Goal: Task Accomplishment & Management: Complete application form

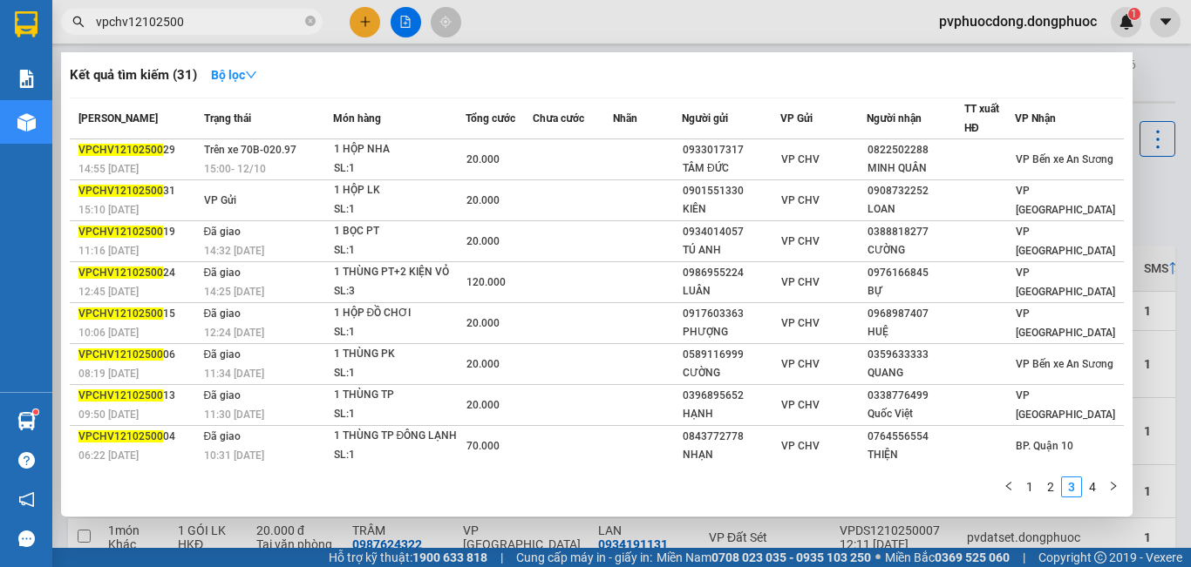
click at [348, 530] on div at bounding box center [595, 283] width 1191 height 567
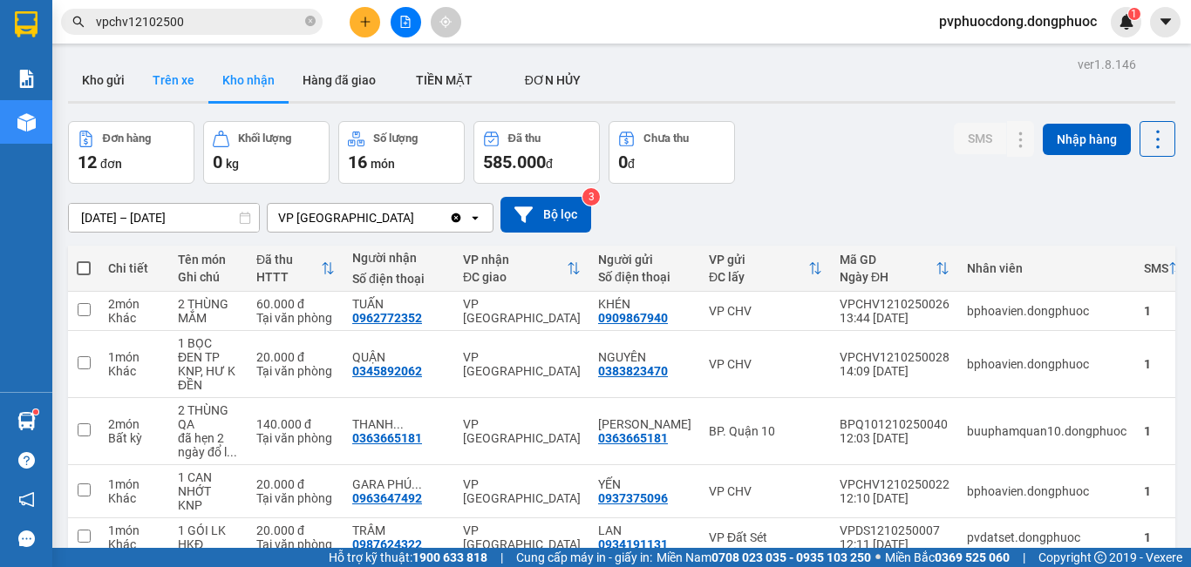
click at [178, 84] on button "Trên xe" at bounding box center [174, 80] width 70 height 42
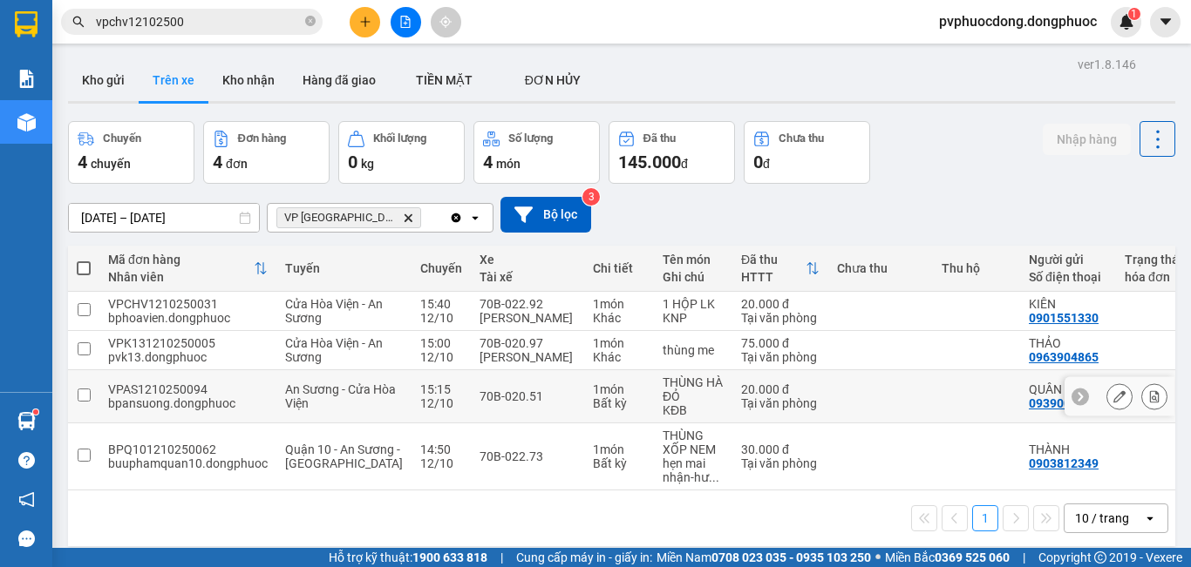
scroll to position [80, 0]
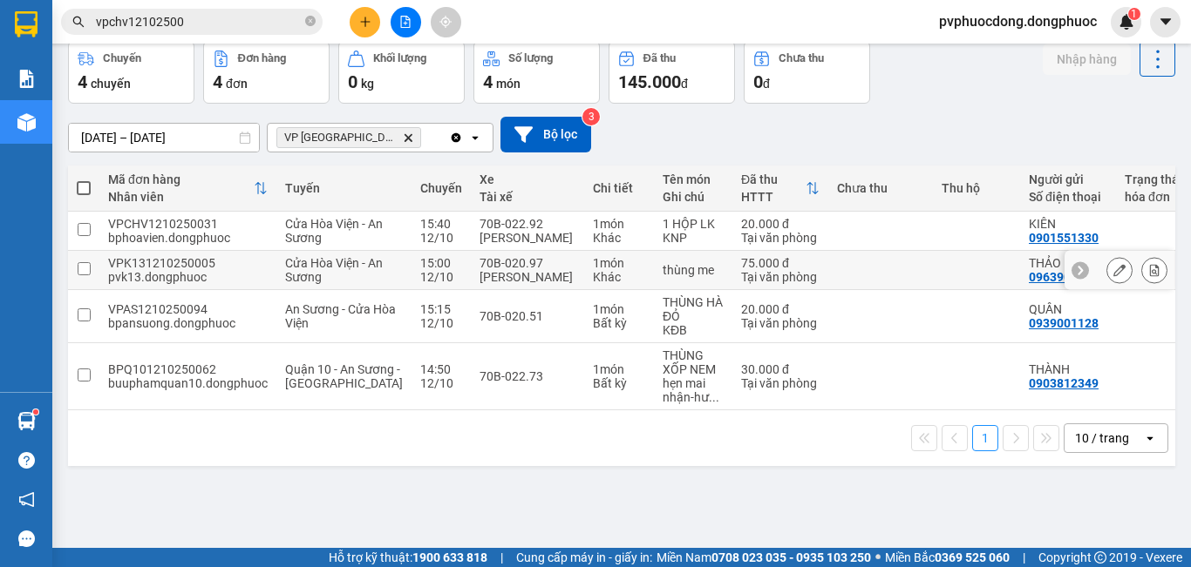
click at [593, 270] on div "1 món" at bounding box center [619, 263] width 52 height 14
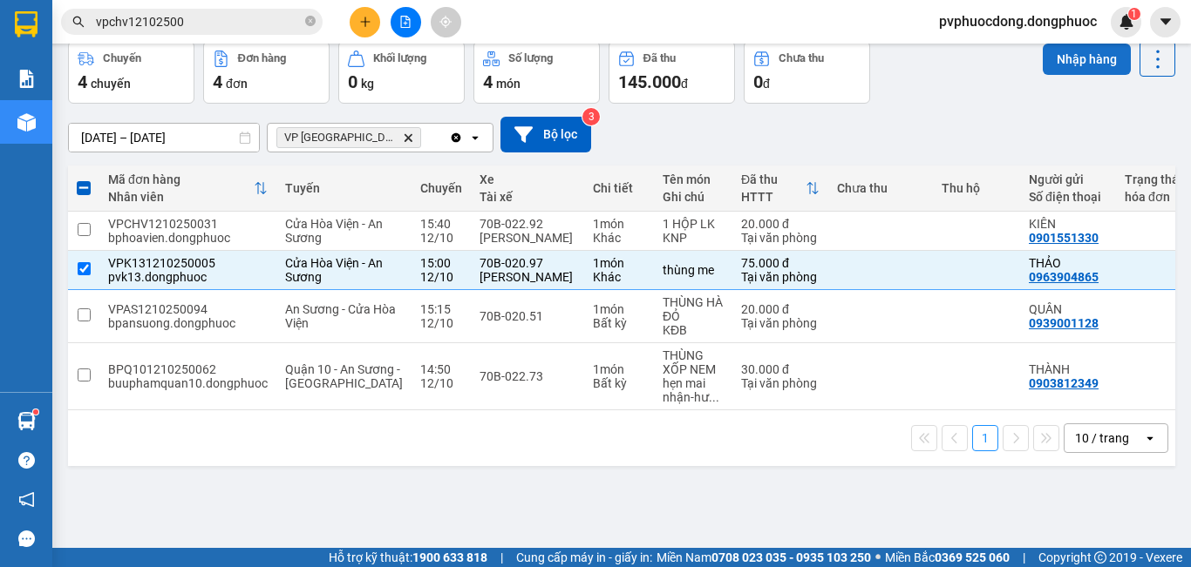
click at [1050, 62] on button "Nhập hàng" at bounding box center [1087, 59] width 88 height 31
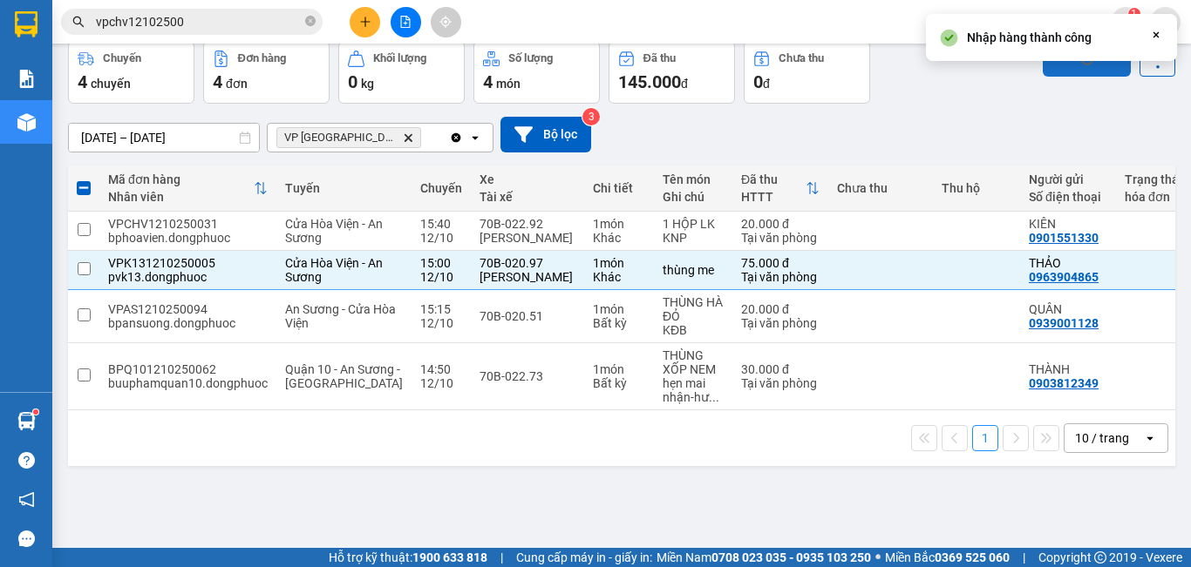
checkbox input "false"
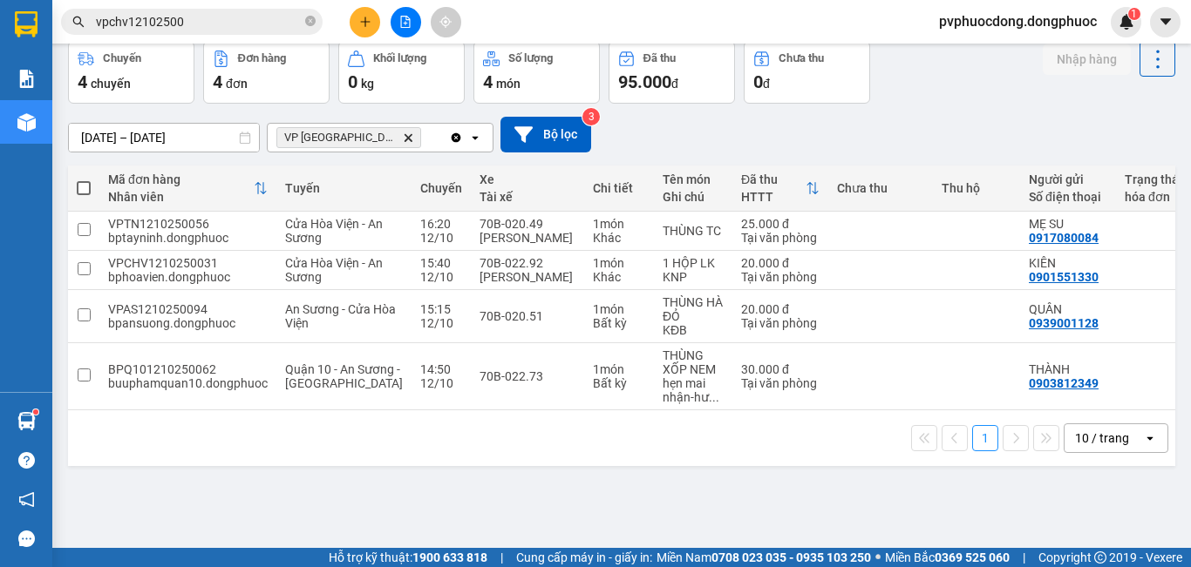
scroll to position [0, 0]
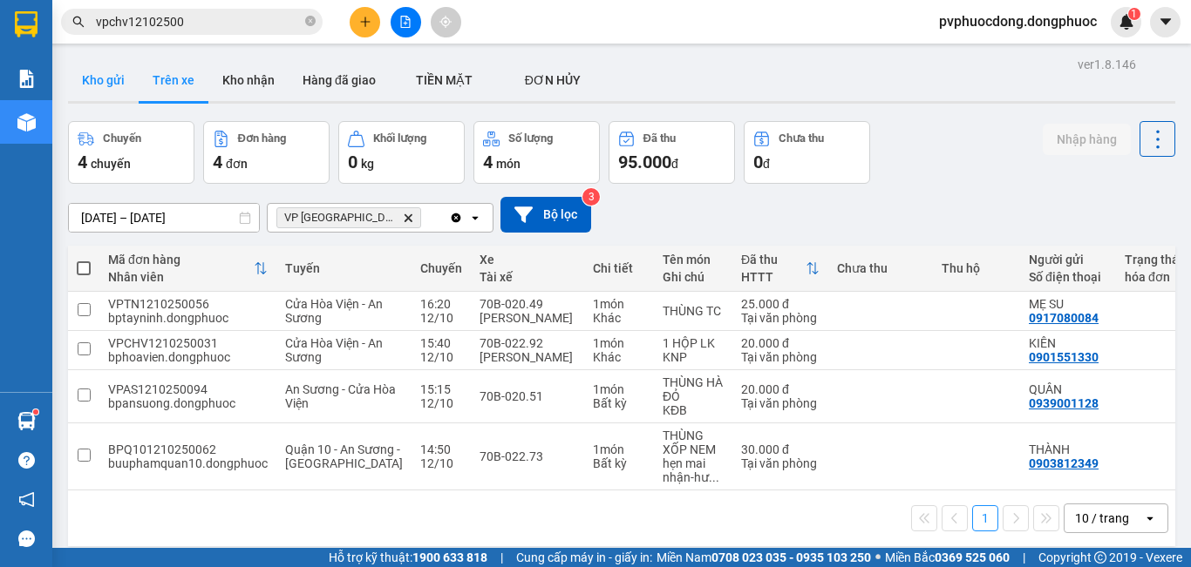
click at [99, 63] on button "Kho gửi" at bounding box center [103, 80] width 71 height 42
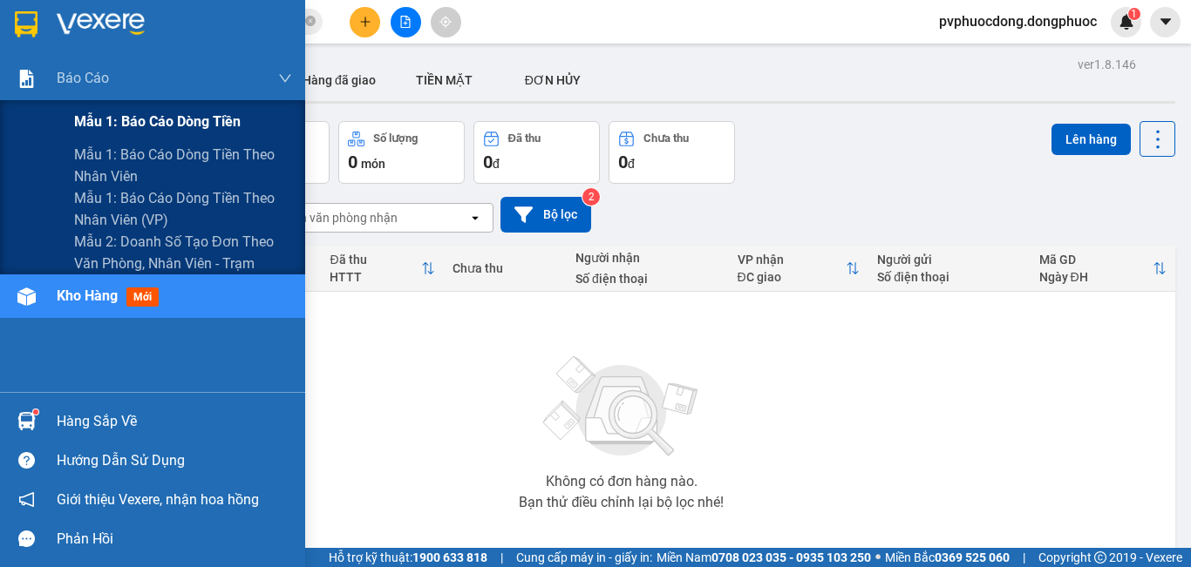
click at [95, 129] on span "Mẫu 1: Báo cáo dòng tiền" at bounding box center [157, 122] width 166 height 22
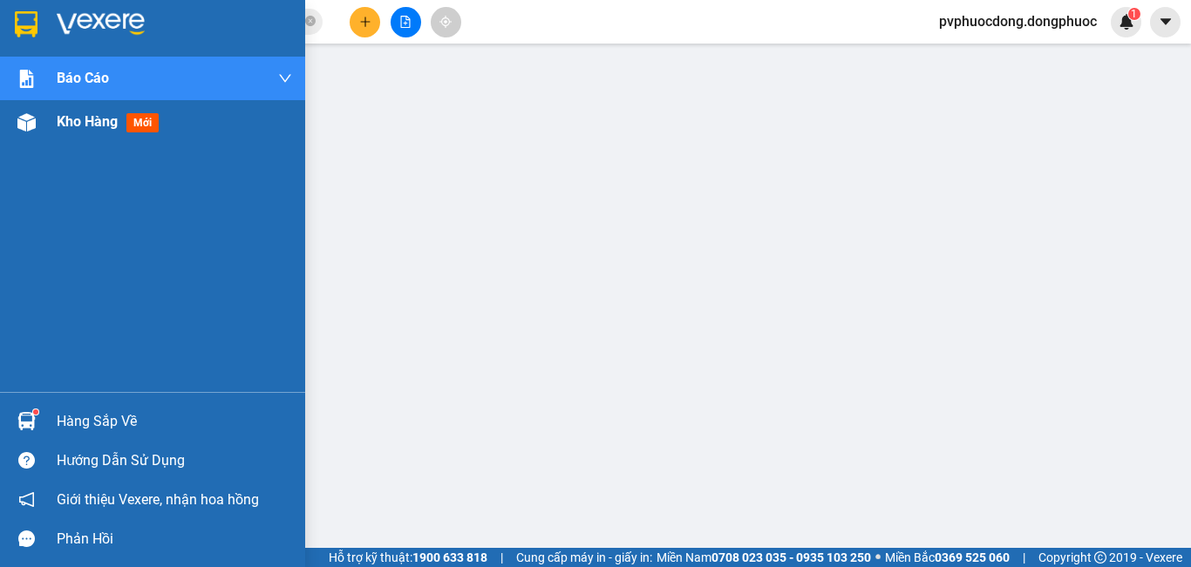
click at [26, 127] on img at bounding box center [26, 122] width 18 height 18
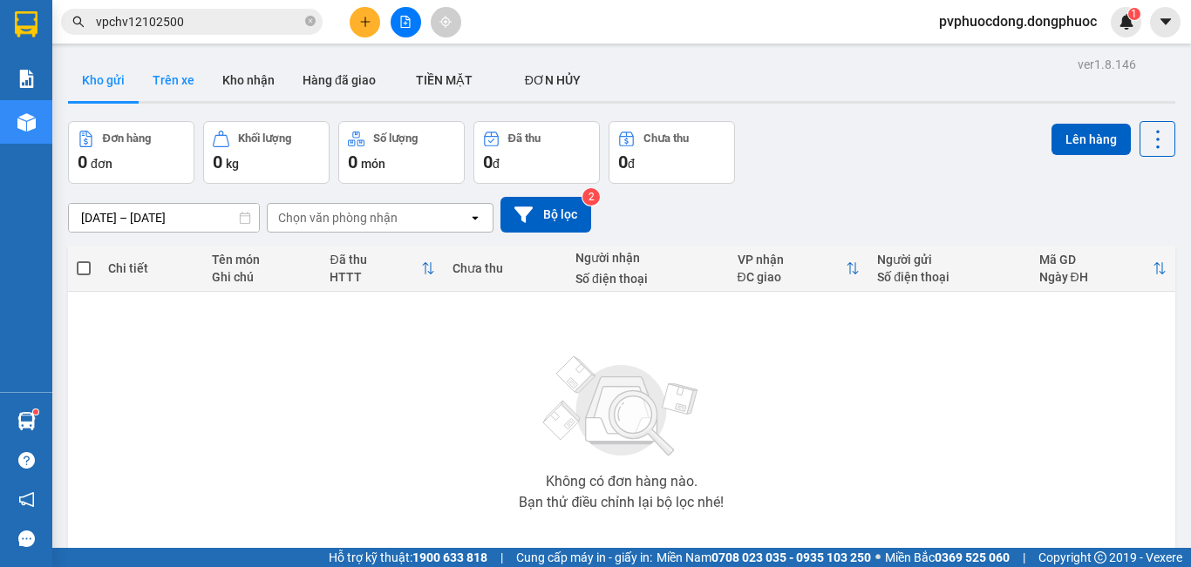
click at [171, 81] on button "Trên xe" at bounding box center [174, 80] width 70 height 42
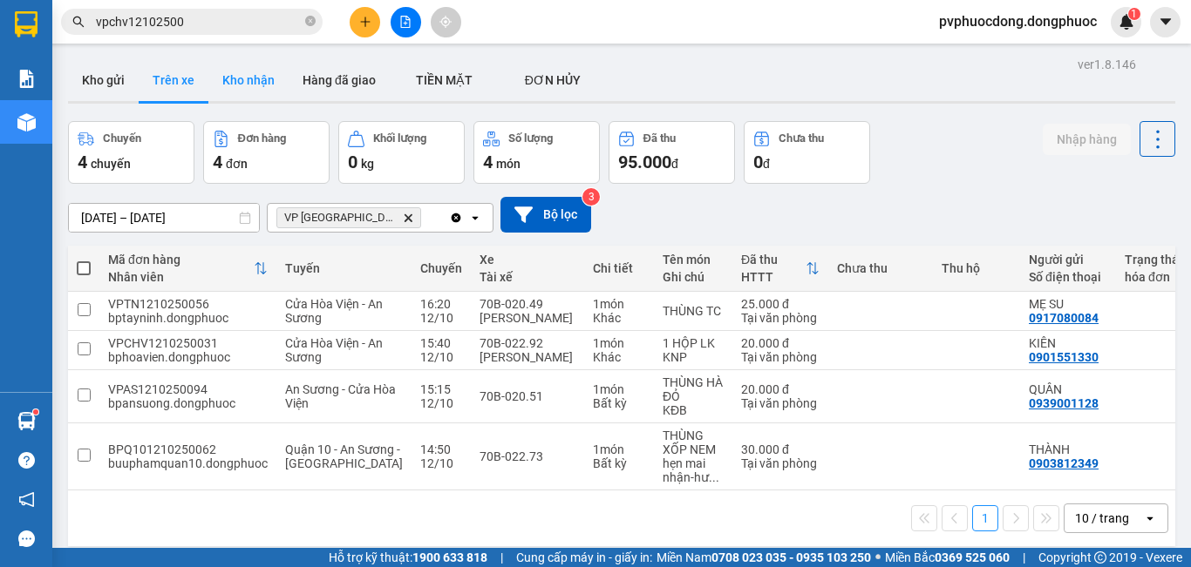
click at [245, 81] on button "Kho nhận" at bounding box center [248, 80] width 80 height 42
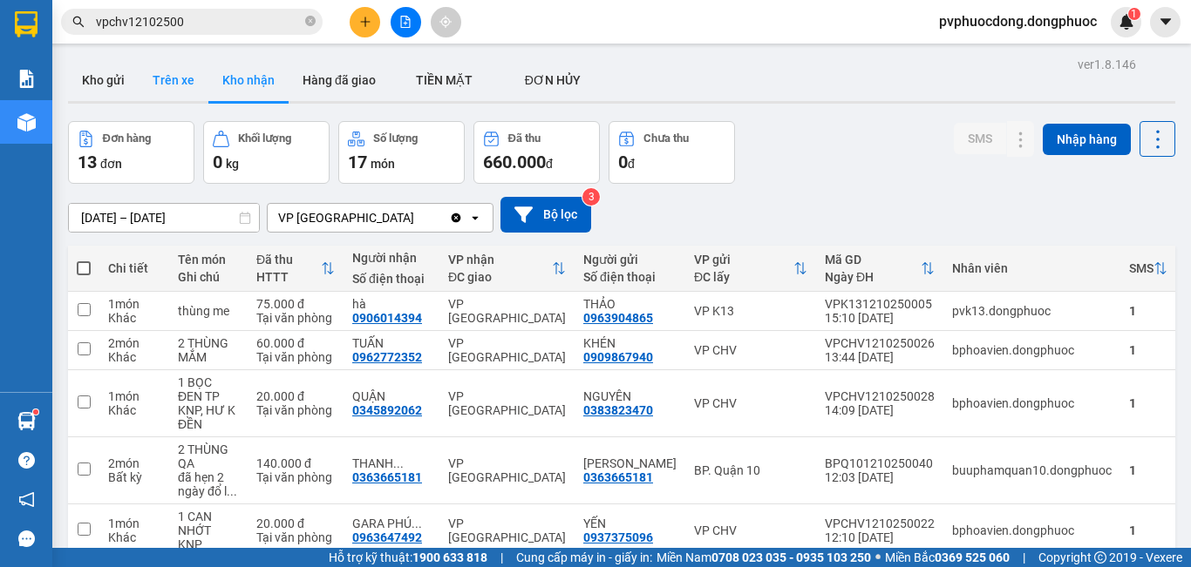
click at [202, 93] on button "Trên xe" at bounding box center [174, 80] width 70 height 42
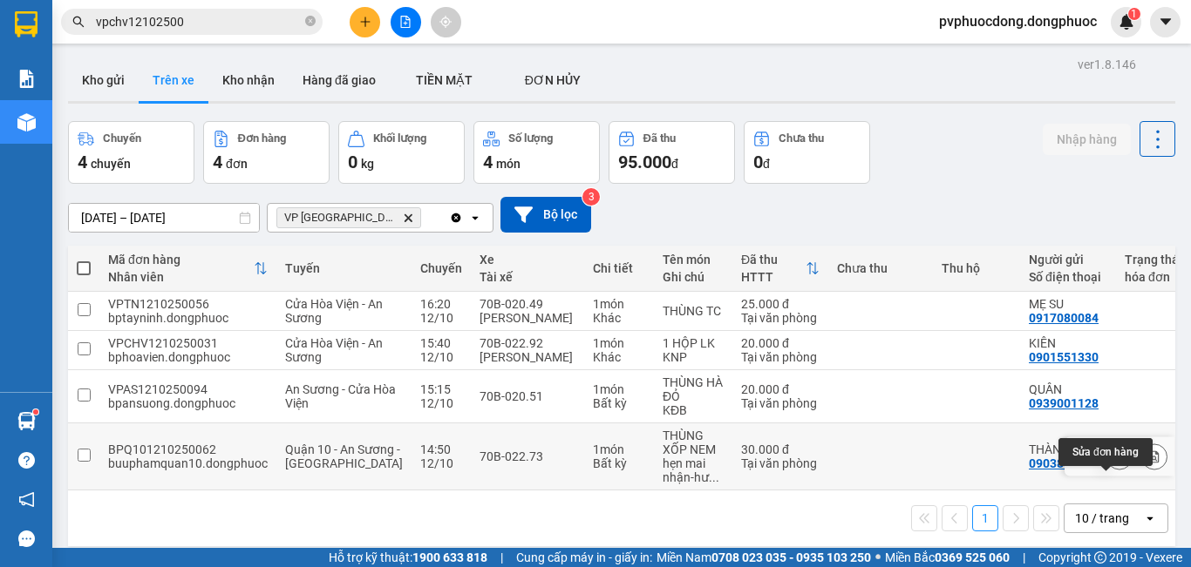
click at [1148, 463] on icon at bounding box center [1154, 457] width 12 height 12
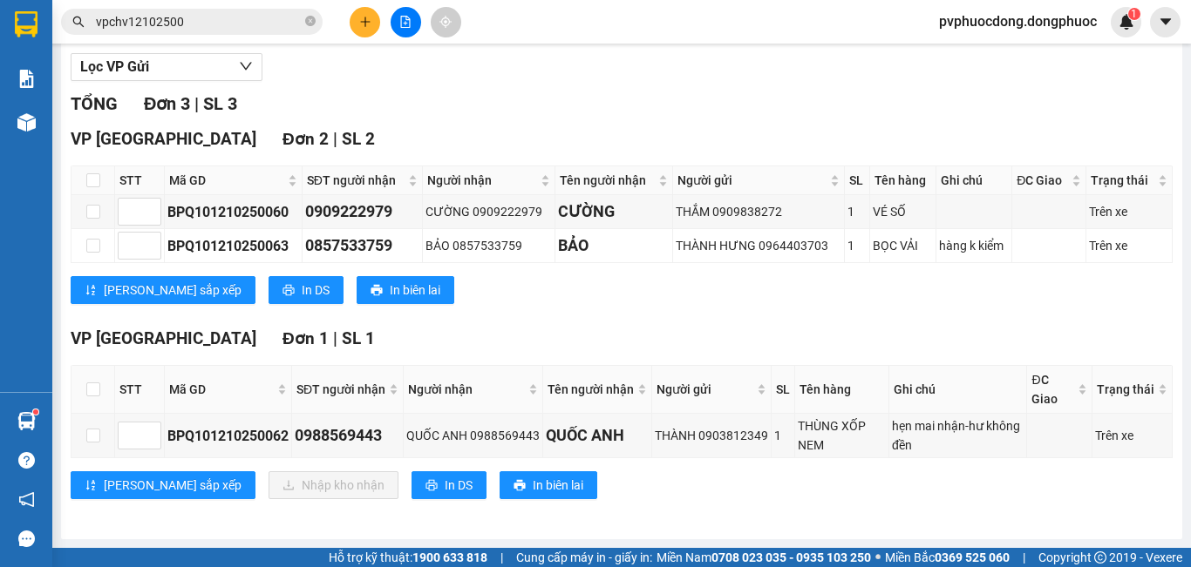
scroll to position [24, 0]
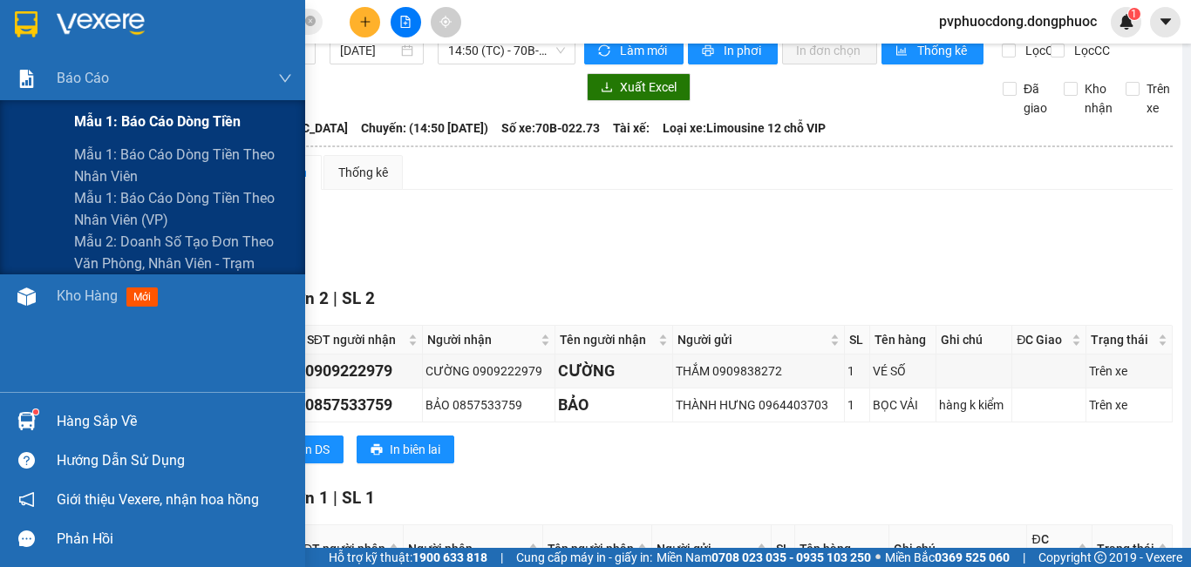
click at [103, 112] on span "Mẫu 1: Báo cáo dòng tiền" at bounding box center [157, 122] width 166 height 22
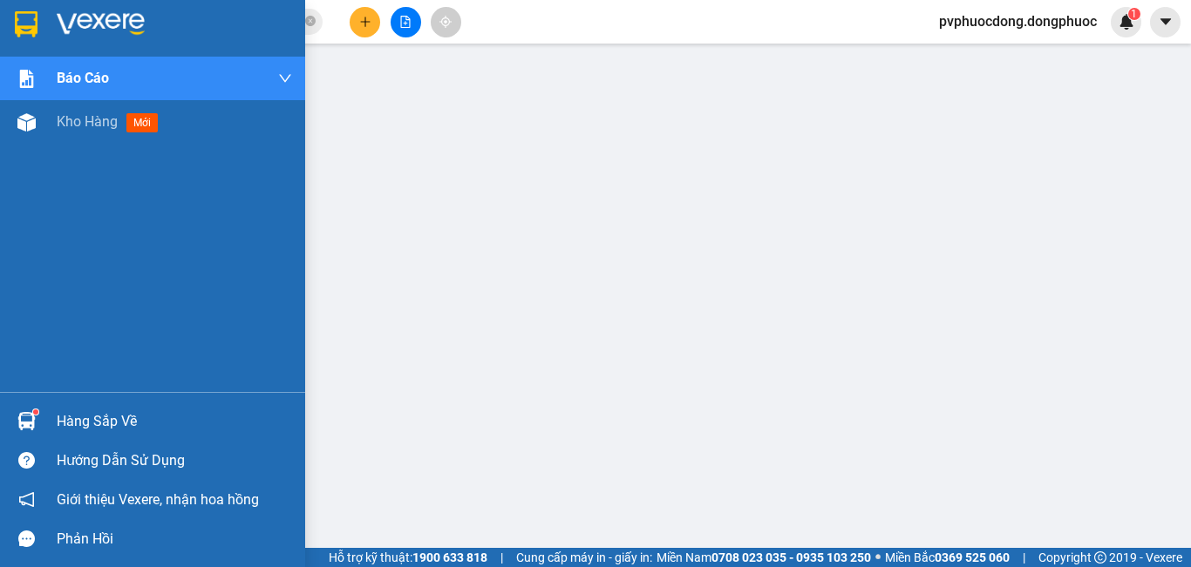
click at [59, 415] on div "Hàng sắp về" at bounding box center [174, 422] width 235 height 26
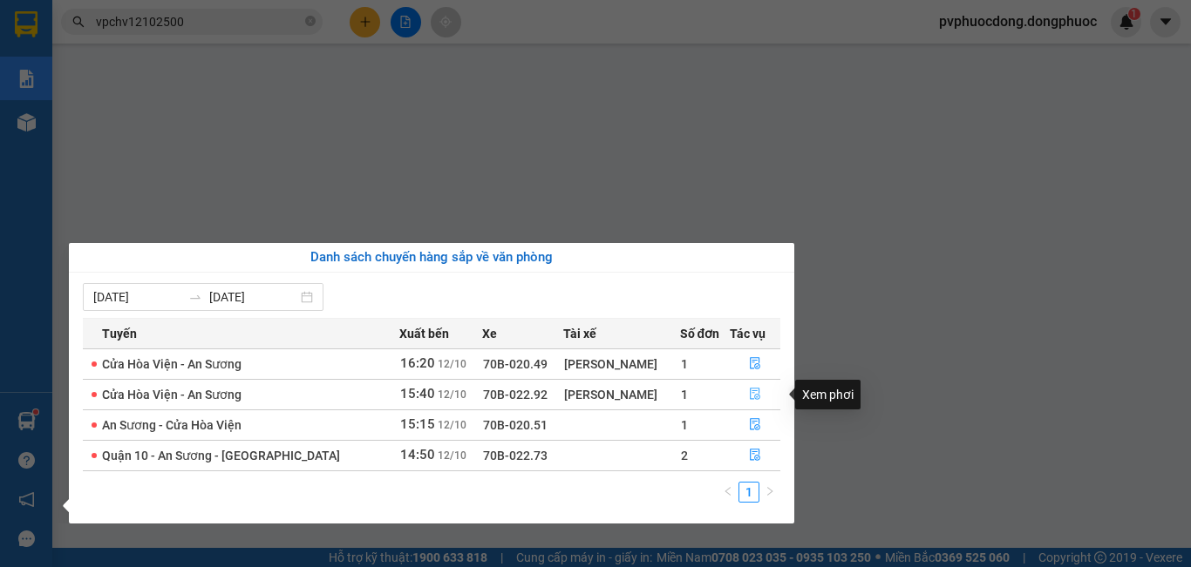
click at [750, 391] on icon "file-done" at bounding box center [755, 395] width 10 height 12
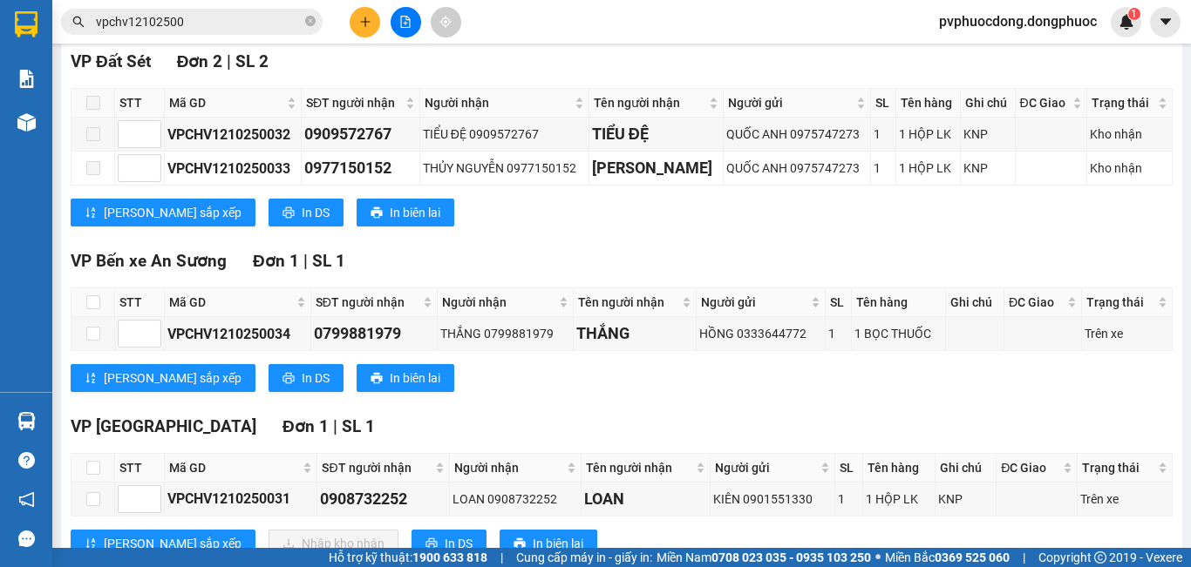
scroll to position [335, 0]
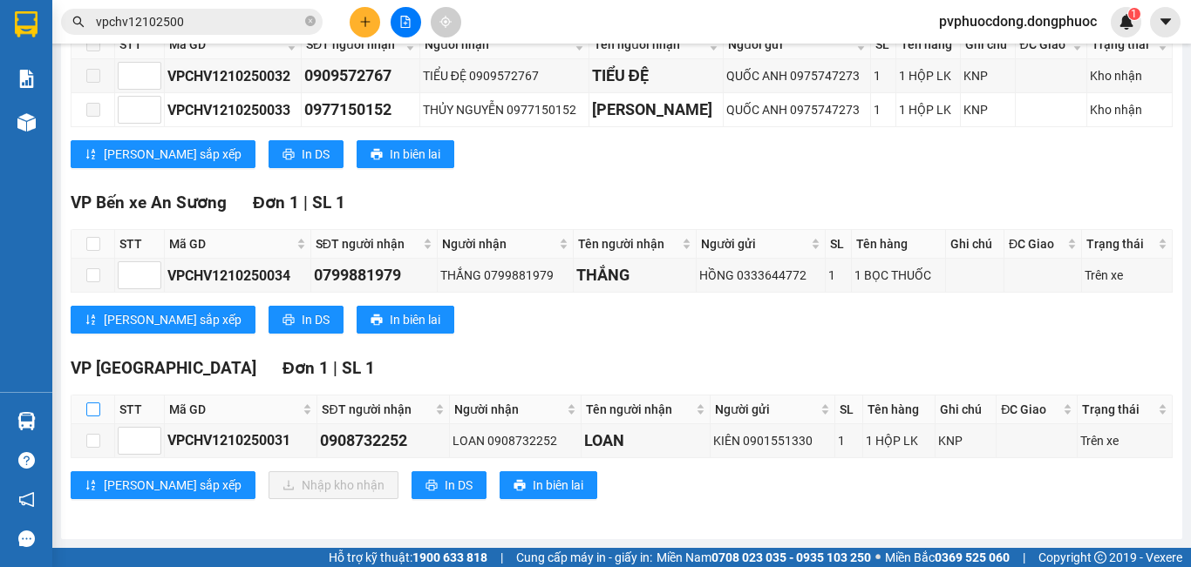
click at [89, 406] on input "checkbox" at bounding box center [93, 410] width 14 height 14
checkbox input "true"
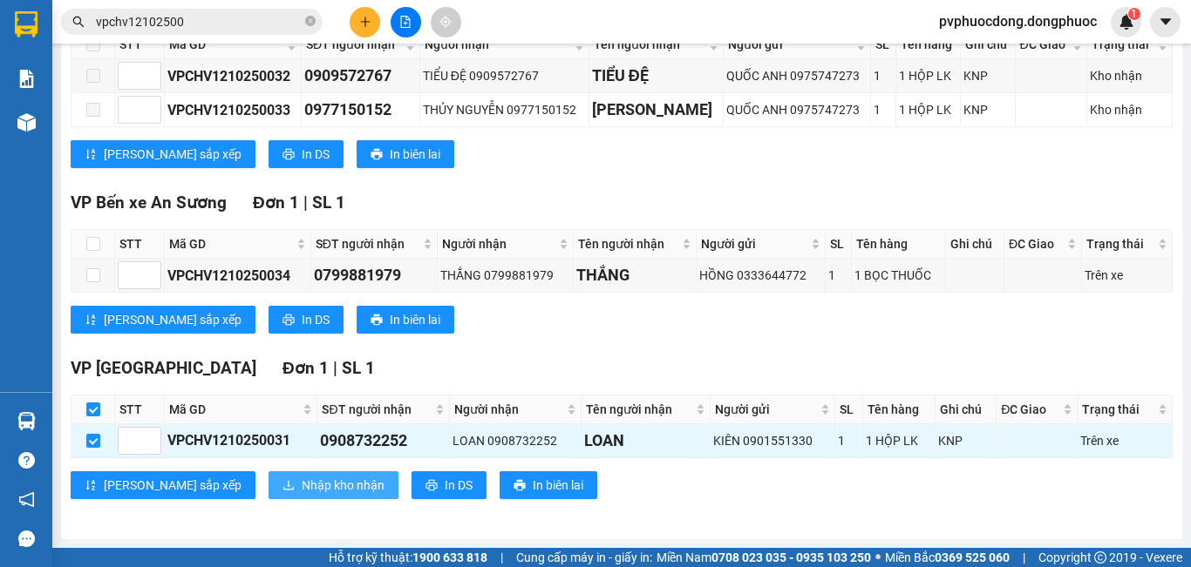
click at [268, 493] on button "Nhập kho nhận" at bounding box center [333, 486] width 130 height 28
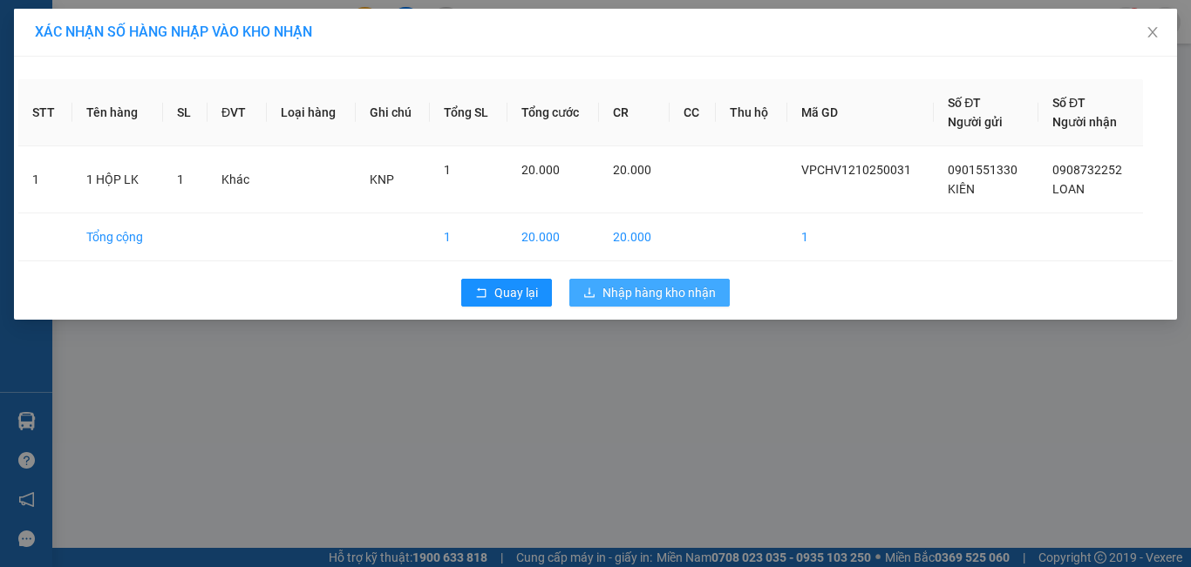
click at [621, 296] on span "Nhập hàng kho nhận" at bounding box center [658, 292] width 113 height 19
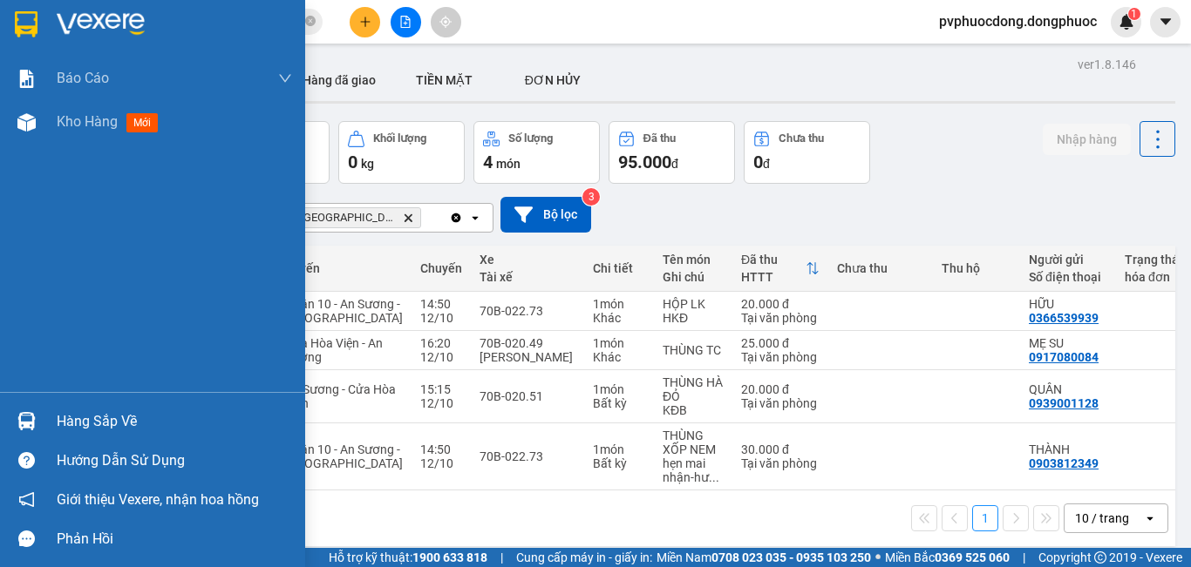
click at [61, 418] on div "Hàng sắp về" at bounding box center [174, 422] width 235 height 26
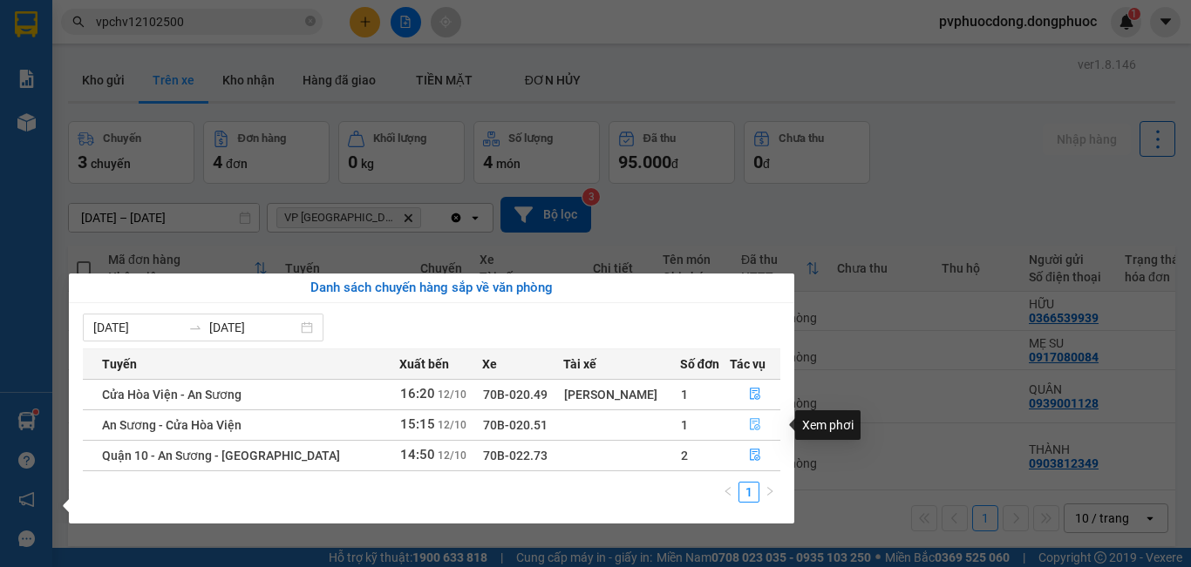
click at [750, 425] on icon "file-done" at bounding box center [755, 424] width 12 height 12
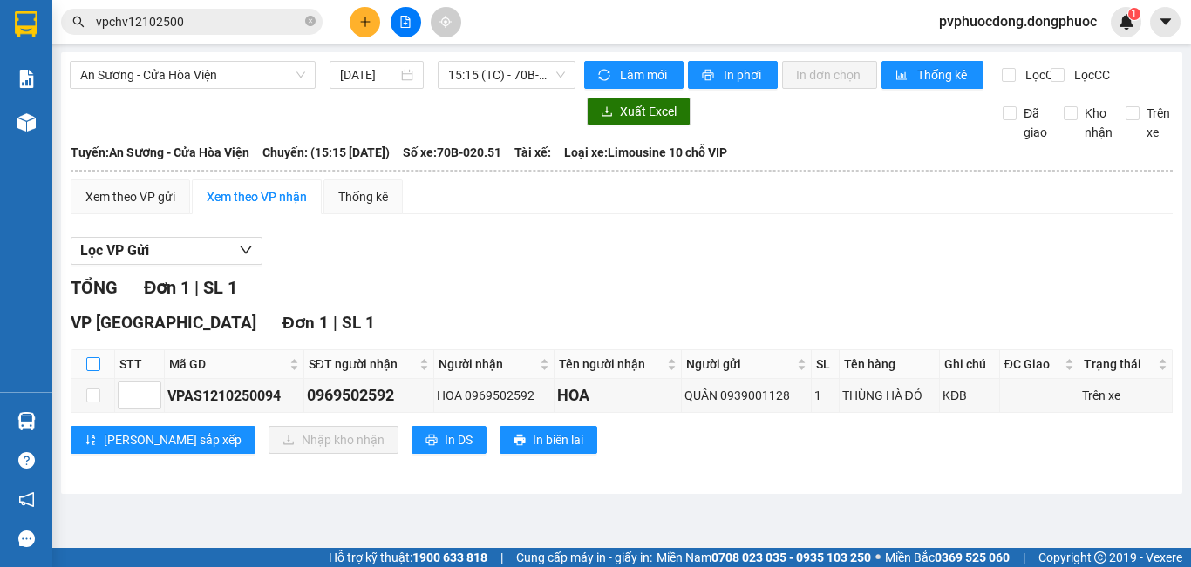
click at [98, 371] on input "checkbox" at bounding box center [93, 364] width 14 height 14
checkbox input "true"
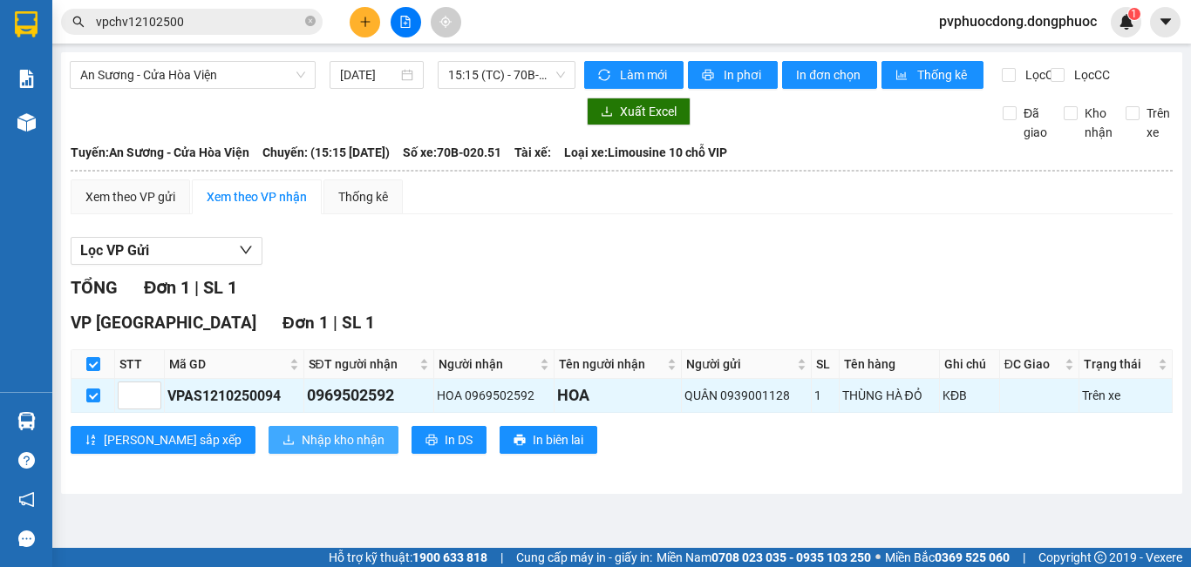
click at [302, 450] on span "Nhập kho nhận" at bounding box center [343, 440] width 83 height 19
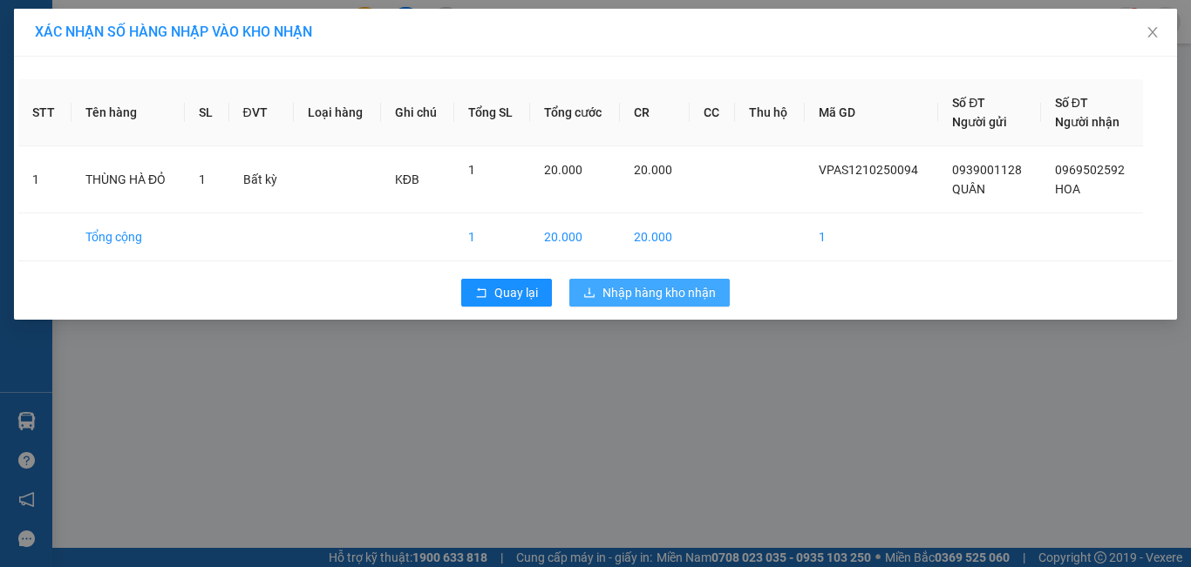
click at [671, 300] on span "Nhập hàng kho nhận" at bounding box center [658, 292] width 113 height 19
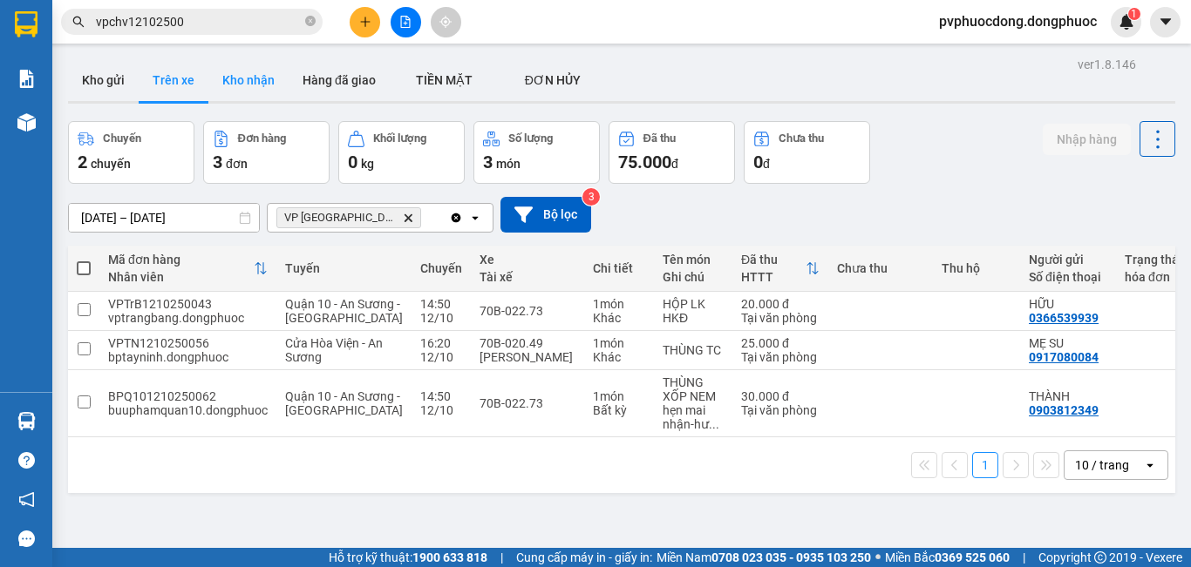
click at [261, 80] on button "Kho nhận" at bounding box center [248, 80] width 80 height 42
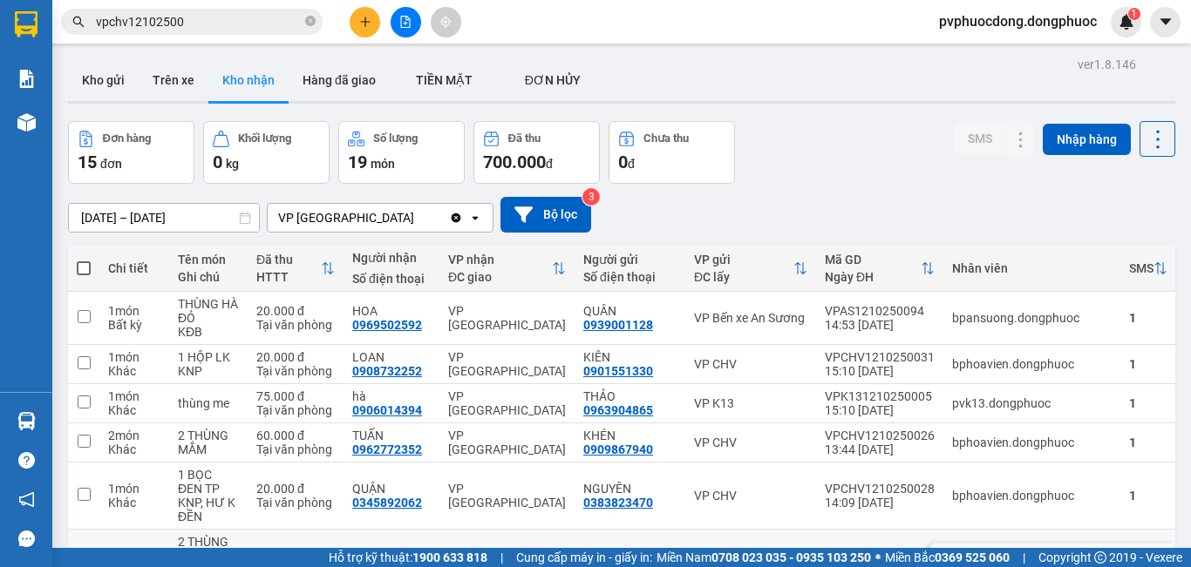
scroll to position [262, 0]
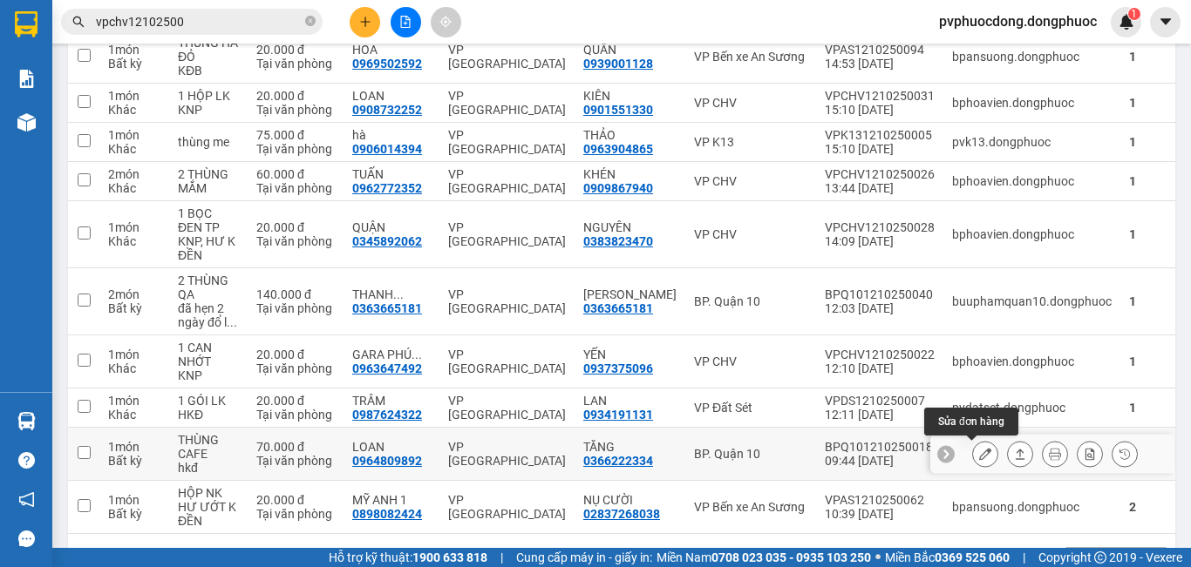
click at [973, 449] on button at bounding box center [985, 454] width 24 height 31
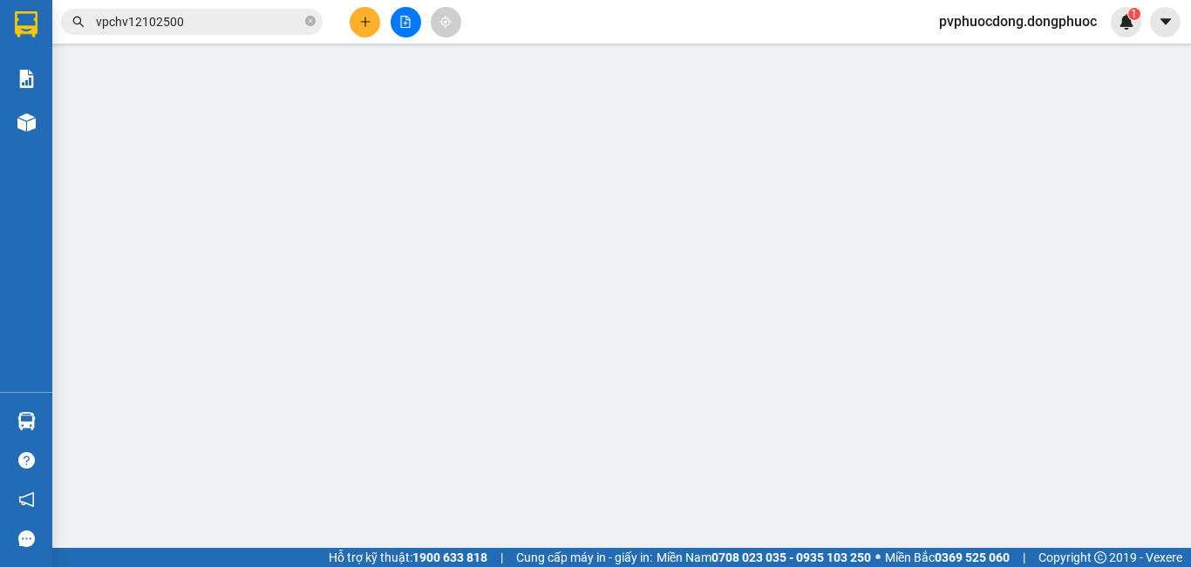
type input "0366222334"
type input "TĂNG"
type input "0964809892"
type input "LOAN"
type input "70.000"
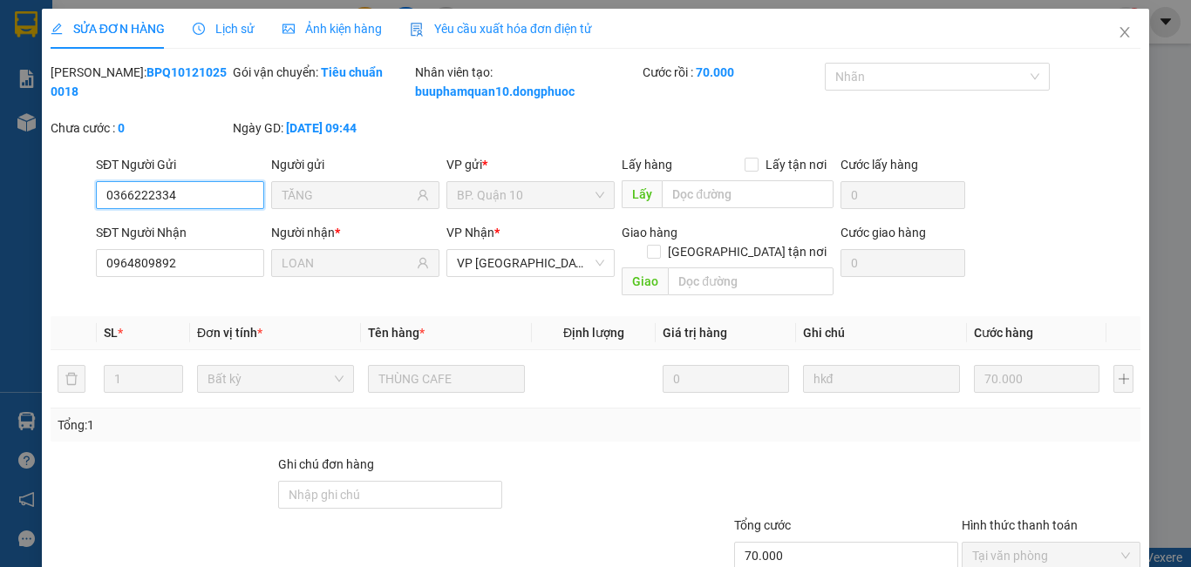
scroll to position [100, 0]
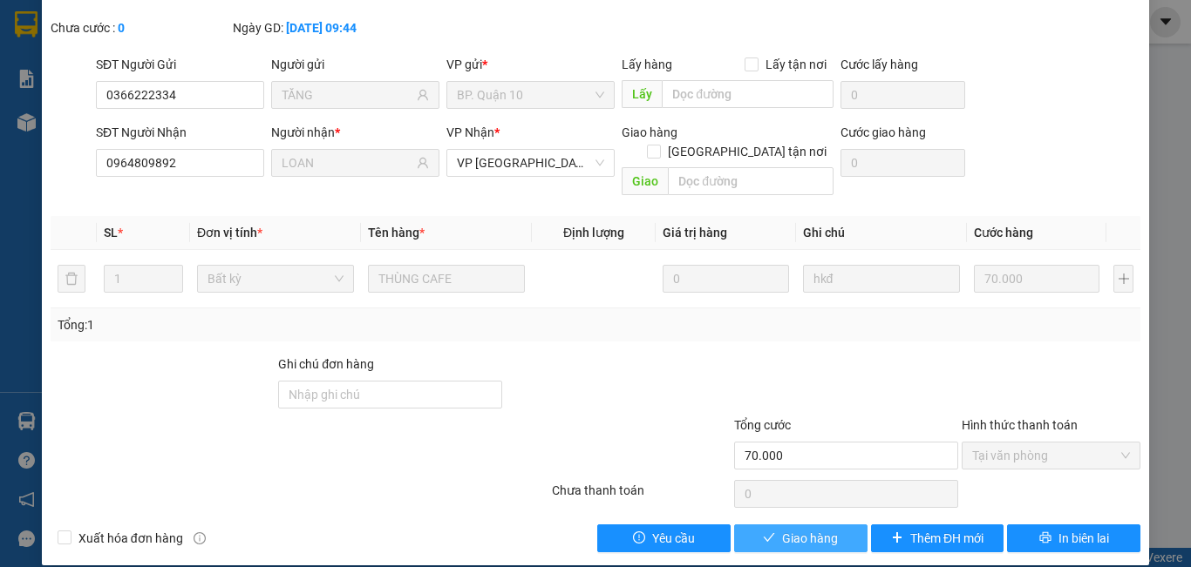
click at [806, 529] on span "Giao hàng" at bounding box center [810, 538] width 56 height 19
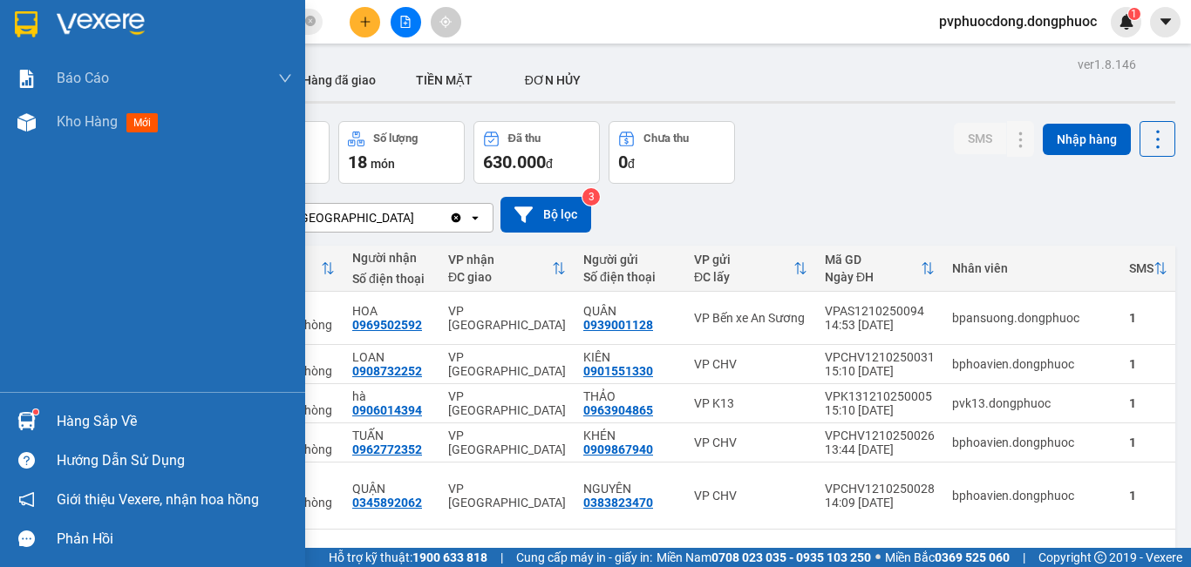
click at [85, 420] on div "Hàng sắp về" at bounding box center [174, 422] width 235 height 26
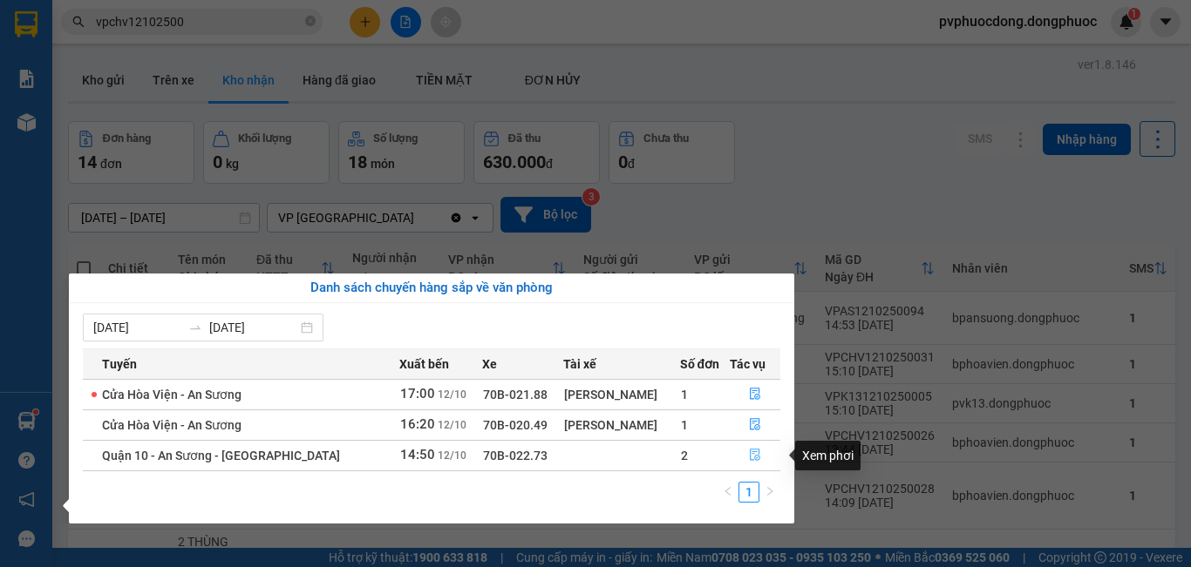
click at [752, 459] on icon "file-done" at bounding box center [755, 455] width 12 height 12
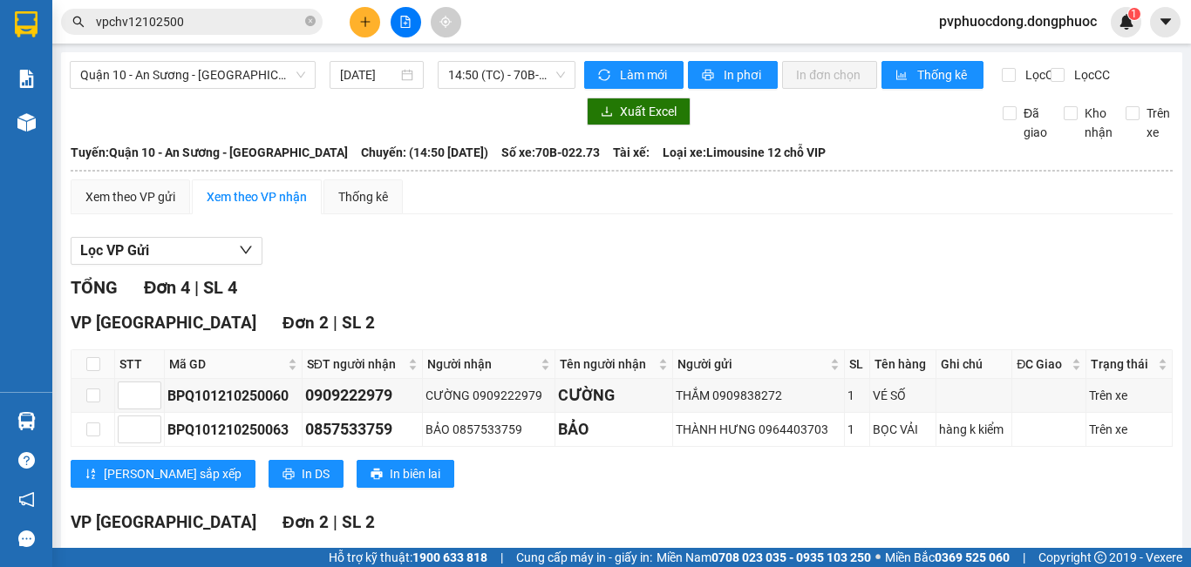
scroll to position [233, 0]
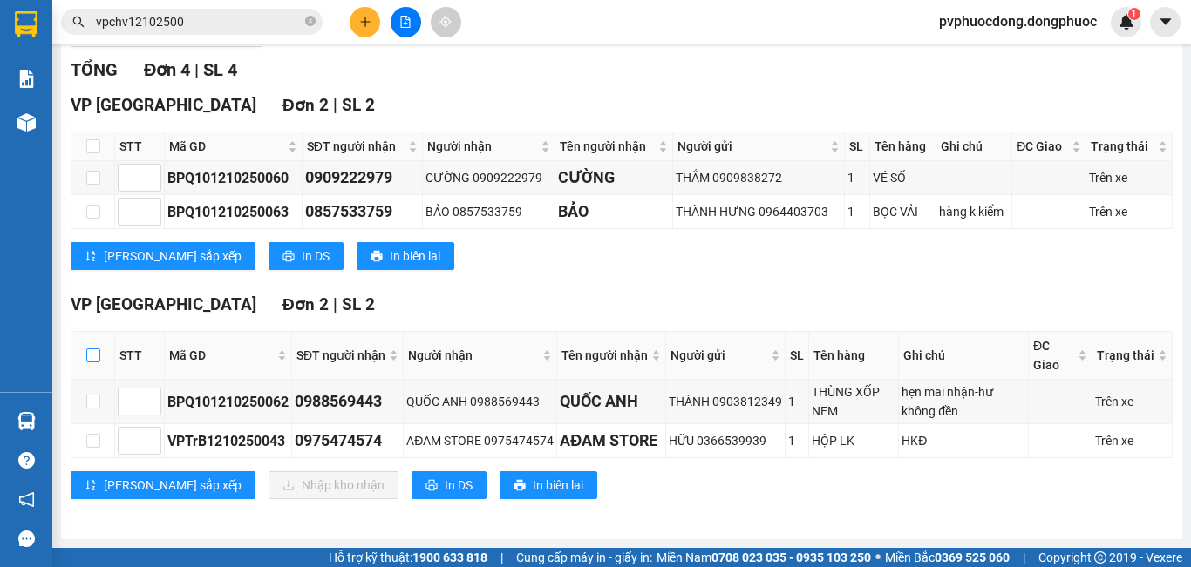
click at [95, 353] on input "checkbox" at bounding box center [93, 356] width 14 height 14
checkbox input "true"
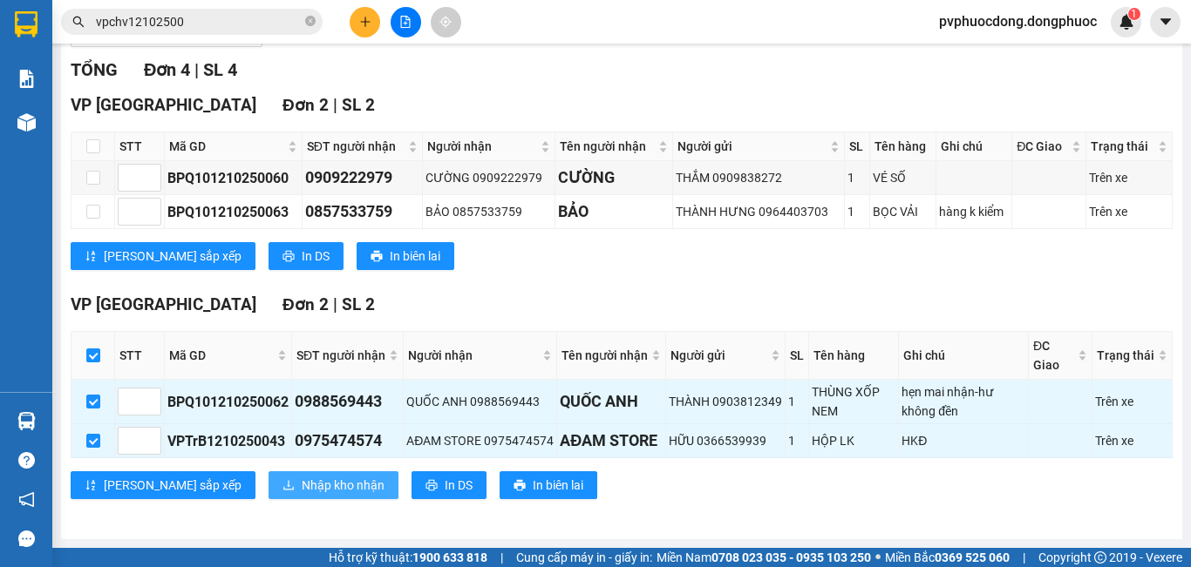
click at [302, 482] on span "Nhập kho nhận" at bounding box center [343, 485] width 83 height 19
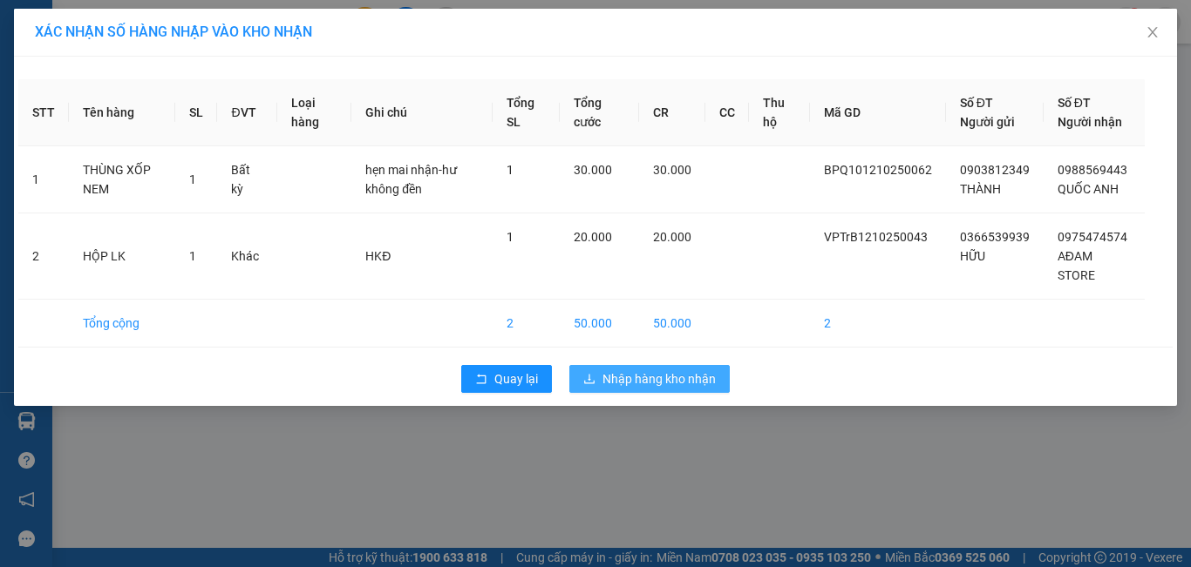
click at [618, 373] on span "Nhập hàng kho nhận" at bounding box center [658, 379] width 113 height 19
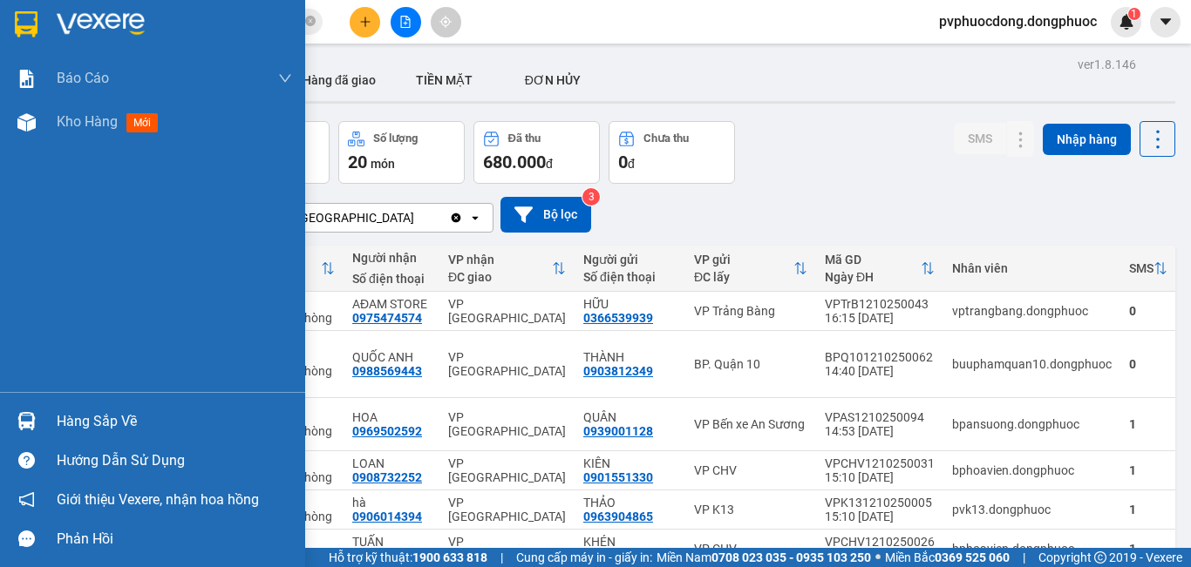
click at [70, 416] on div "Hàng sắp về" at bounding box center [174, 422] width 235 height 26
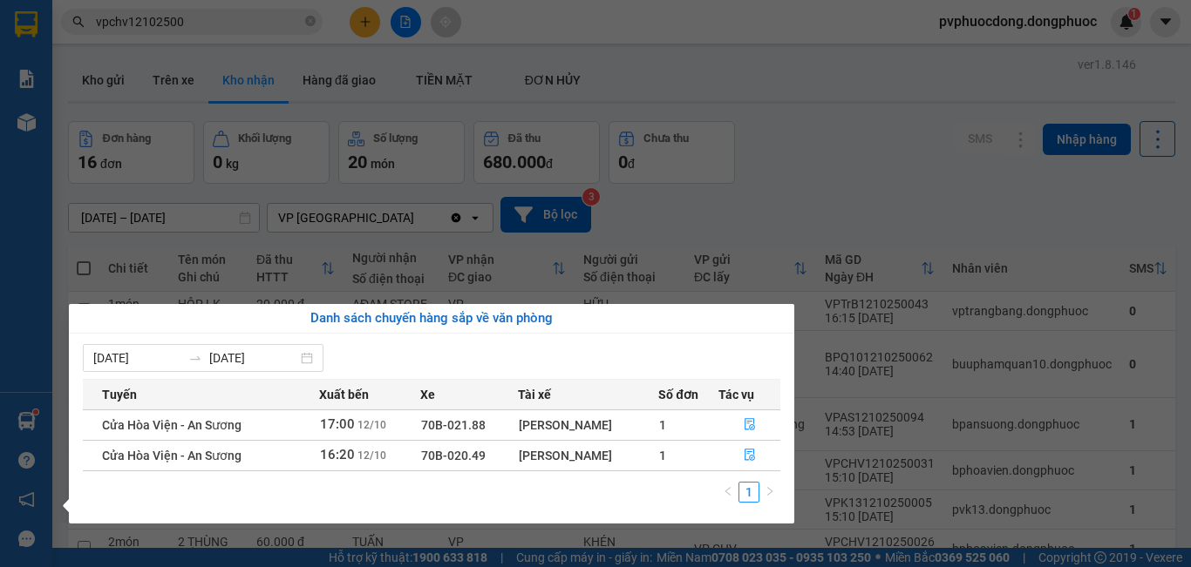
click at [804, 138] on section "Kết quả tìm kiếm ( 31 ) Bộ lọc Mã ĐH Trạng thái Món hàng Tổng cước Chưa cước Nh…" at bounding box center [595, 283] width 1191 height 567
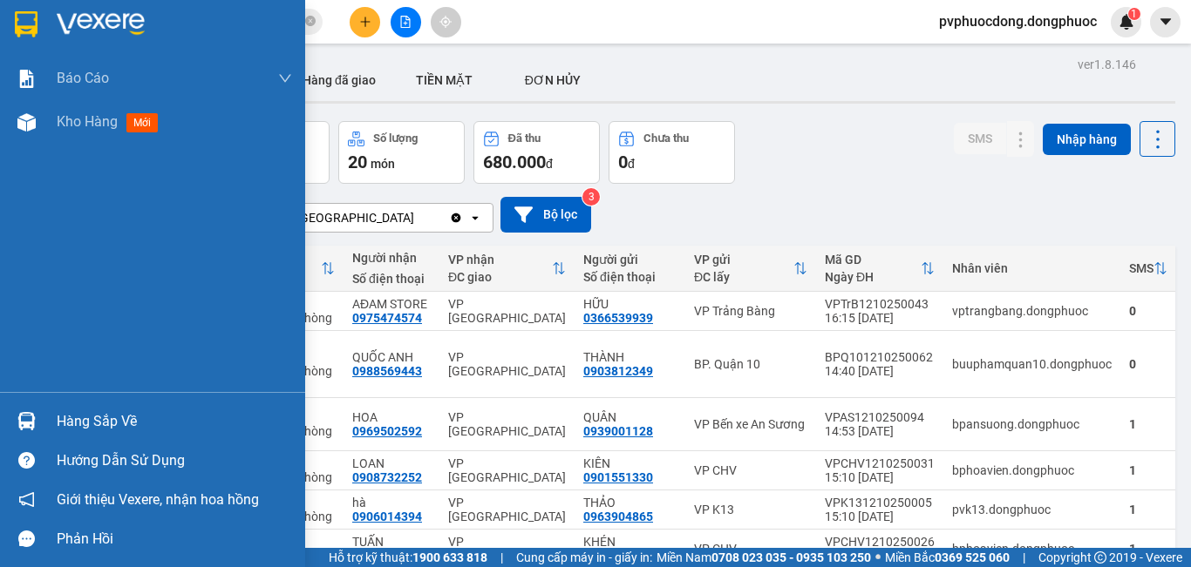
click at [95, 424] on div "Hàng sắp về" at bounding box center [174, 422] width 235 height 26
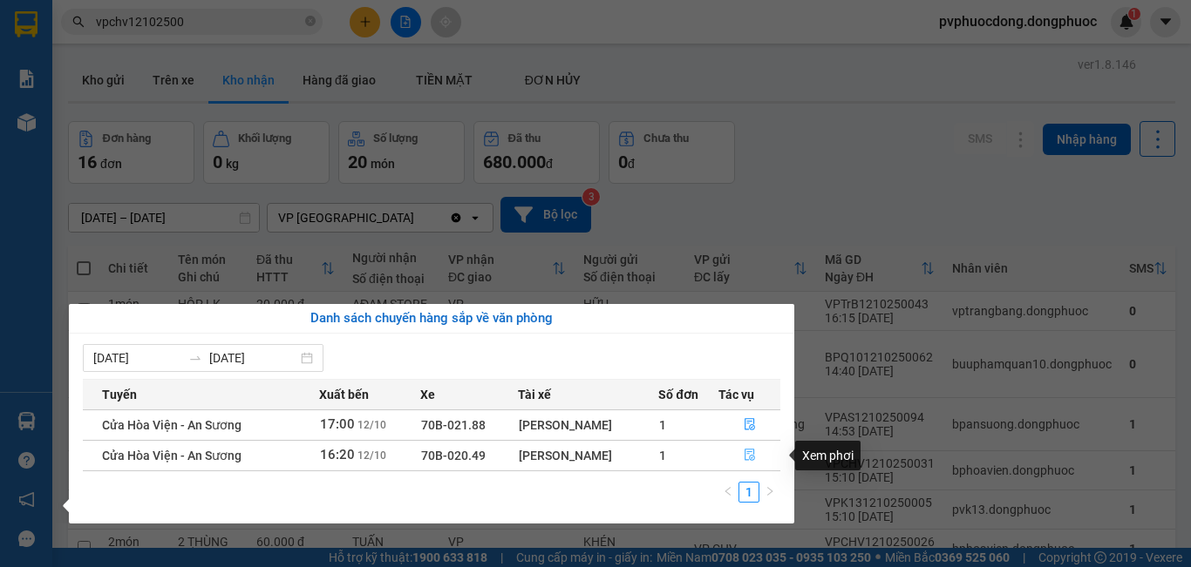
click at [752, 457] on icon "file-done" at bounding box center [750, 455] width 12 height 12
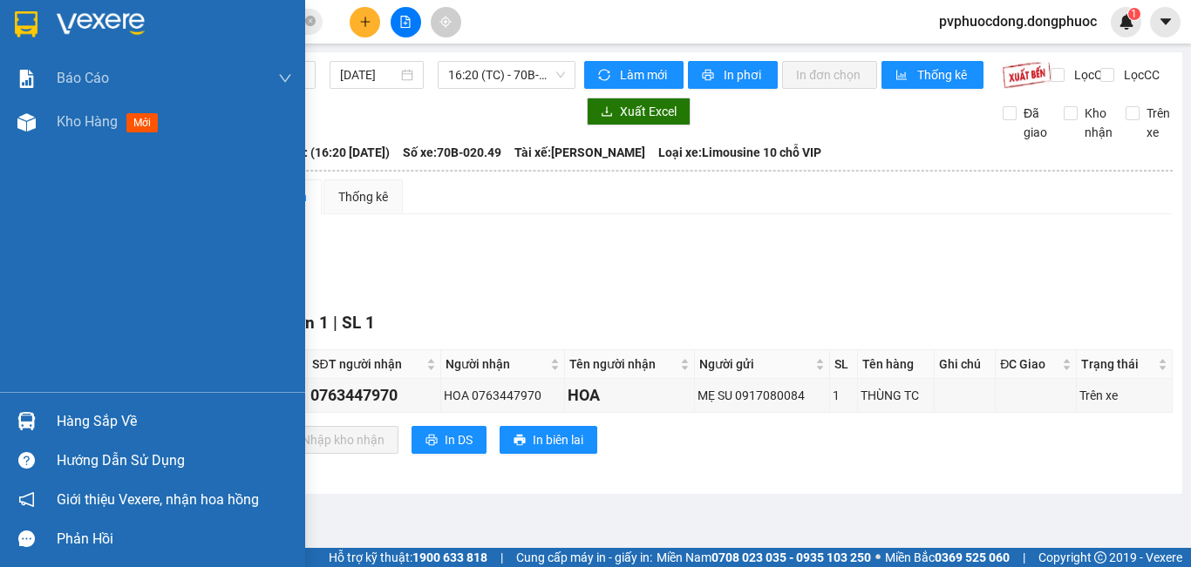
click at [112, 418] on div "Hàng sắp về" at bounding box center [174, 422] width 235 height 26
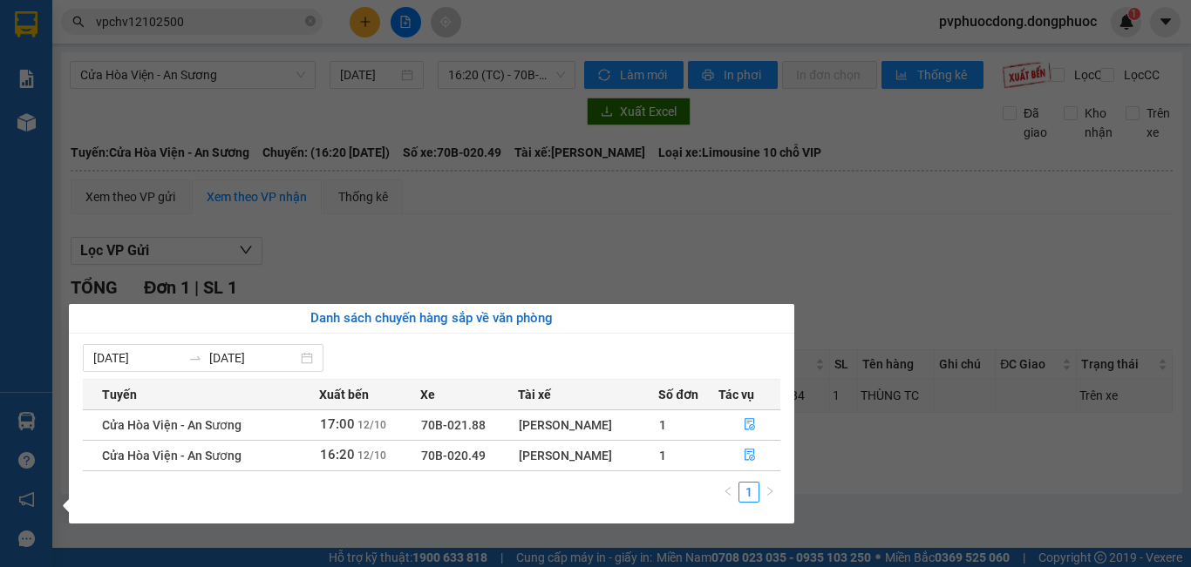
click at [848, 284] on section "Kết quả tìm kiếm ( 31 ) Bộ lọc Mã ĐH Trạng thái Món hàng Tổng cước Chưa cước Nh…" at bounding box center [595, 283] width 1191 height 567
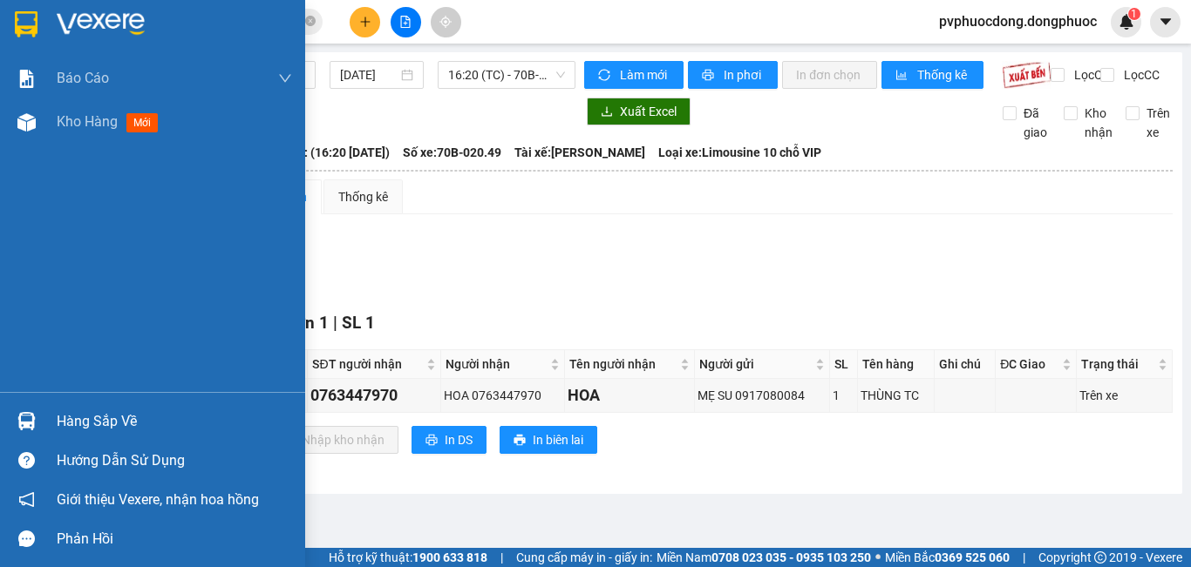
click at [99, 426] on div "Hàng sắp về" at bounding box center [174, 422] width 235 height 26
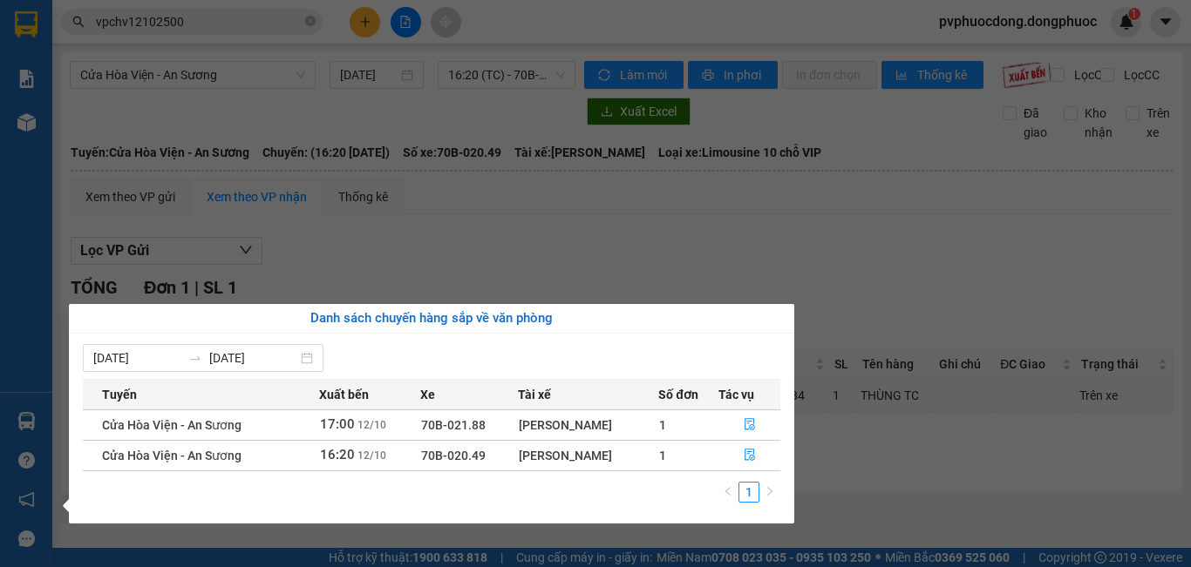
click at [837, 304] on section "Kết quả tìm kiếm ( 31 ) Bộ lọc Mã ĐH Trạng thái Món hàng Tổng cước Chưa cước Nh…" at bounding box center [595, 283] width 1191 height 567
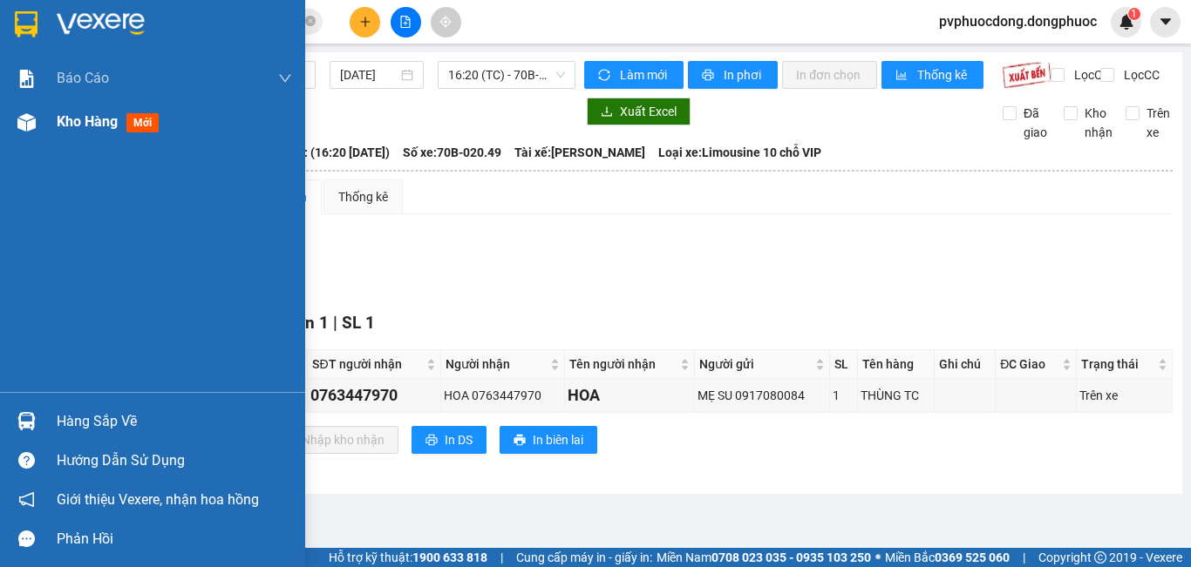
click at [104, 121] on span "Kho hàng" at bounding box center [87, 121] width 61 height 17
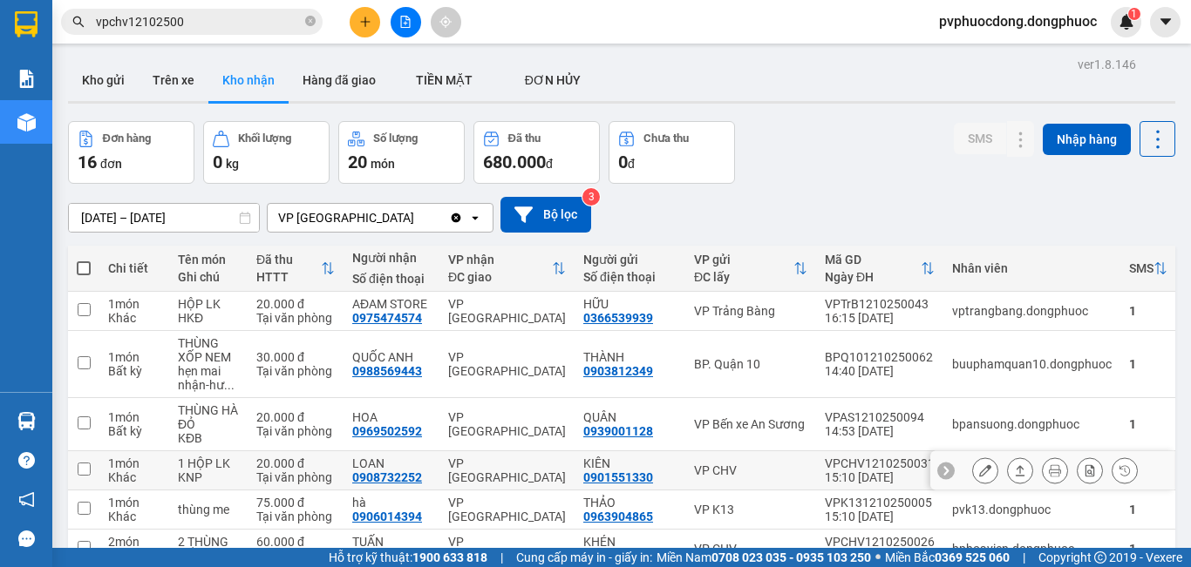
click at [979, 472] on icon at bounding box center [985, 471] width 12 height 12
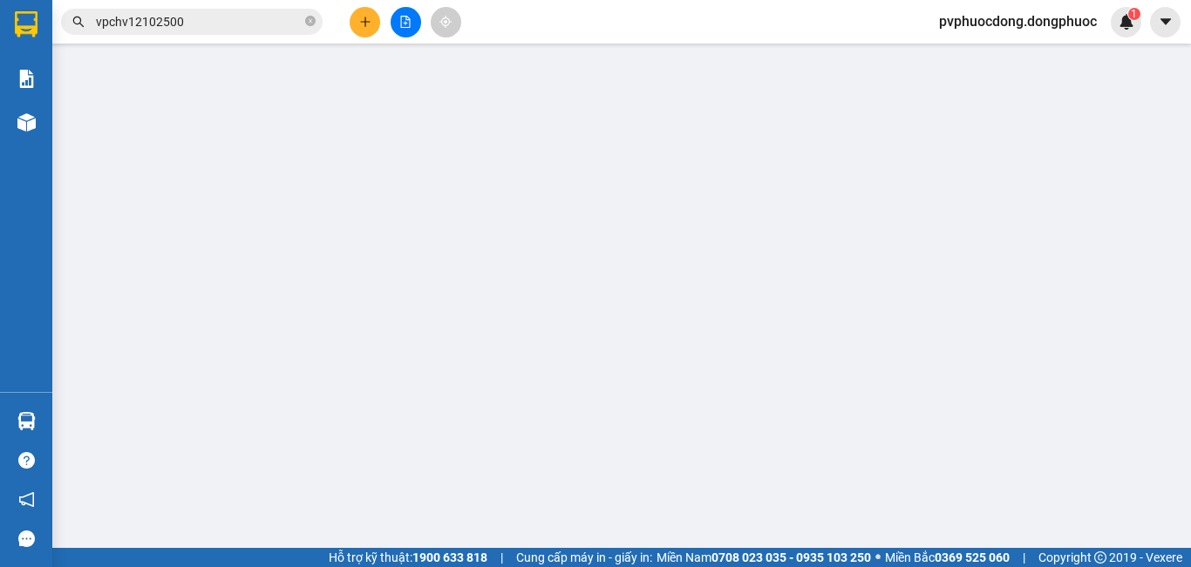
type input "0901551330"
type input "KIÊN"
type input "0908732252"
type input "LOAN"
type input "20.000"
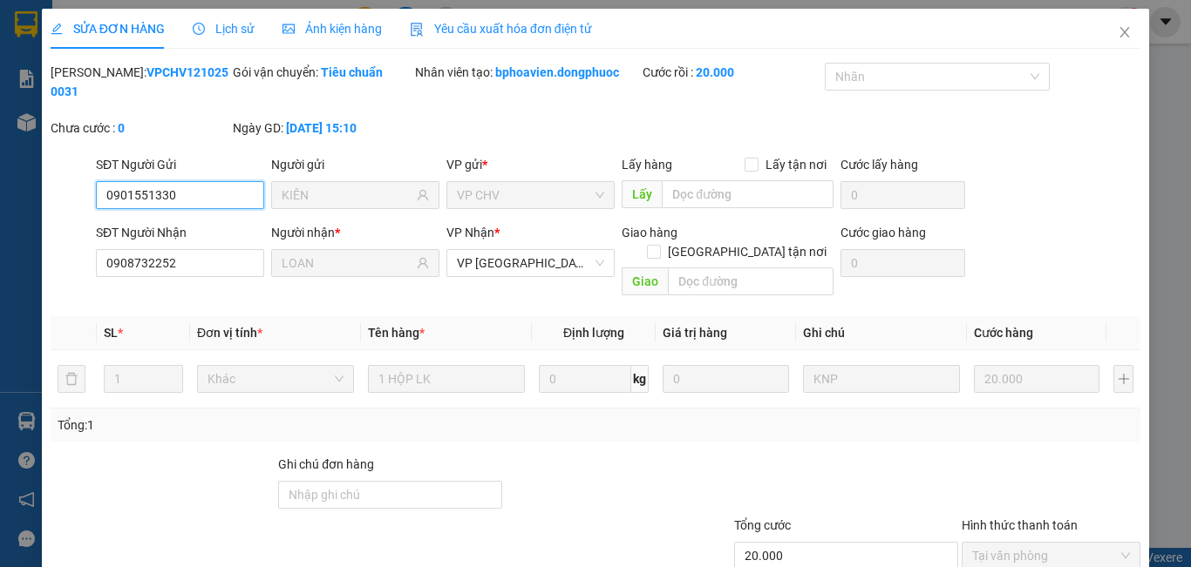
scroll to position [81, 0]
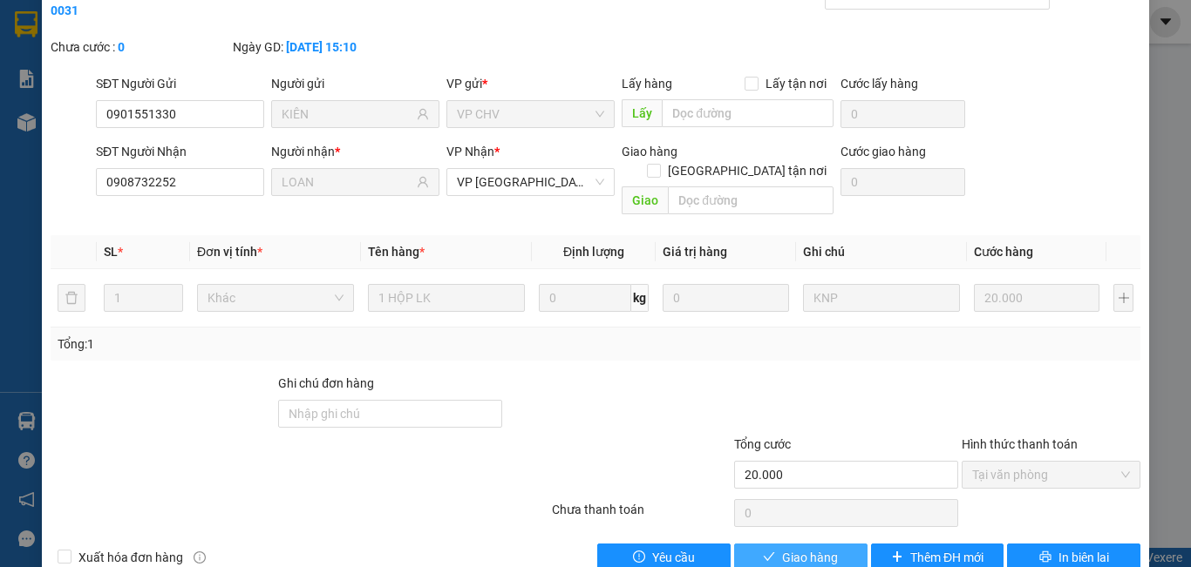
click at [835, 544] on button "Giao hàng" at bounding box center [800, 558] width 133 height 28
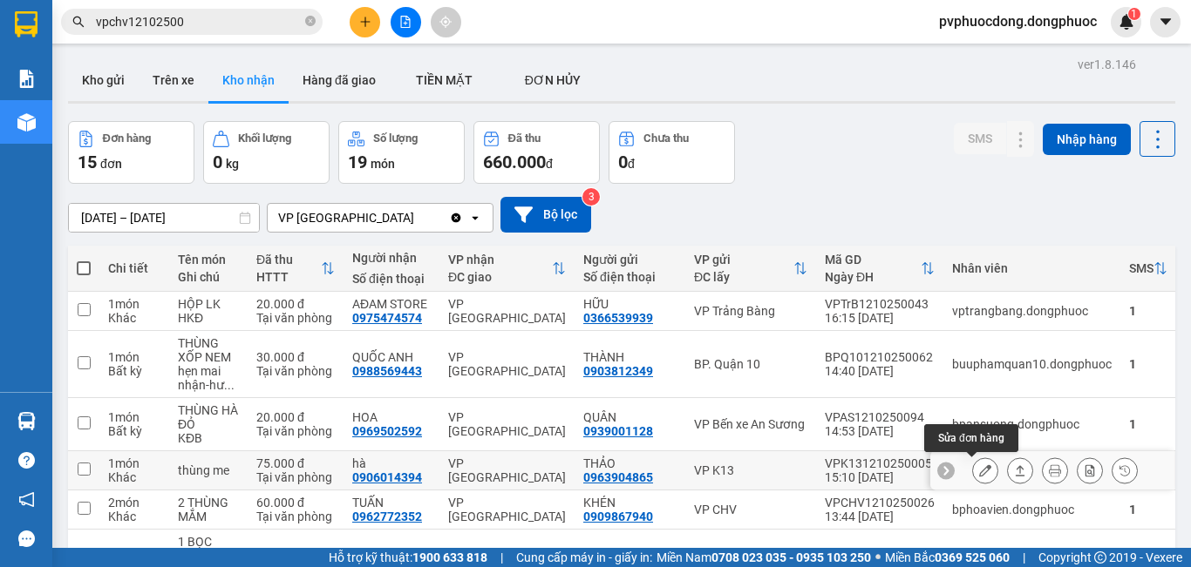
click at [979, 468] on icon at bounding box center [985, 471] width 12 height 12
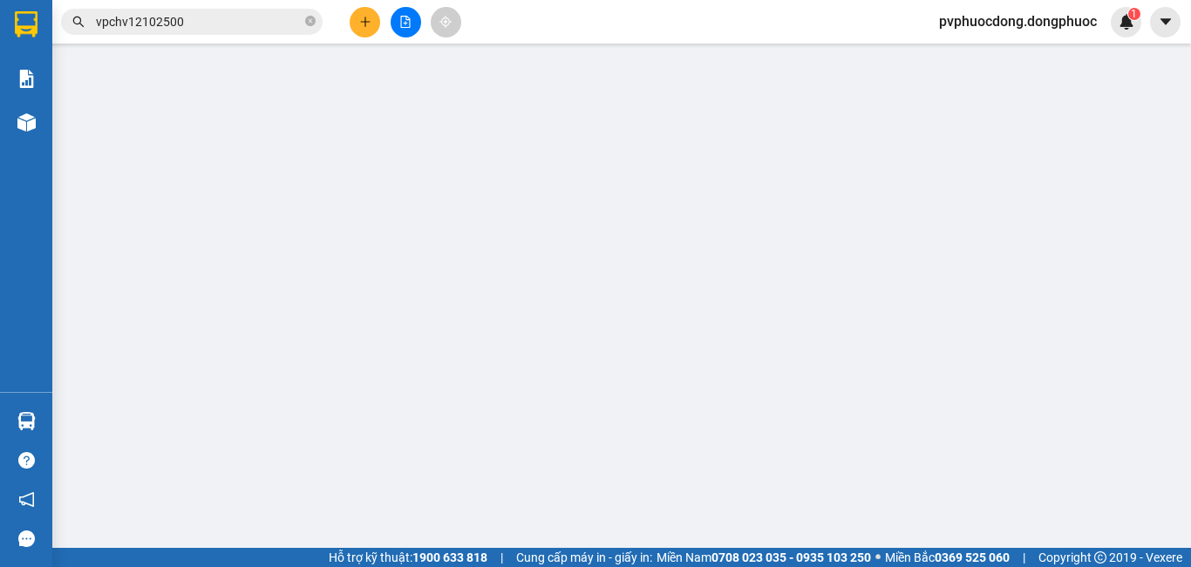
type input "0963904865"
type input "THẢO"
type input "0906014394"
type input "hà"
type input "75.000"
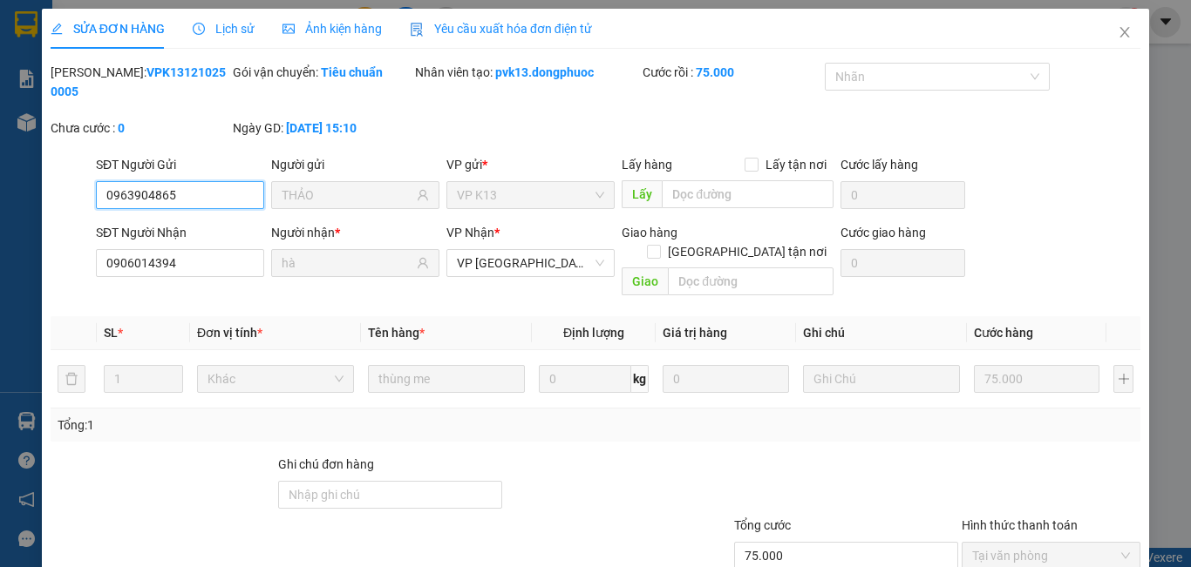
scroll to position [81, 0]
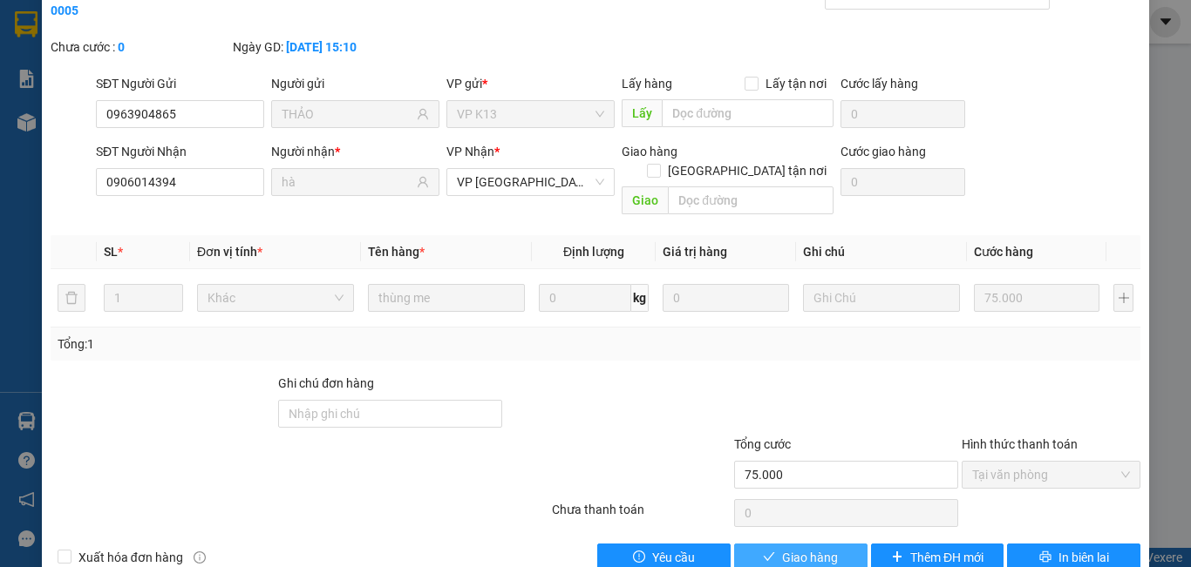
click at [782, 548] on span "Giao hàng" at bounding box center [810, 557] width 56 height 19
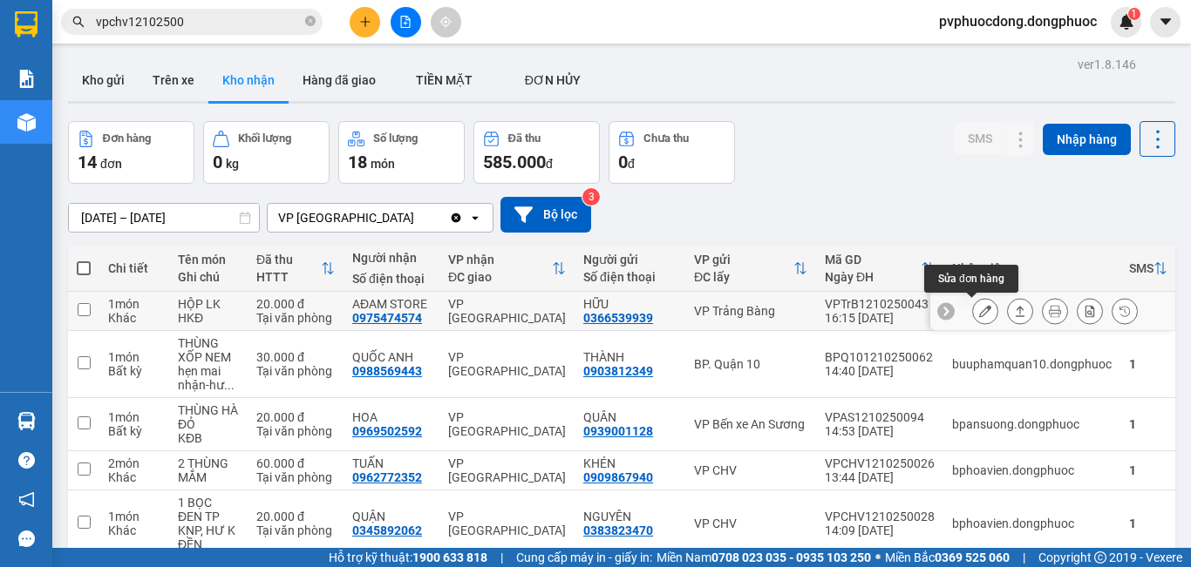
click at [979, 311] on icon at bounding box center [985, 311] width 12 height 12
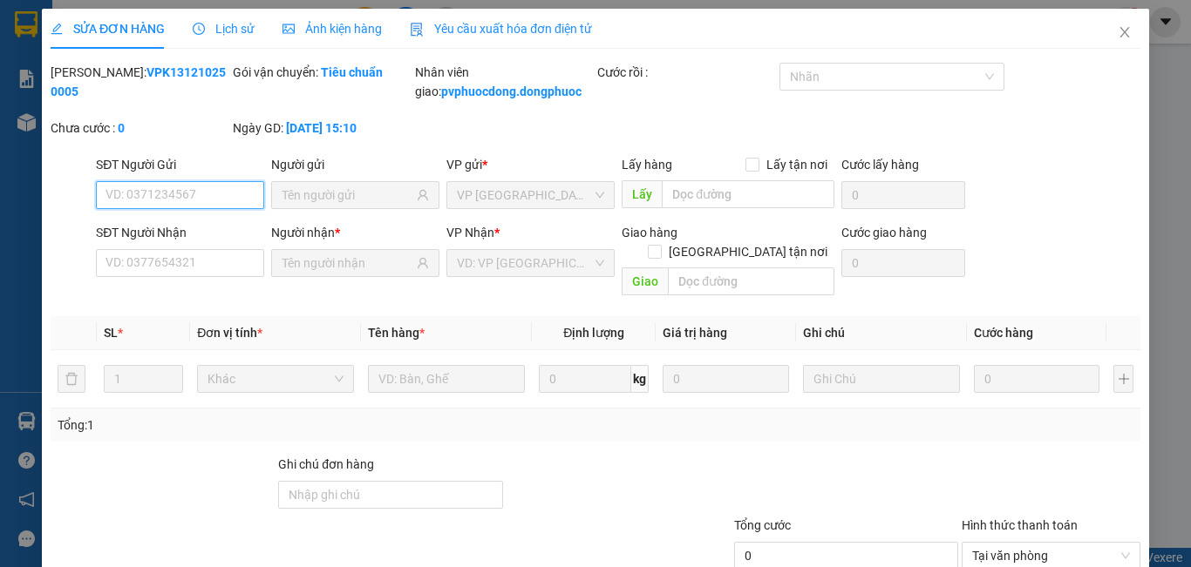
type input "0366539939"
type input "HỮU"
type input "0975474574"
type input "AĐAM STORE"
type input "20.000"
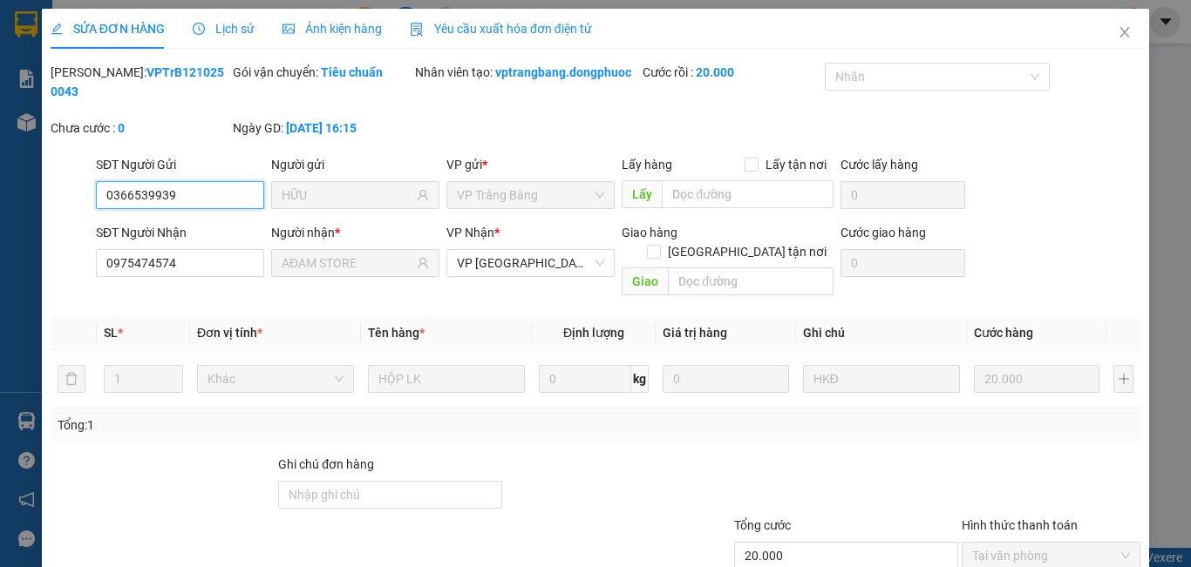
scroll to position [100, 0]
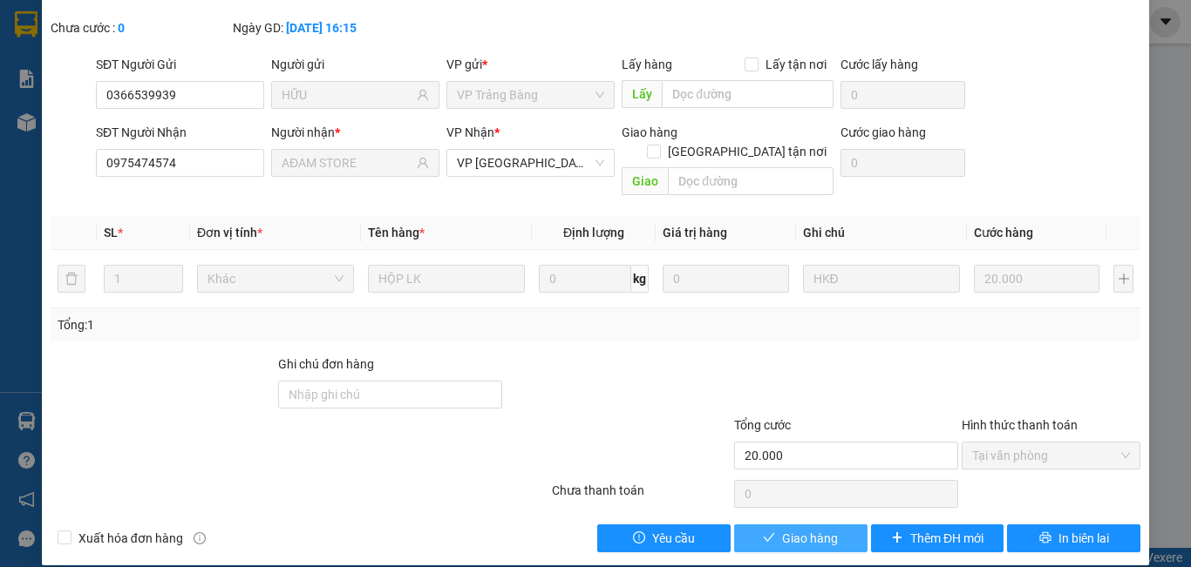
click at [782, 529] on span "Giao hàng" at bounding box center [810, 538] width 56 height 19
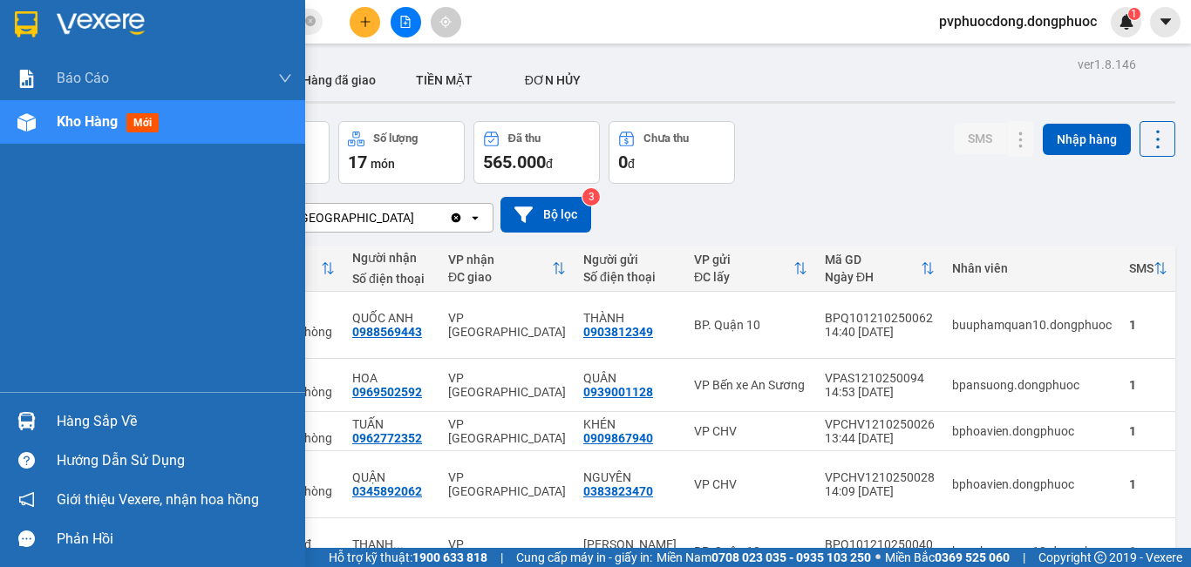
click at [99, 427] on div "Hàng sắp về" at bounding box center [174, 422] width 235 height 26
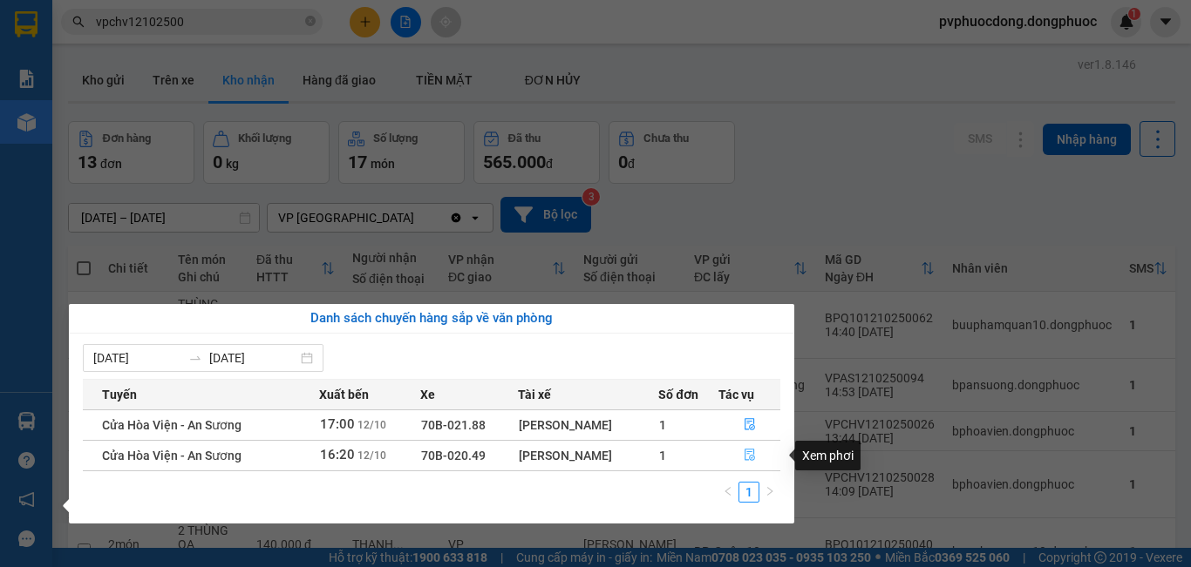
click at [747, 452] on icon "file-done" at bounding box center [750, 455] width 12 height 12
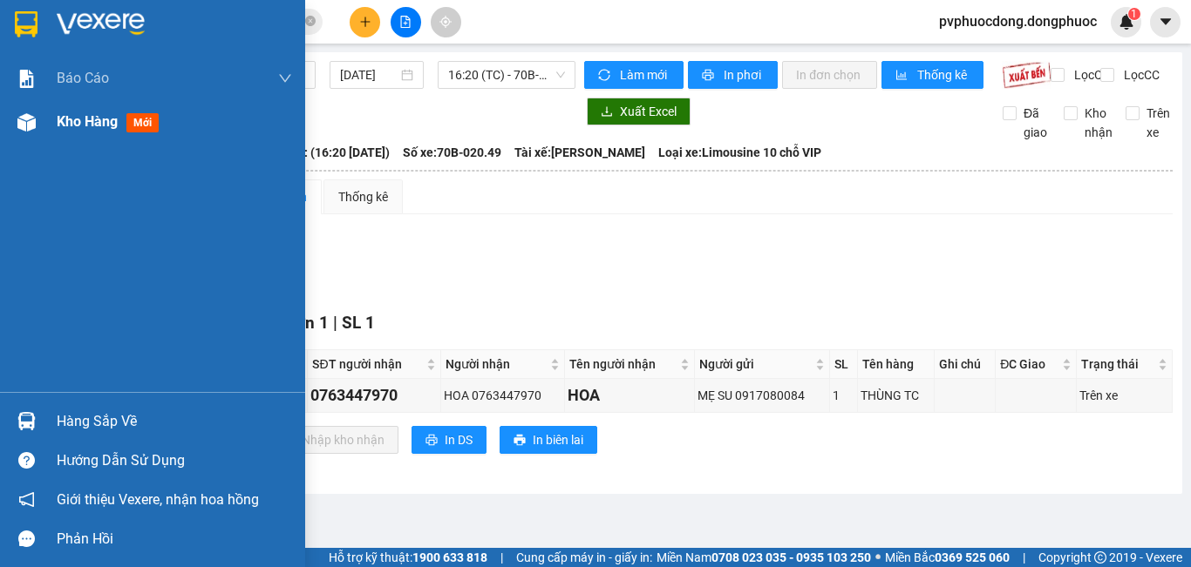
click at [72, 121] on span "Kho hàng" at bounding box center [87, 121] width 61 height 17
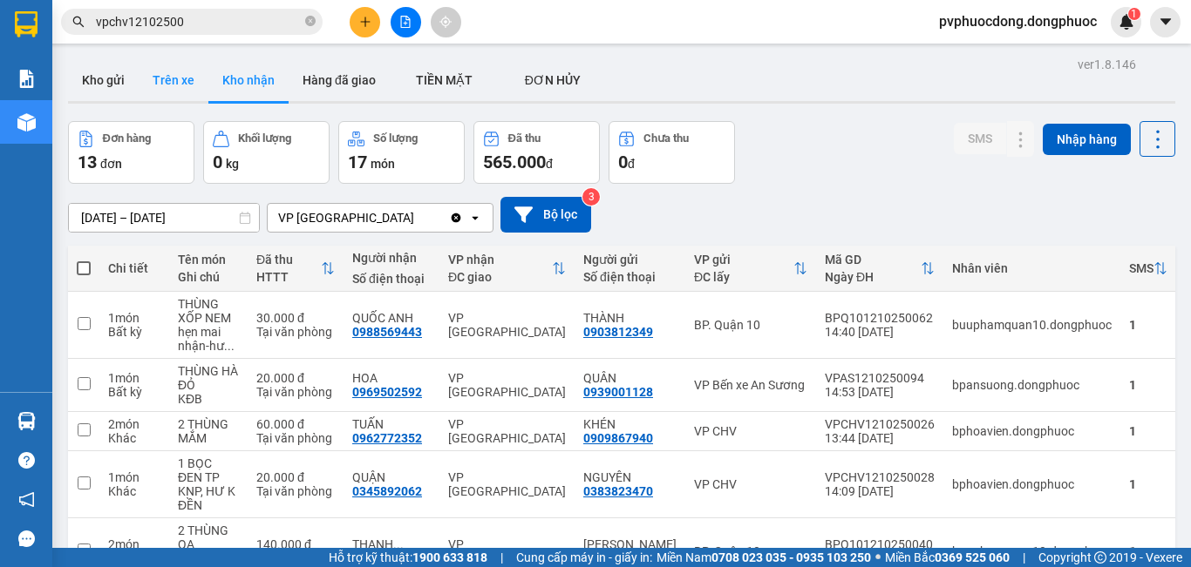
click at [155, 89] on button "Trên xe" at bounding box center [174, 80] width 70 height 42
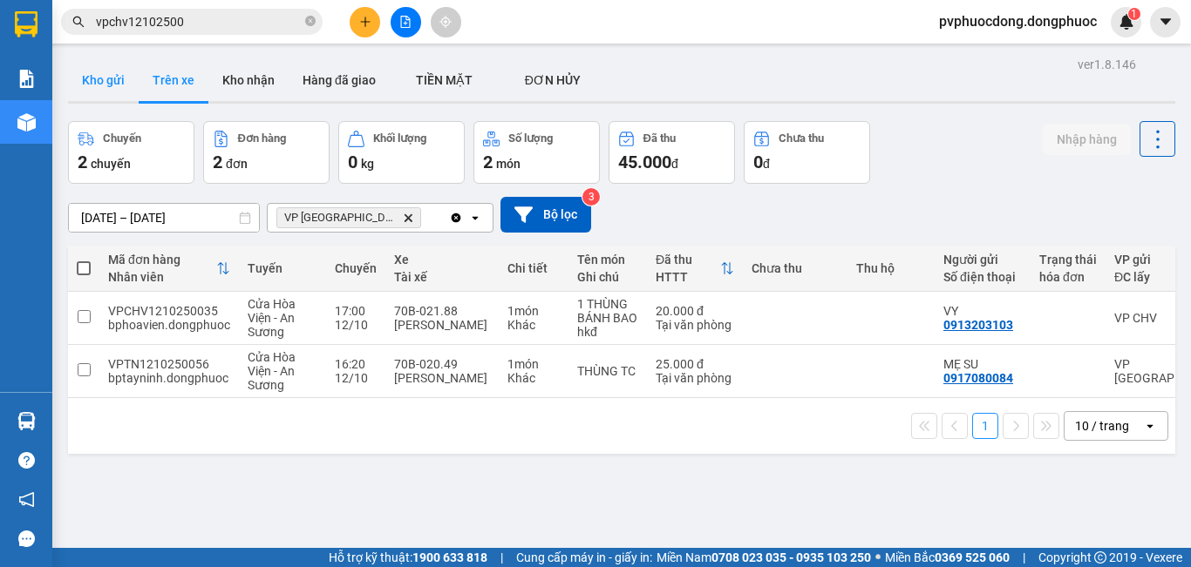
click at [126, 85] on button "Kho gửi" at bounding box center [103, 80] width 71 height 42
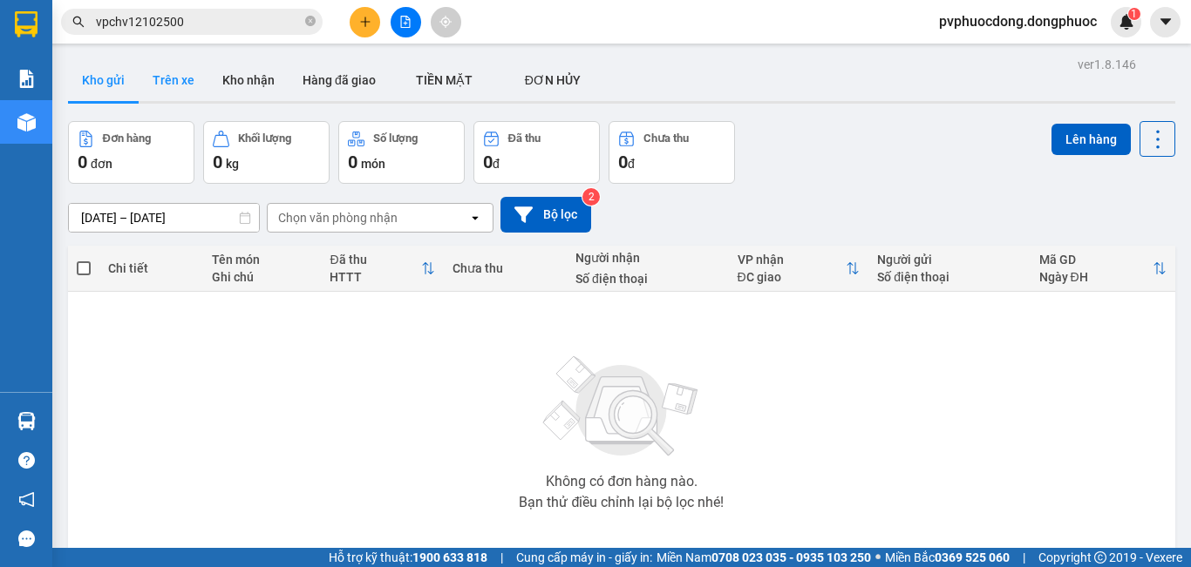
click at [173, 82] on button "Trên xe" at bounding box center [174, 80] width 70 height 42
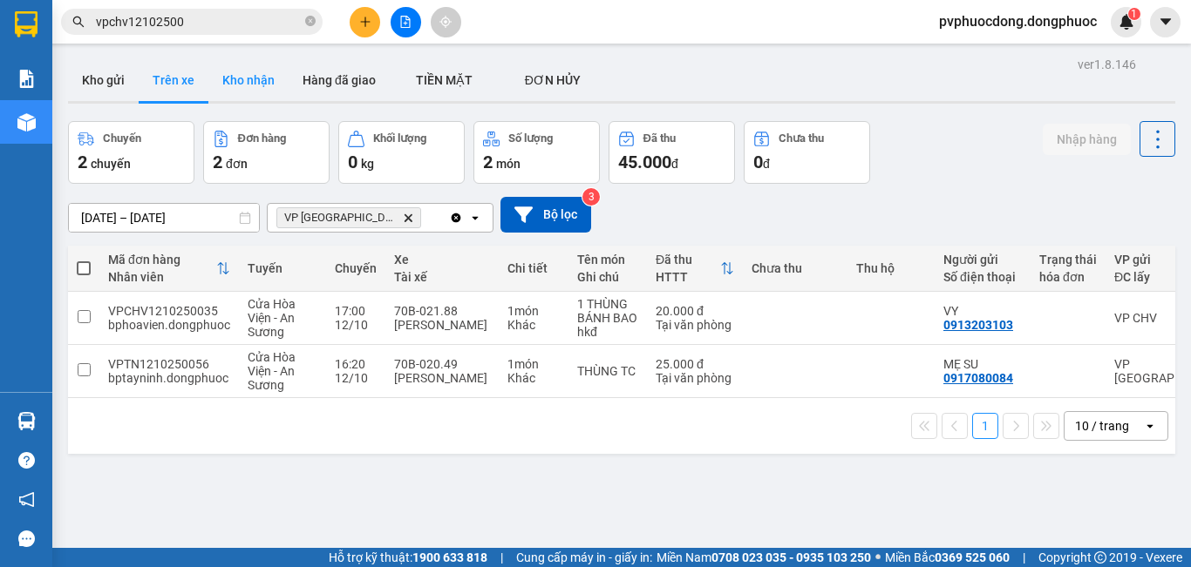
click at [251, 71] on button "Kho nhận" at bounding box center [248, 80] width 80 height 42
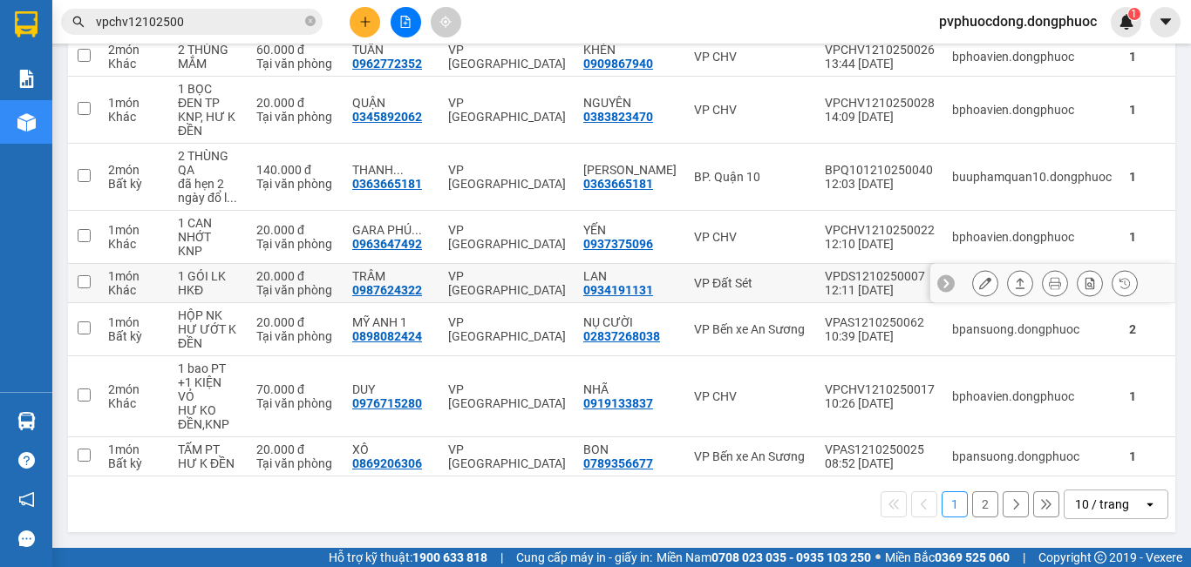
scroll to position [113, 0]
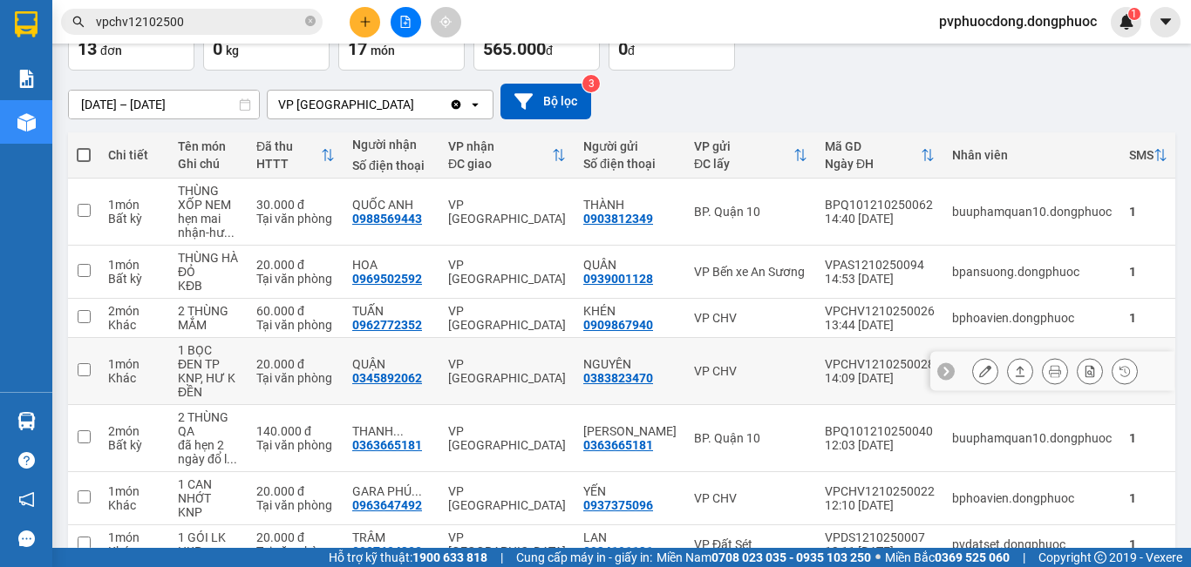
click at [979, 371] on icon at bounding box center [985, 371] width 12 height 12
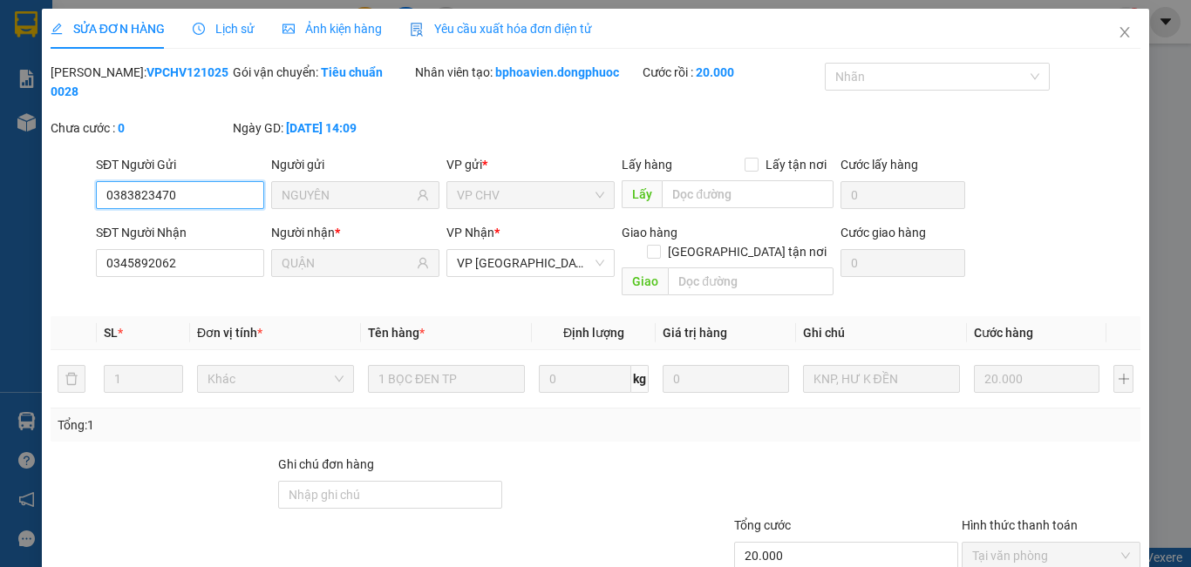
type input "0383823470"
type input "NGUYÊN"
type input "0345892062"
type input "QUẬN"
type input "20.000"
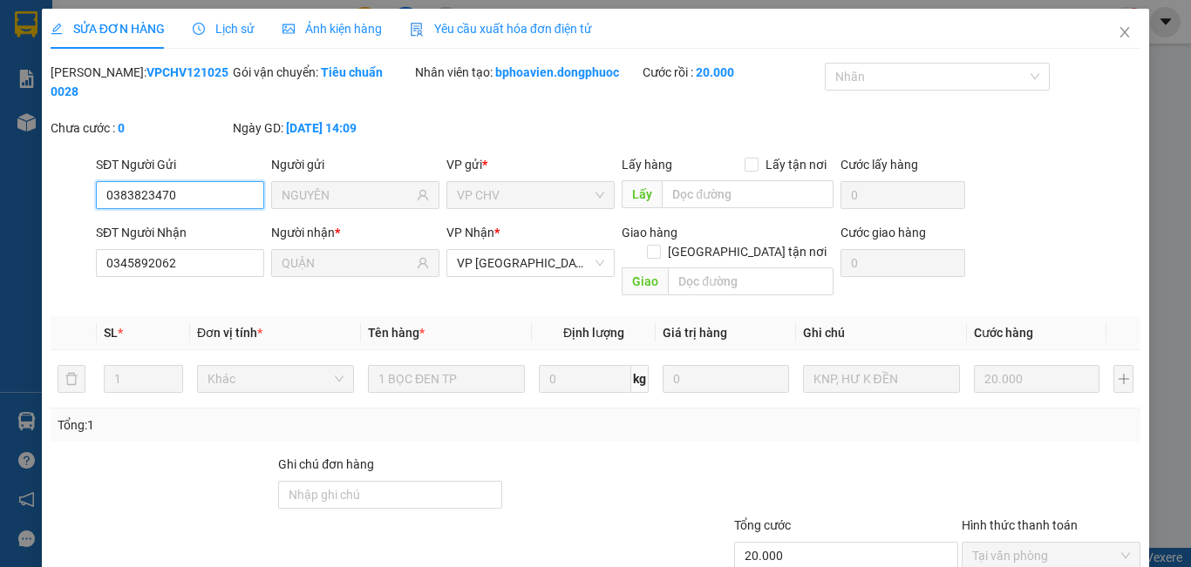
scroll to position [81, 0]
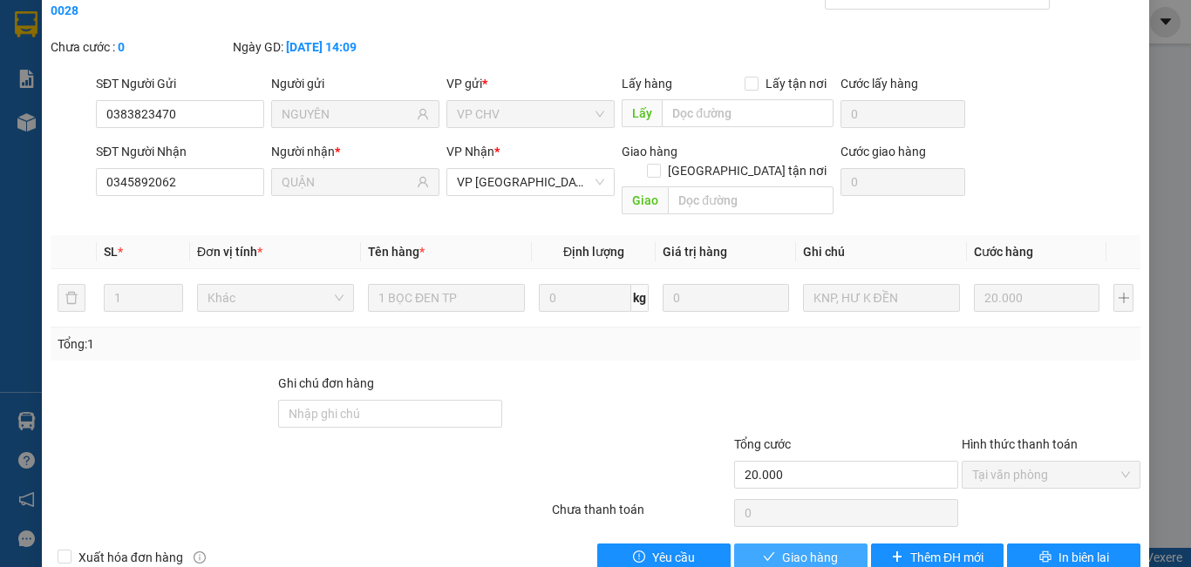
click at [792, 548] on span "Giao hàng" at bounding box center [810, 557] width 56 height 19
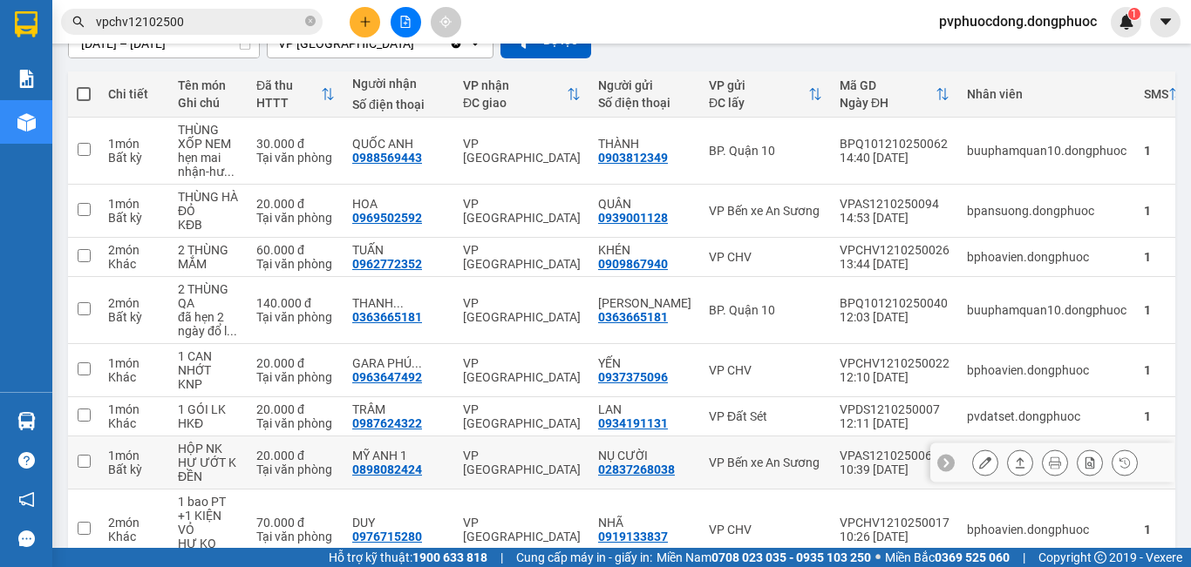
scroll to position [87, 0]
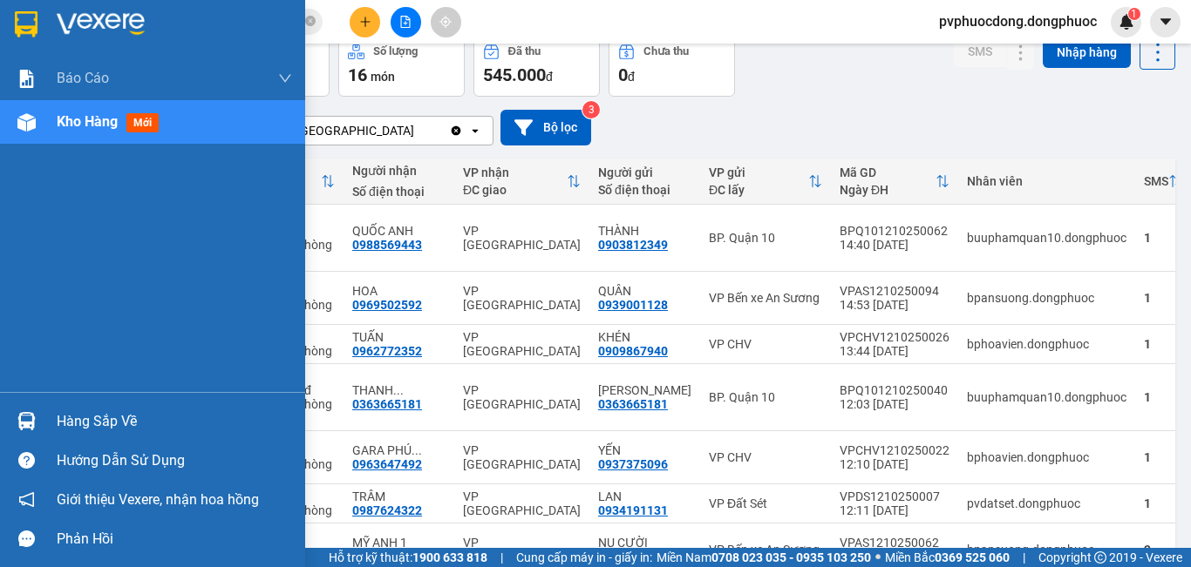
click at [96, 424] on div "Hàng sắp về" at bounding box center [174, 422] width 235 height 26
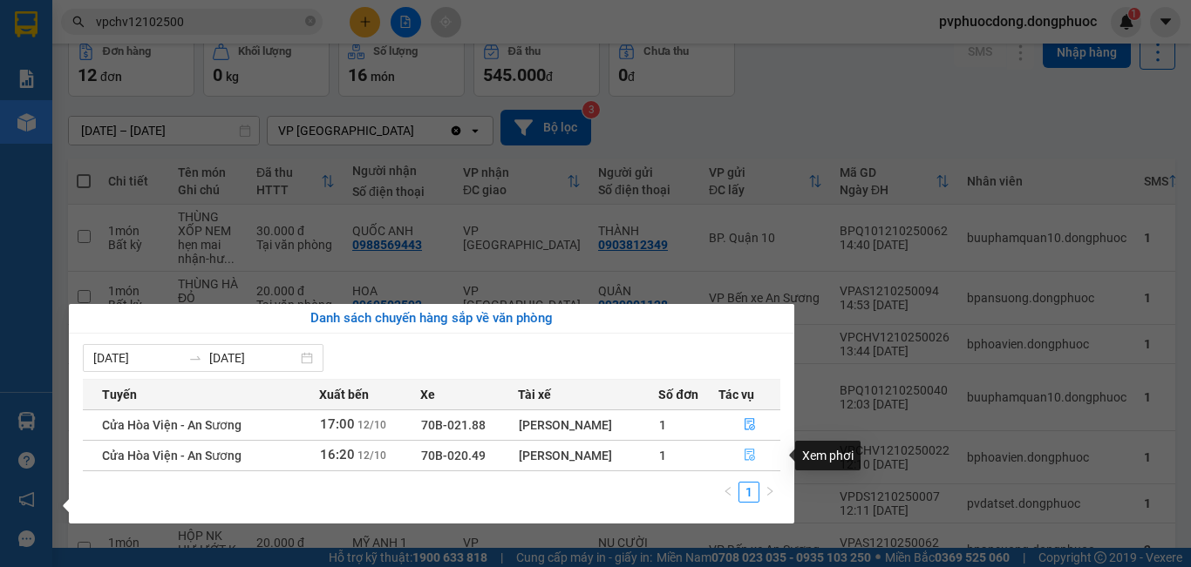
click at [751, 459] on icon "file-done" at bounding box center [750, 455] width 12 height 12
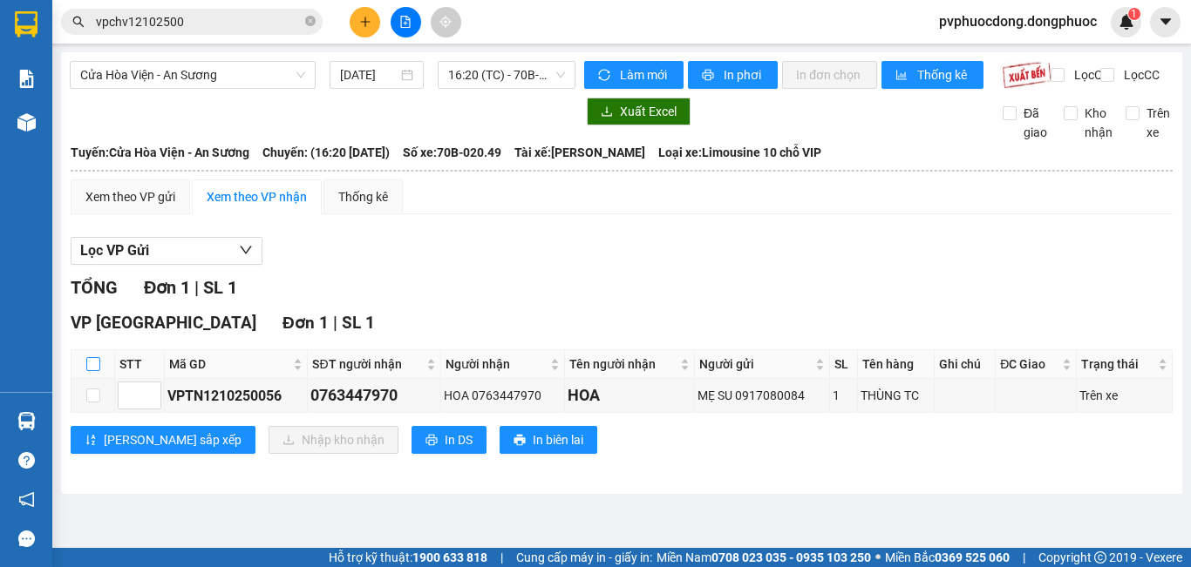
click at [91, 371] on input "checkbox" at bounding box center [93, 364] width 14 height 14
checkbox input "true"
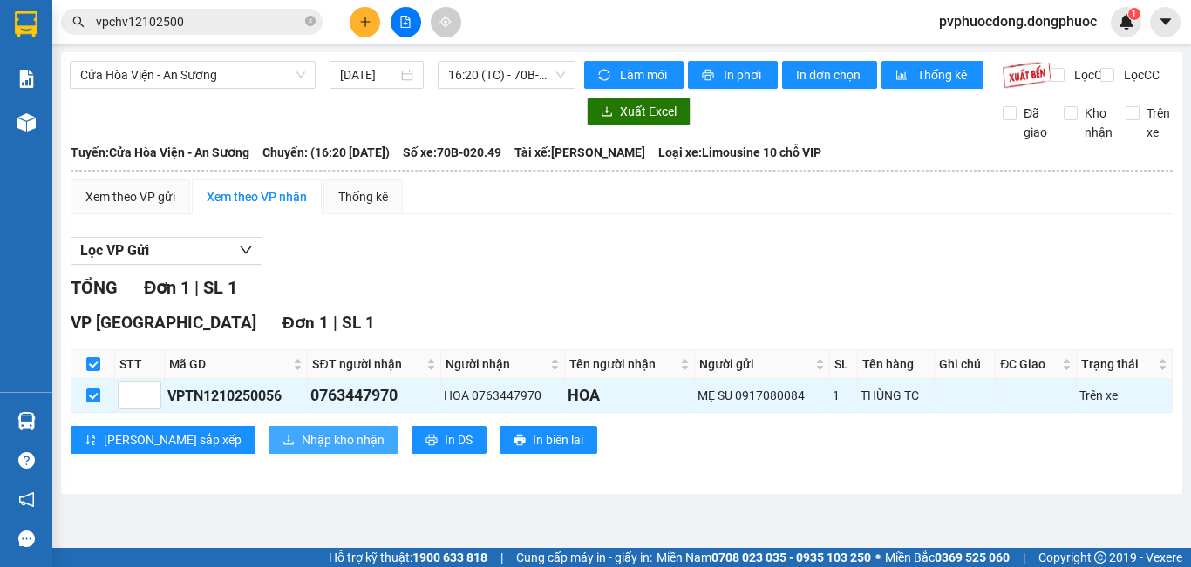
click at [302, 450] on span "Nhập kho nhận" at bounding box center [343, 440] width 83 height 19
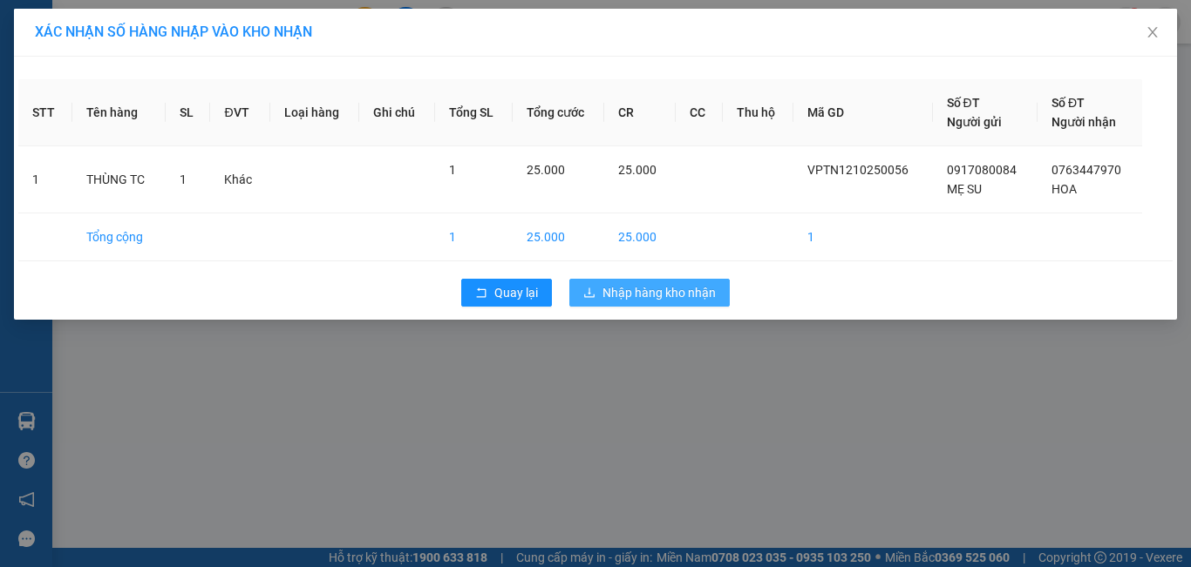
click at [672, 287] on span "Nhập hàng kho nhận" at bounding box center [658, 292] width 113 height 19
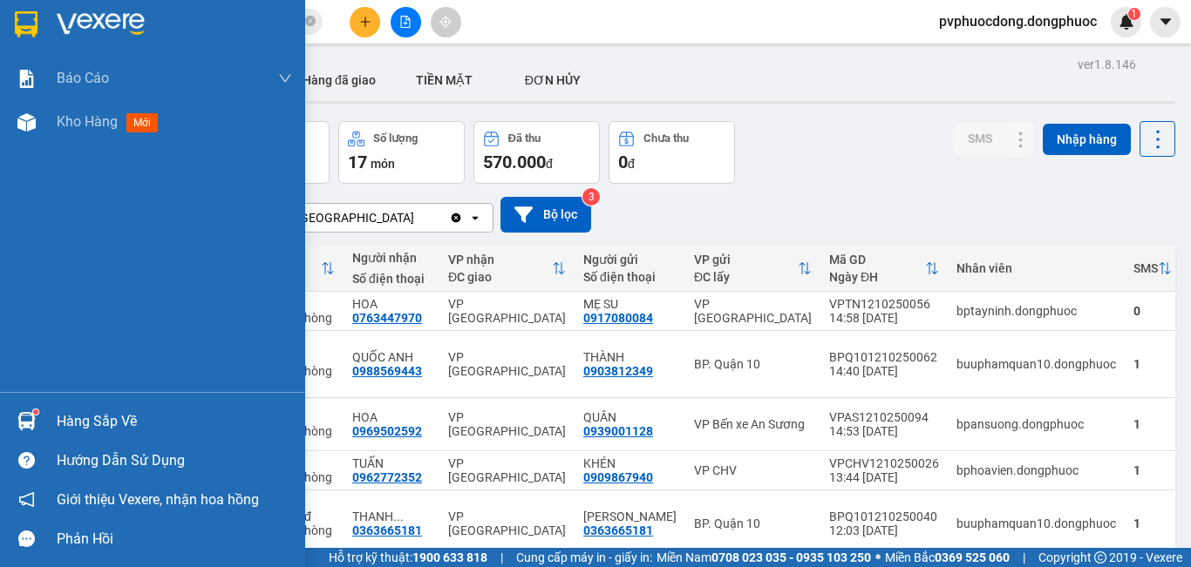
click at [58, 427] on div "Hàng sắp về" at bounding box center [174, 422] width 235 height 26
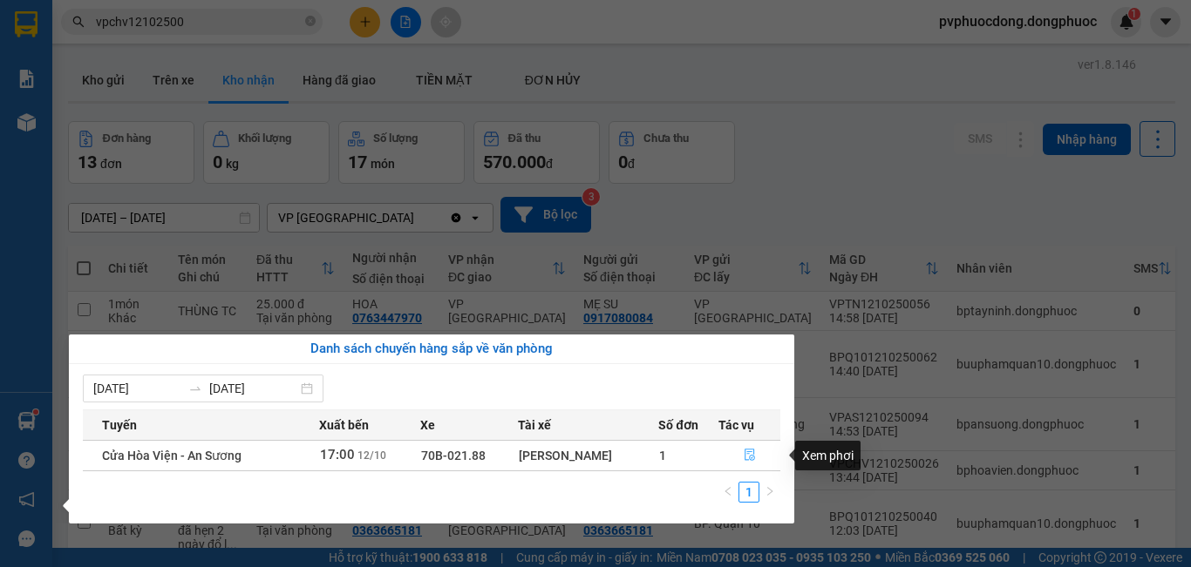
click at [755, 456] on icon "file-done" at bounding box center [750, 455] width 12 height 12
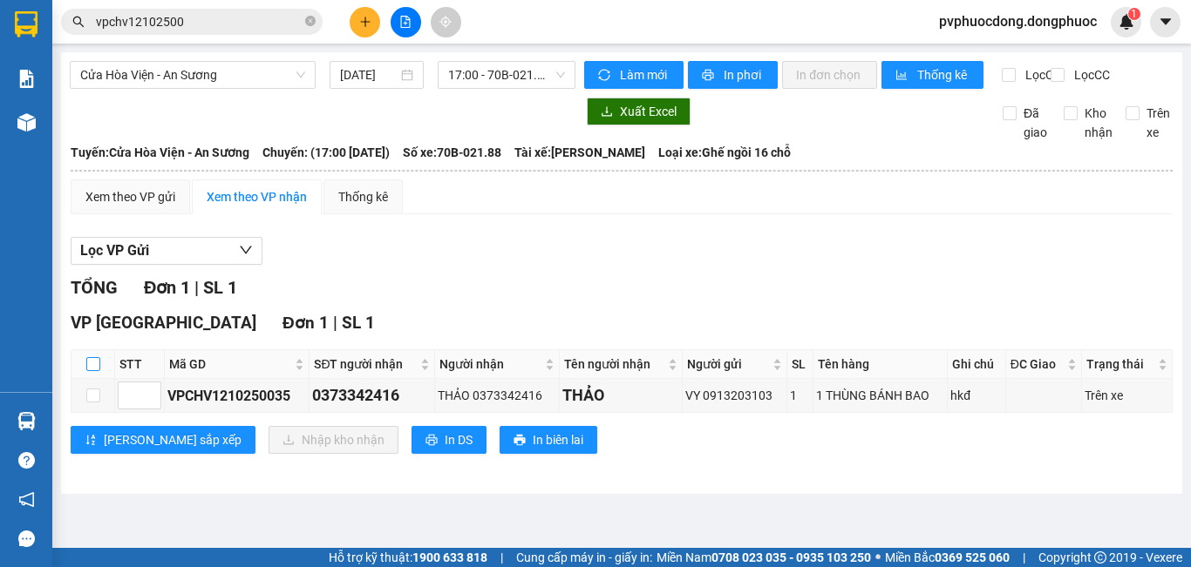
click at [97, 371] on input "checkbox" at bounding box center [93, 364] width 14 height 14
checkbox input "true"
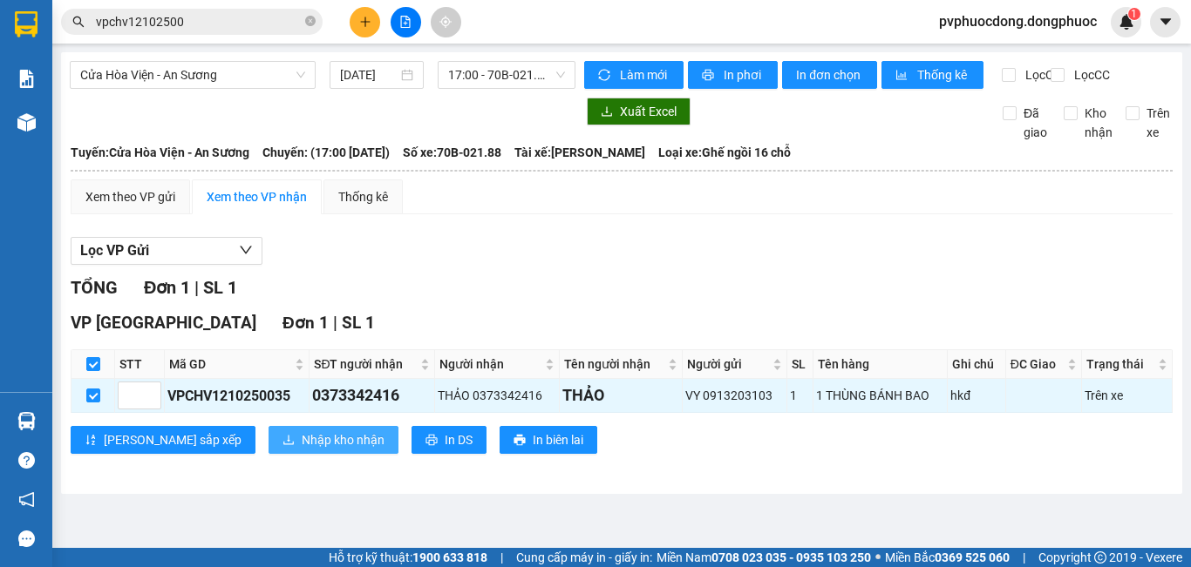
click at [302, 450] on span "Nhập kho nhận" at bounding box center [343, 440] width 83 height 19
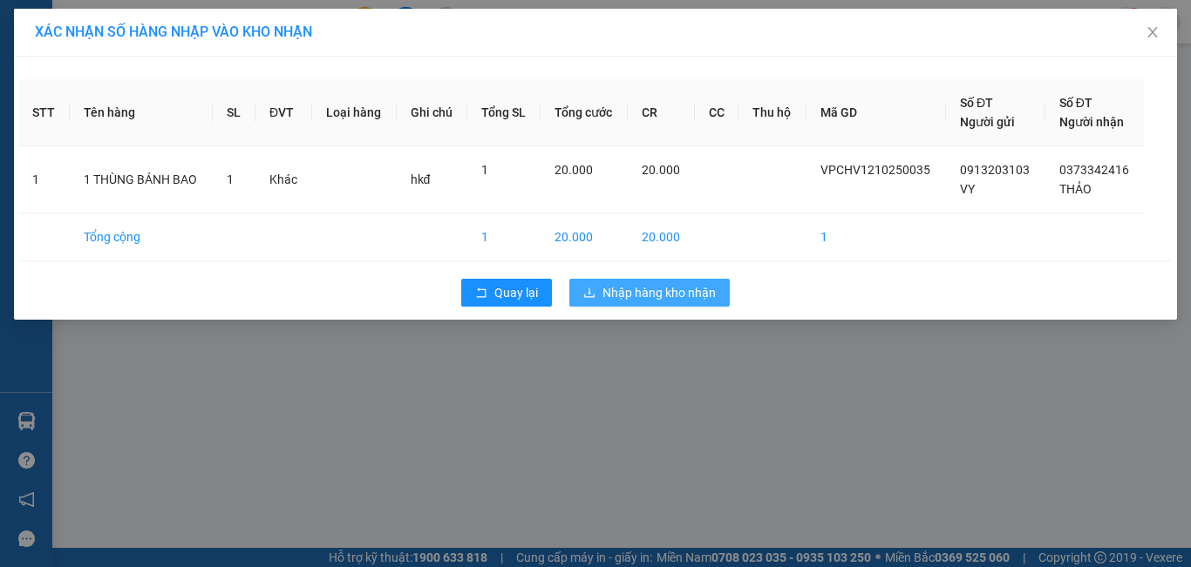
click at [691, 294] on span "Nhập hàng kho nhận" at bounding box center [658, 292] width 113 height 19
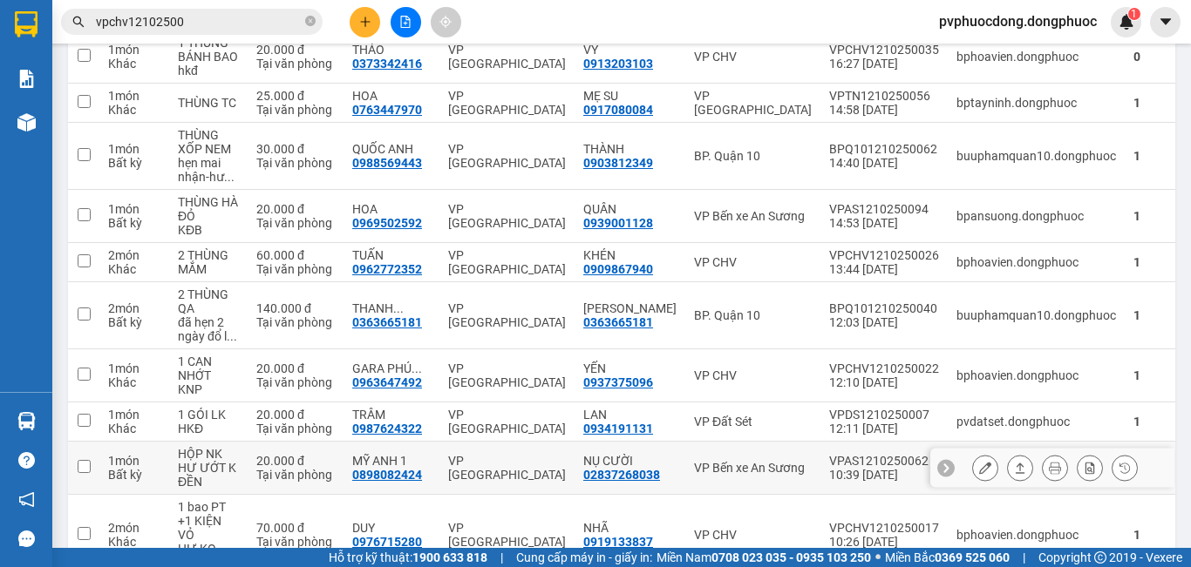
scroll to position [361, 0]
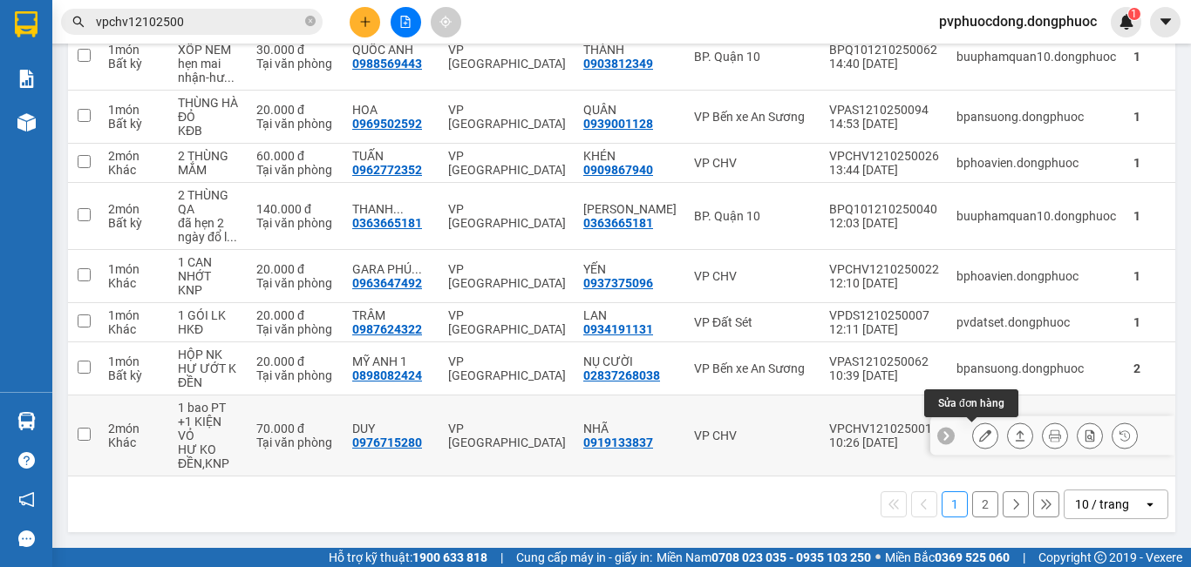
click at [979, 431] on icon at bounding box center [985, 436] width 12 height 12
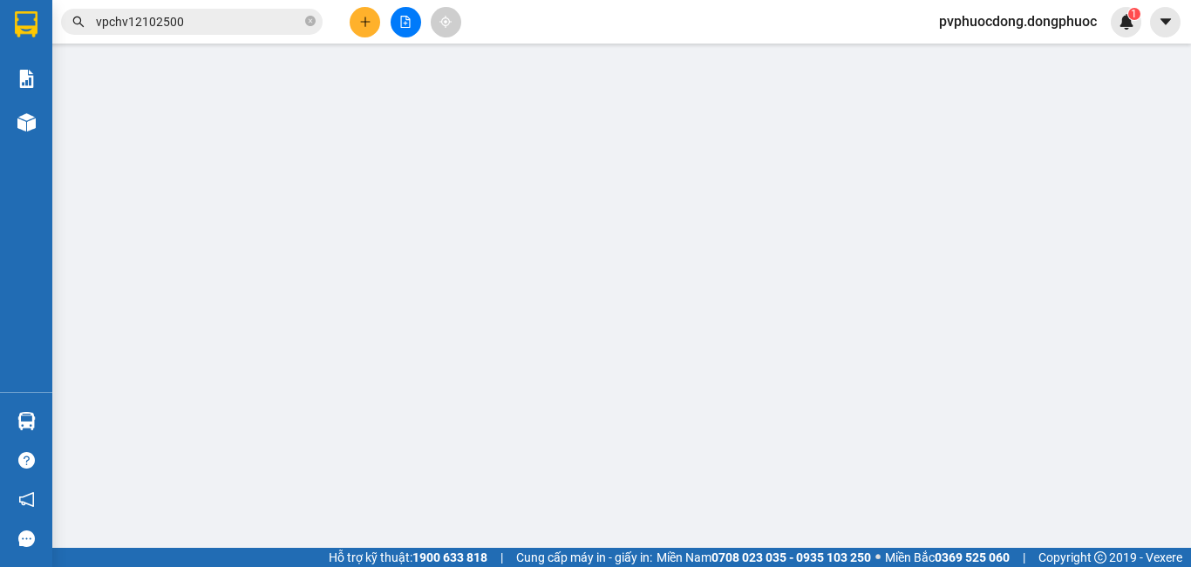
type input "0919133837"
type input "NHÃ"
type input "0976715280"
type input "DUY"
type input "70.000"
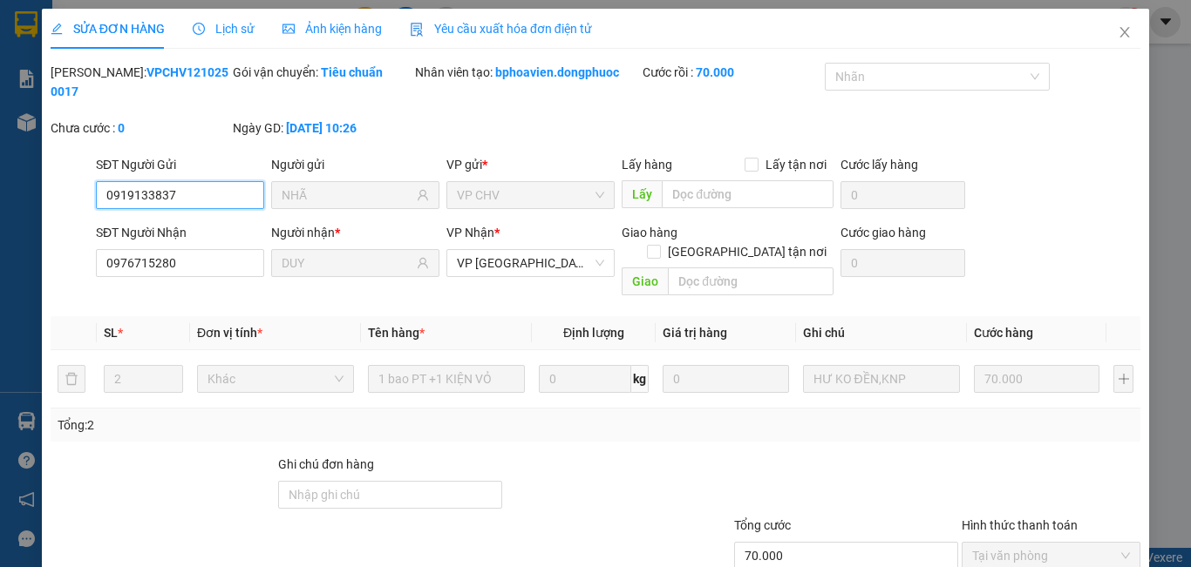
scroll to position [81, 0]
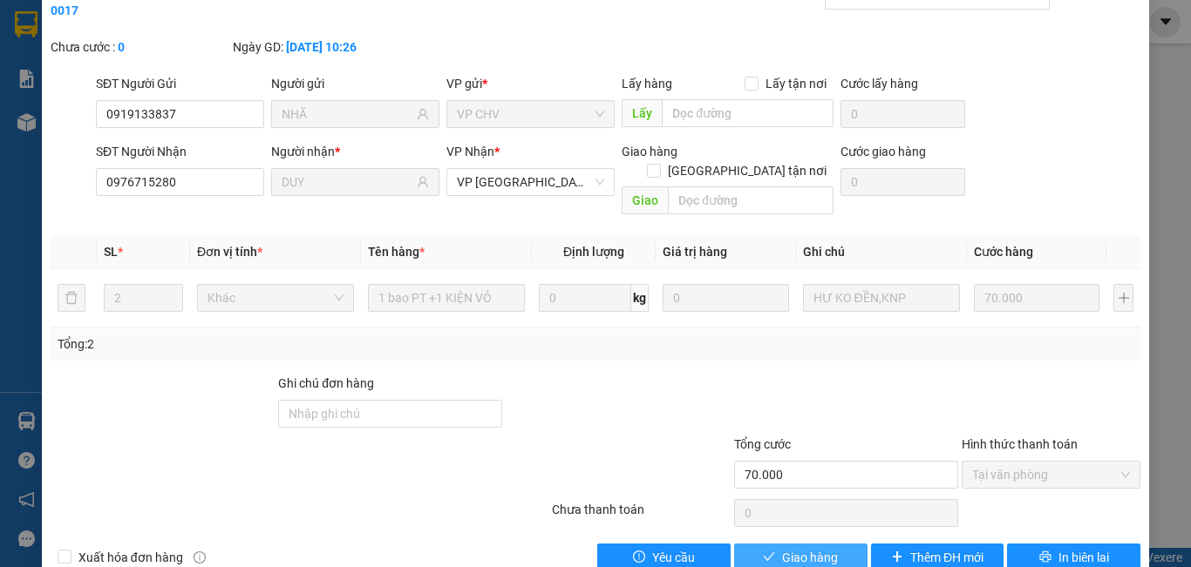
click at [782, 548] on span "Giao hàng" at bounding box center [810, 557] width 56 height 19
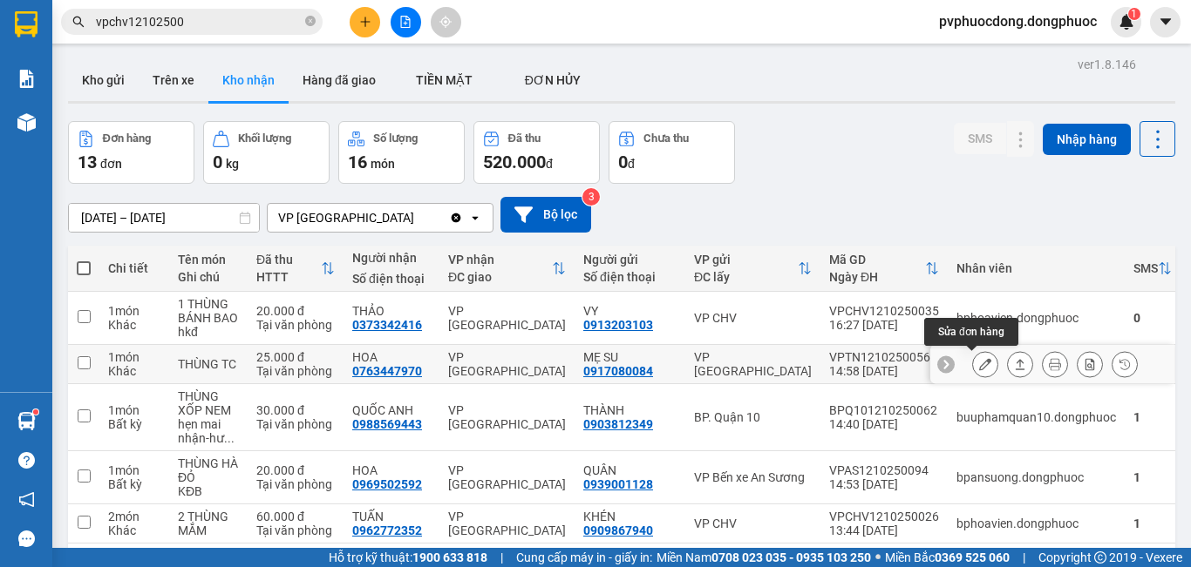
click at [979, 359] on icon at bounding box center [985, 364] width 12 height 12
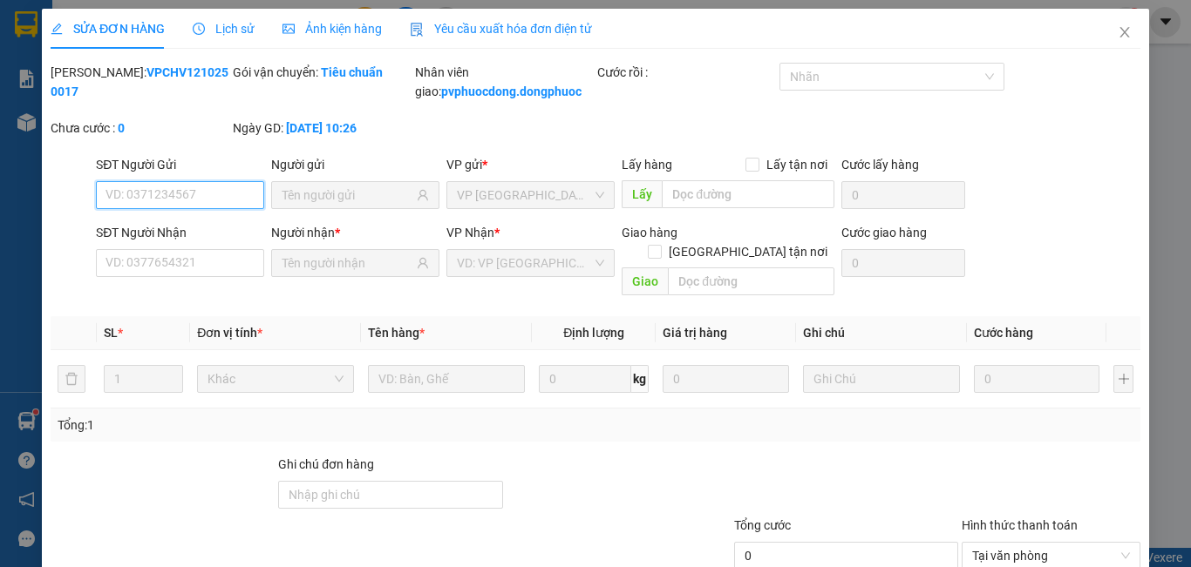
type input "0917080084"
type input "MẸ SU"
type input "0763447970"
type input "HOA"
type input "25.000"
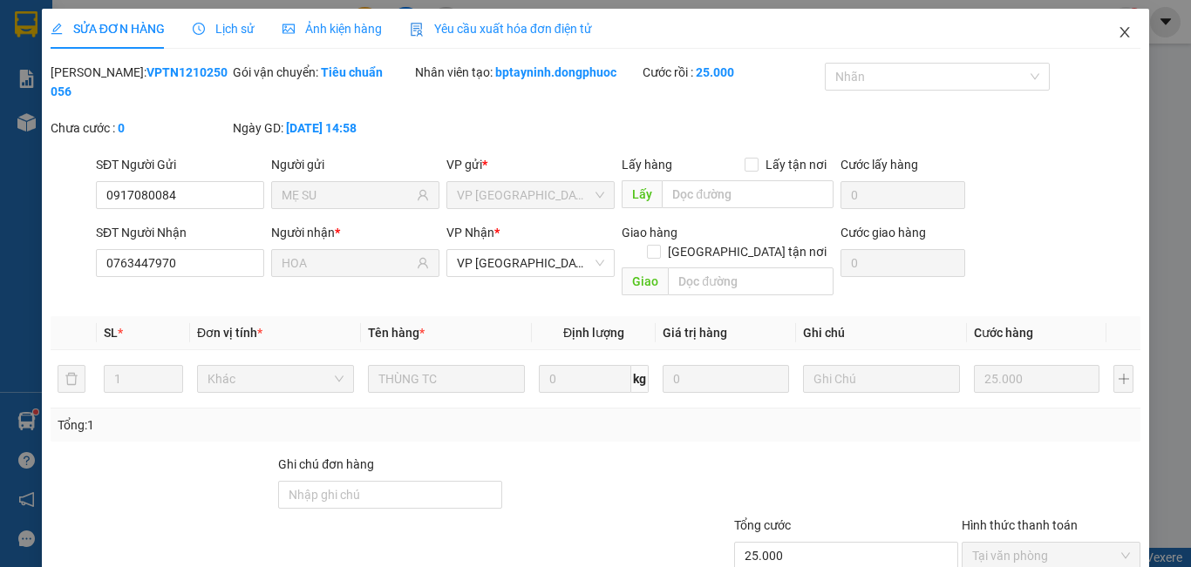
click at [1118, 34] on icon "close" at bounding box center [1125, 32] width 14 height 14
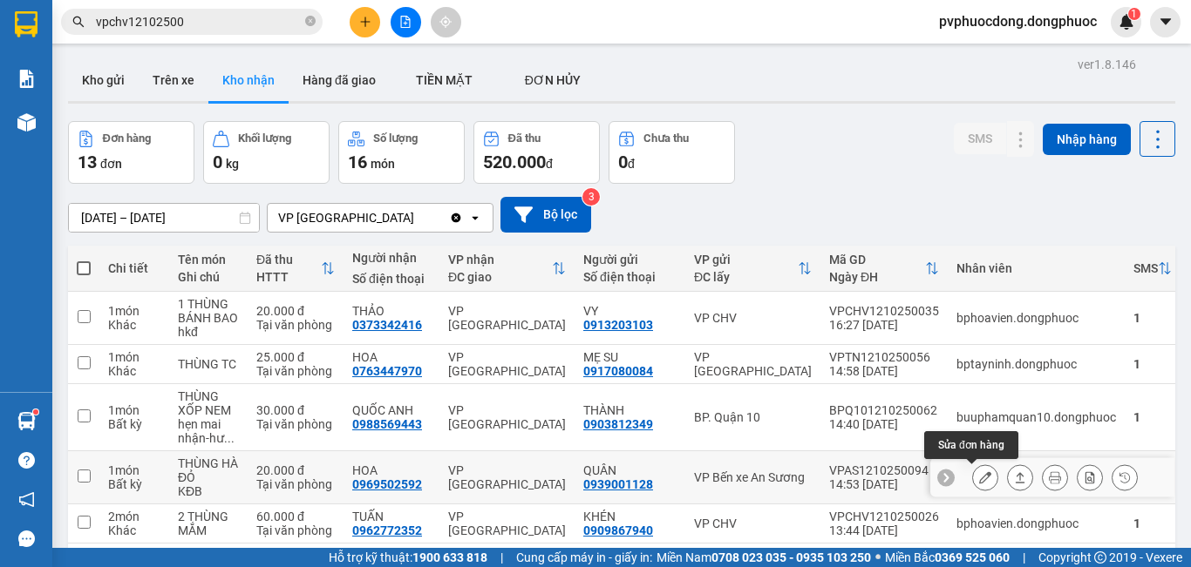
click at [979, 478] on icon at bounding box center [985, 478] width 12 height 12
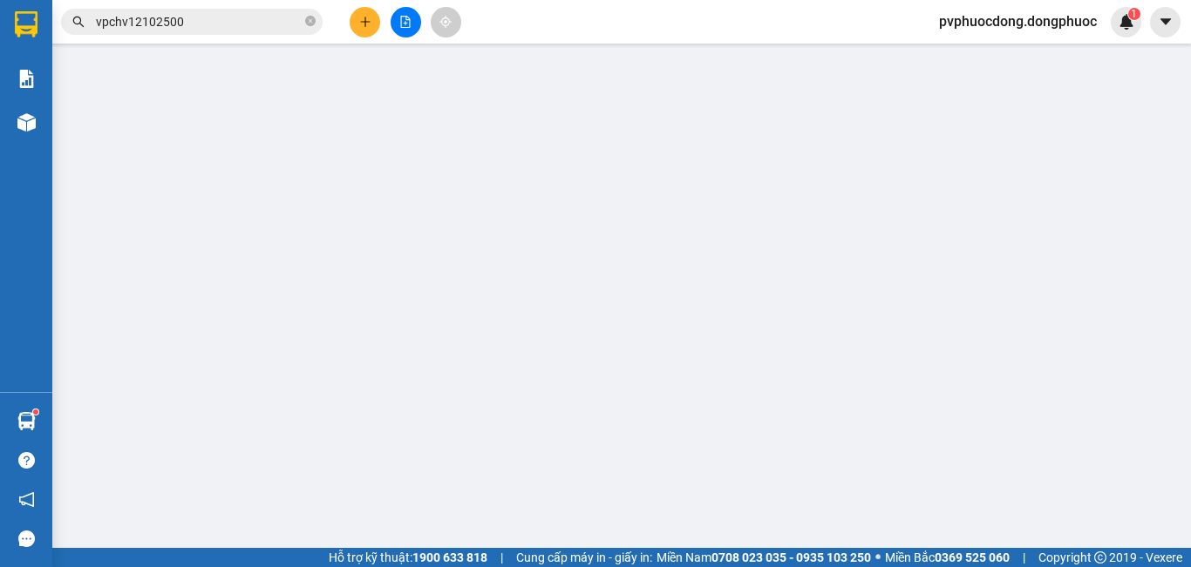
type input "0939001128"
type input "QUÂN"
type input "0969502592"
type input "HOA"
type input "20.000"
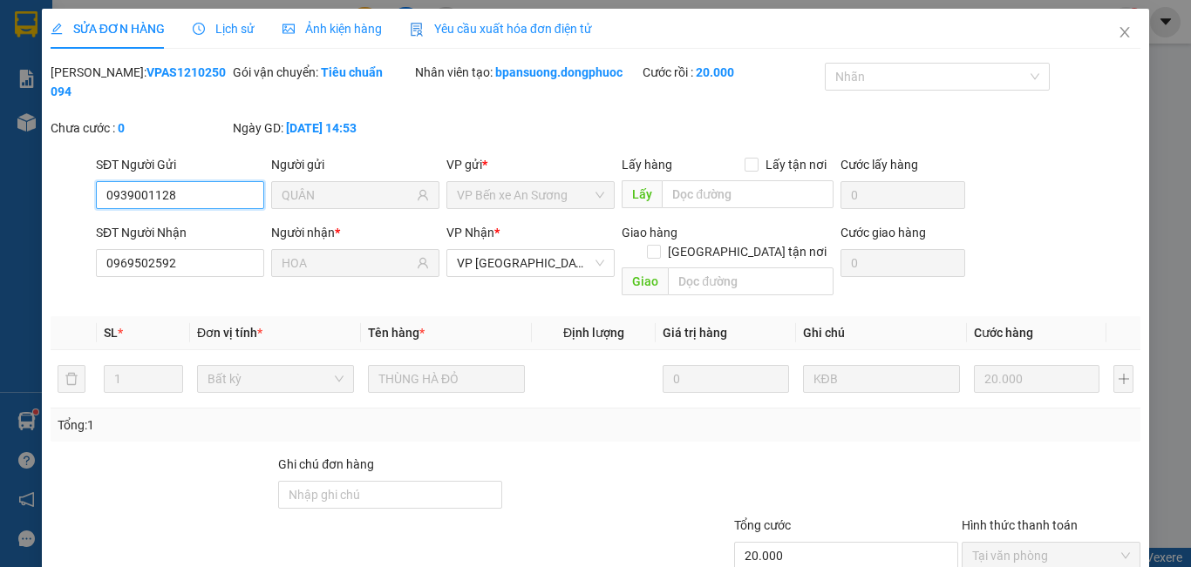
scroll to position [81, 0]
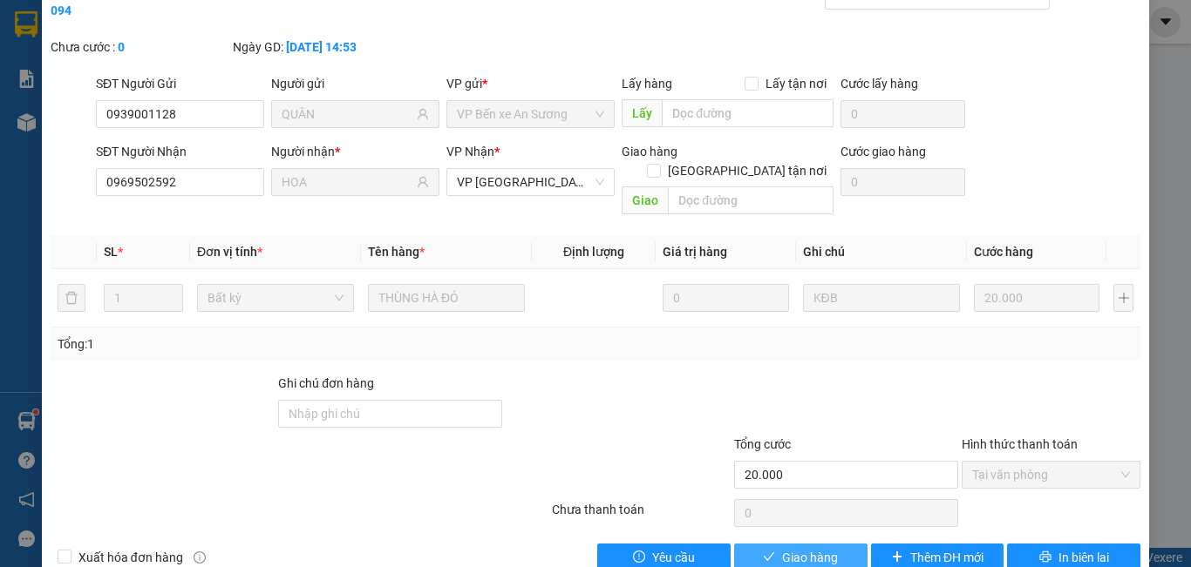
click at [782, 548] on span "Giao hàng" at bounding box center [810, 557] width 56 height 19
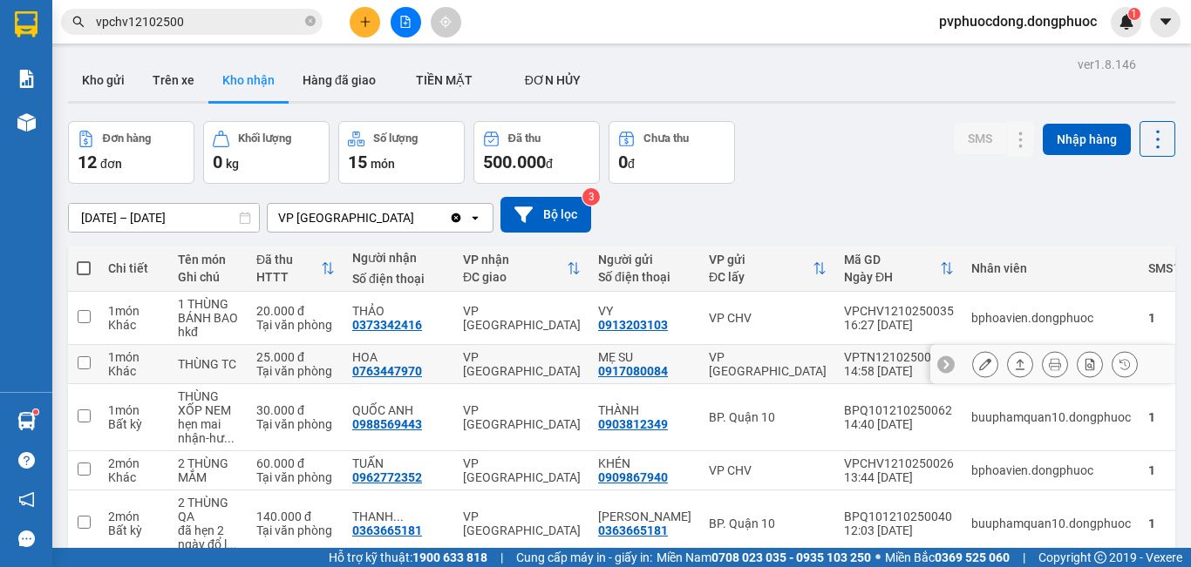
scroll to position [174, 0]
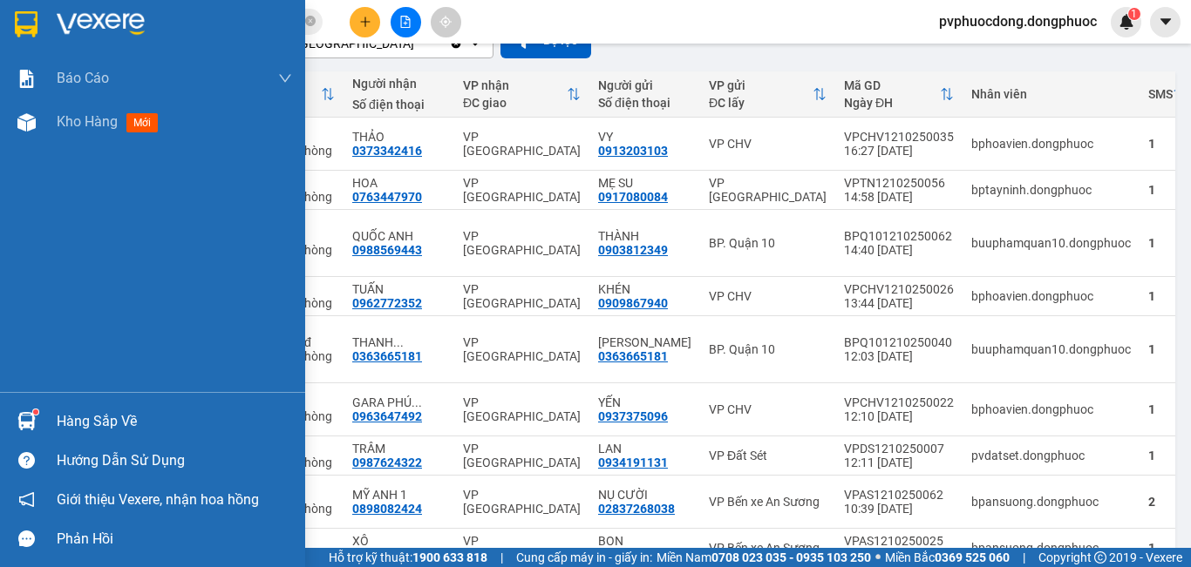
click at [87, 416] on div "Hàng sắp về" at bounding box center [174, 422] width 235 height 26
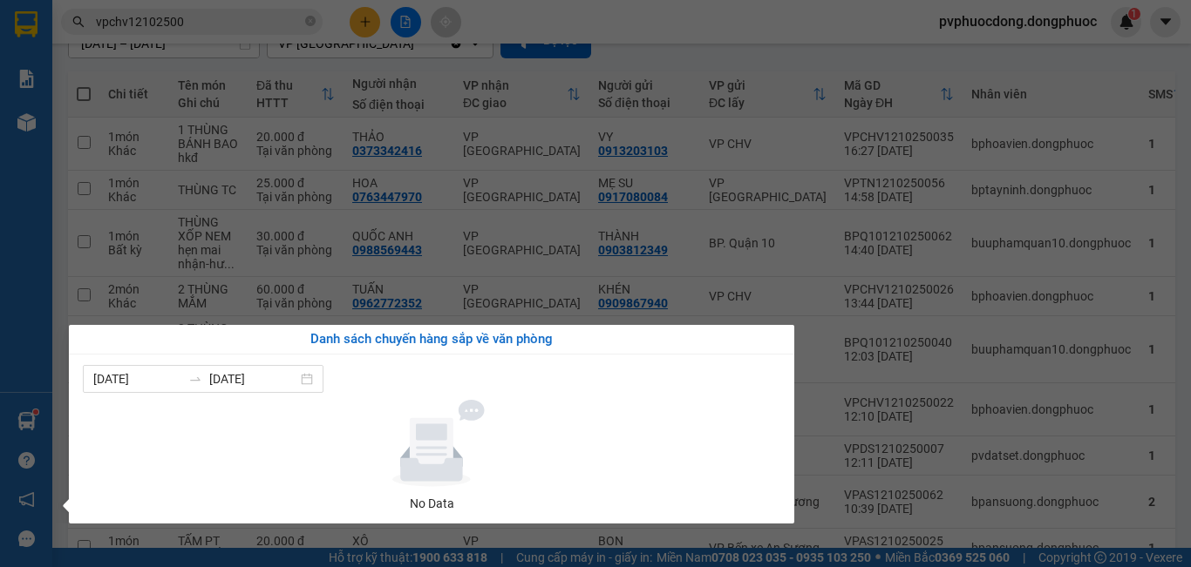
click at [966, 57] on section "Kết quả tìm kiếm ( 31 ) Bộ lọc Mã ĐH Trạng thái Món hàng Tổng cước Chưa cước Nh…" at bounding box center [595, 283] width 1191 height 567
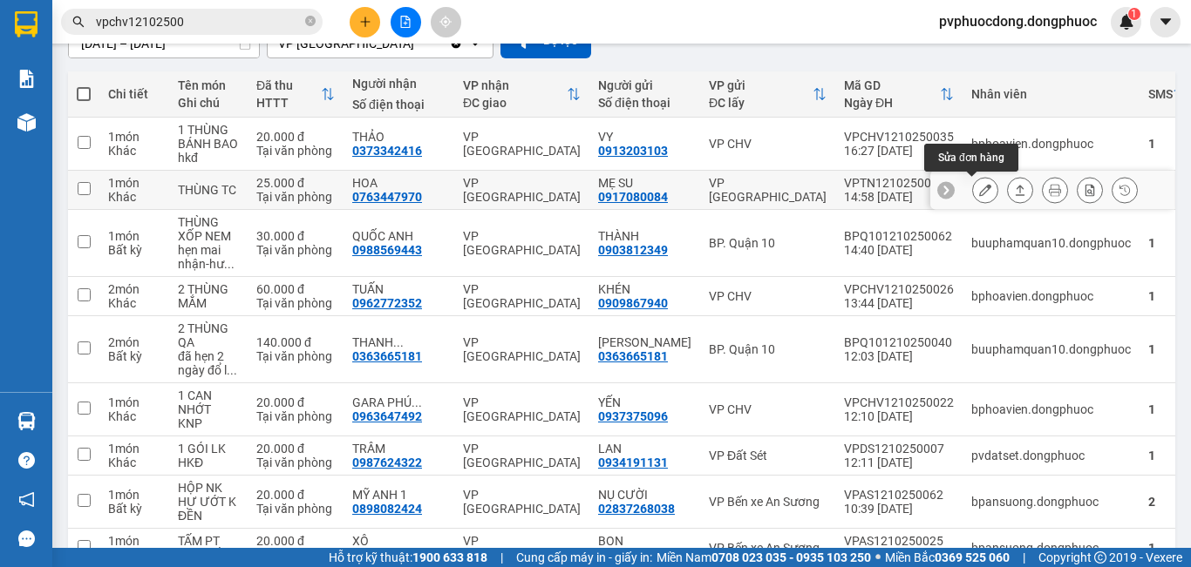
click at [979, 193] on icon at bounding box center [985, 190] width 12 height 12
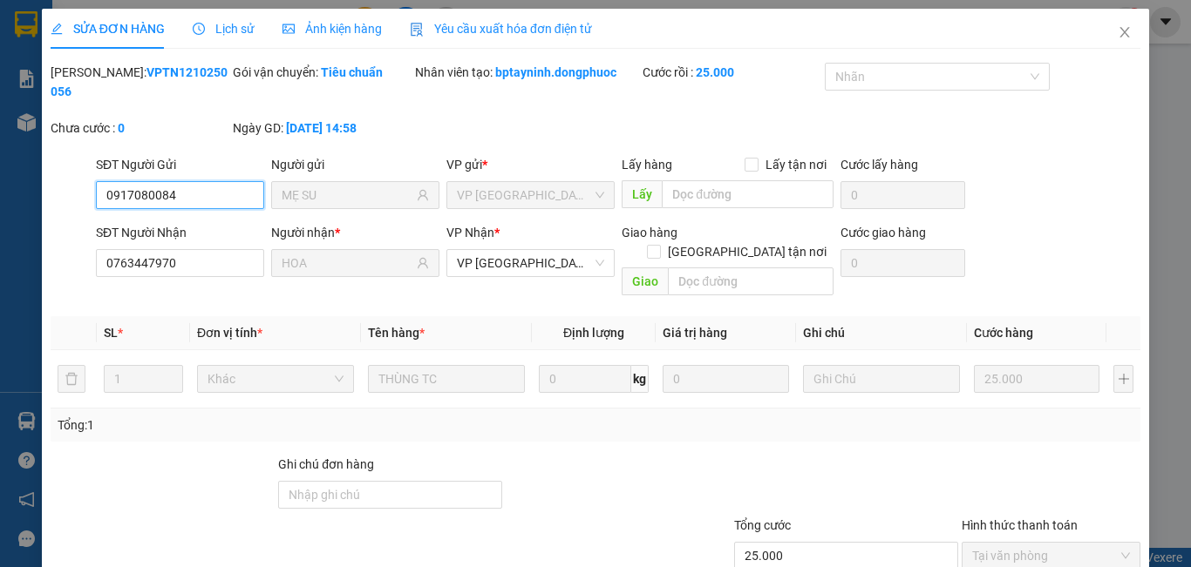
type input "0917080084"
type input "MẸ SU"
type input "0763447970"
type input "HOA"
type input "25.000"
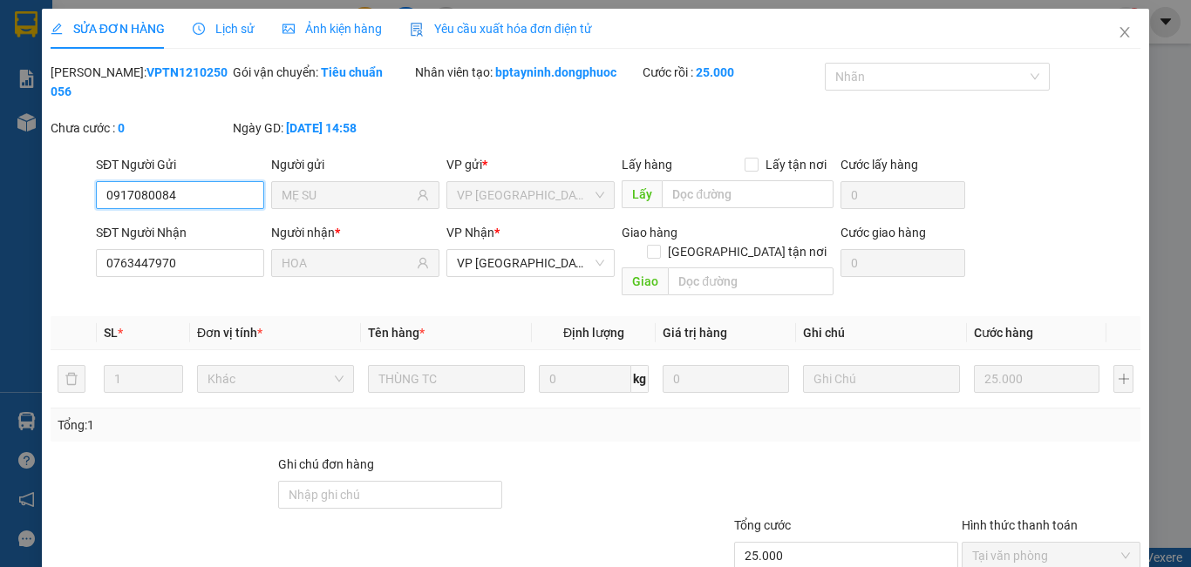
scroll to position [81, 0]
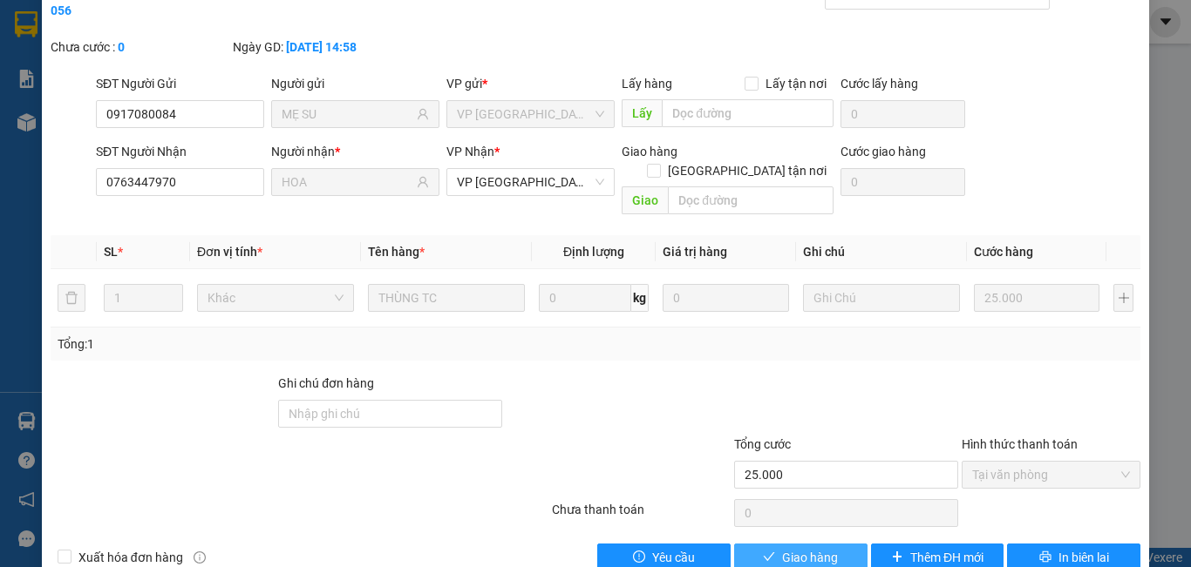
click at [807, 548] on span "Giao hàng" at bounding box center [810, 557] width 56 height 19
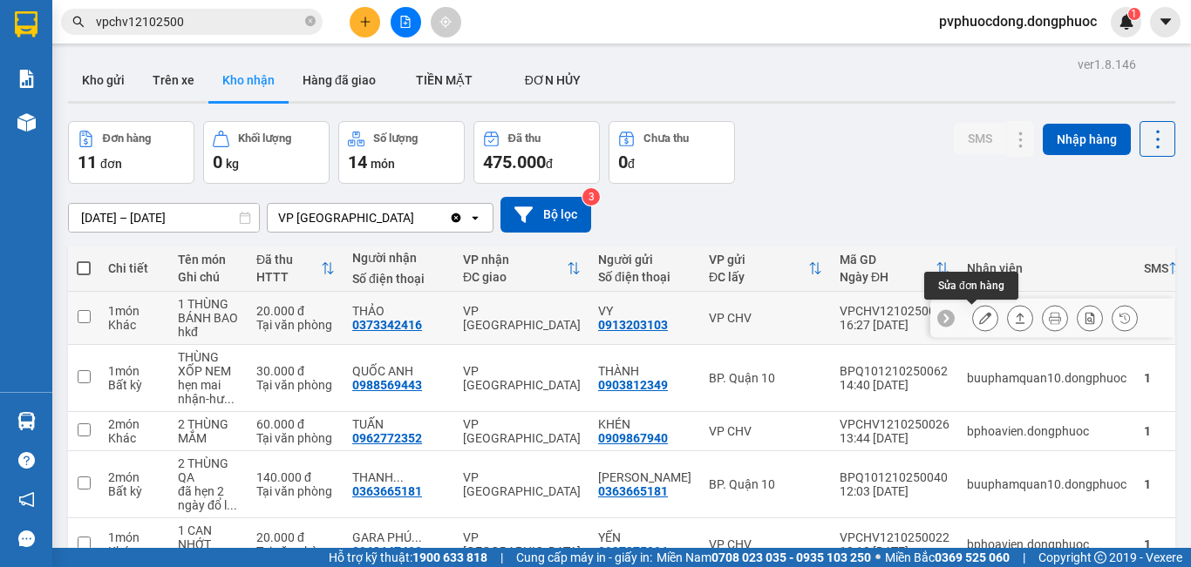
click at [979, 323] on icon at bounding box center [985, 318] width 12 height 12
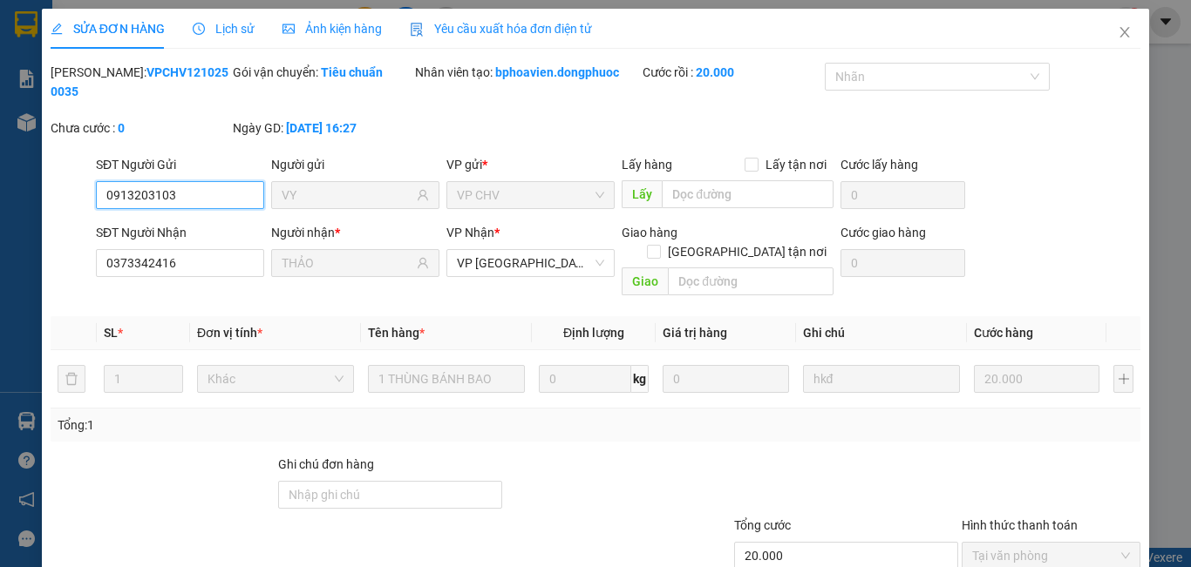
type input "0913203103"
type input "VY"
type input "0373342416"
type input "THẢO"
type input "20.000"
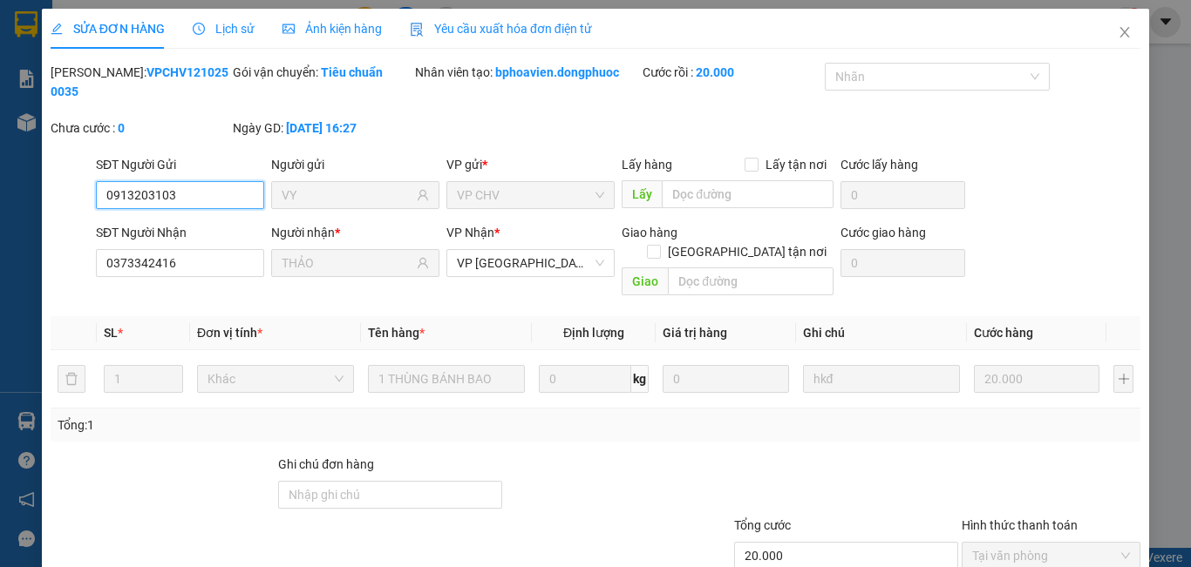
scroll to position [81, 0]
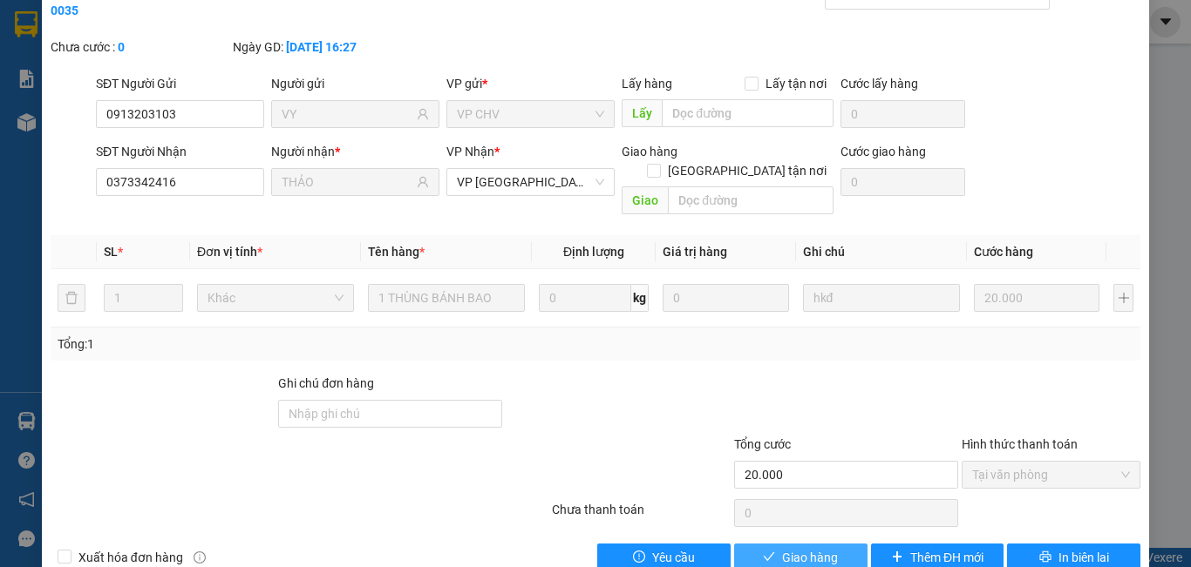
click at [823, 548] on span "Giao hàng" at bounding box center [810, 557] width 56 height 19
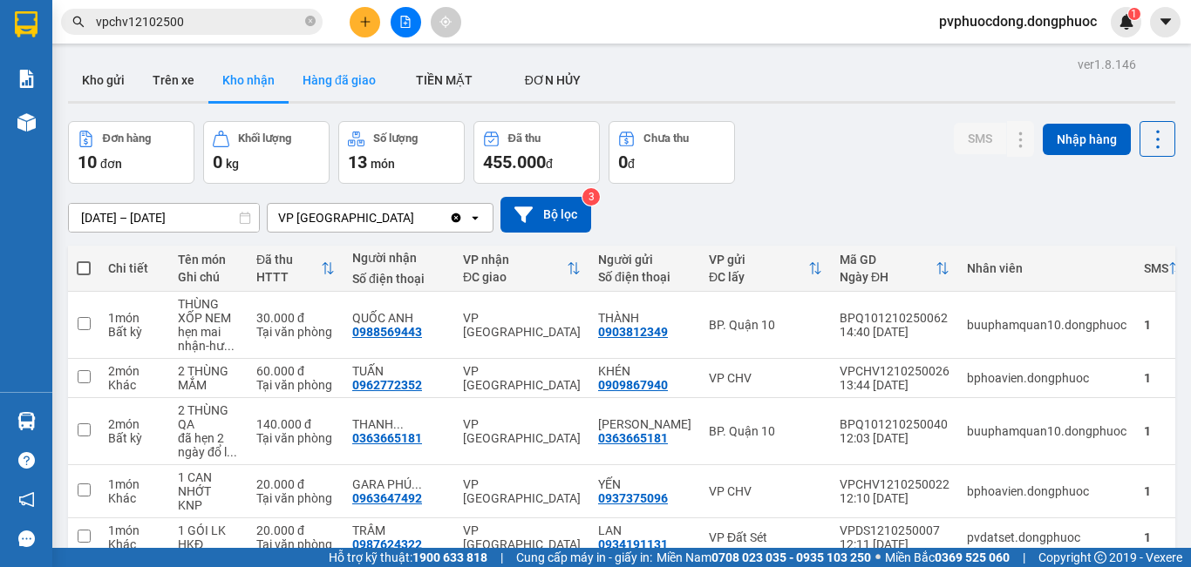
click at [315, 85] on button "Hàng đã giao" at bounding box center [339, 80] width 101 height 42
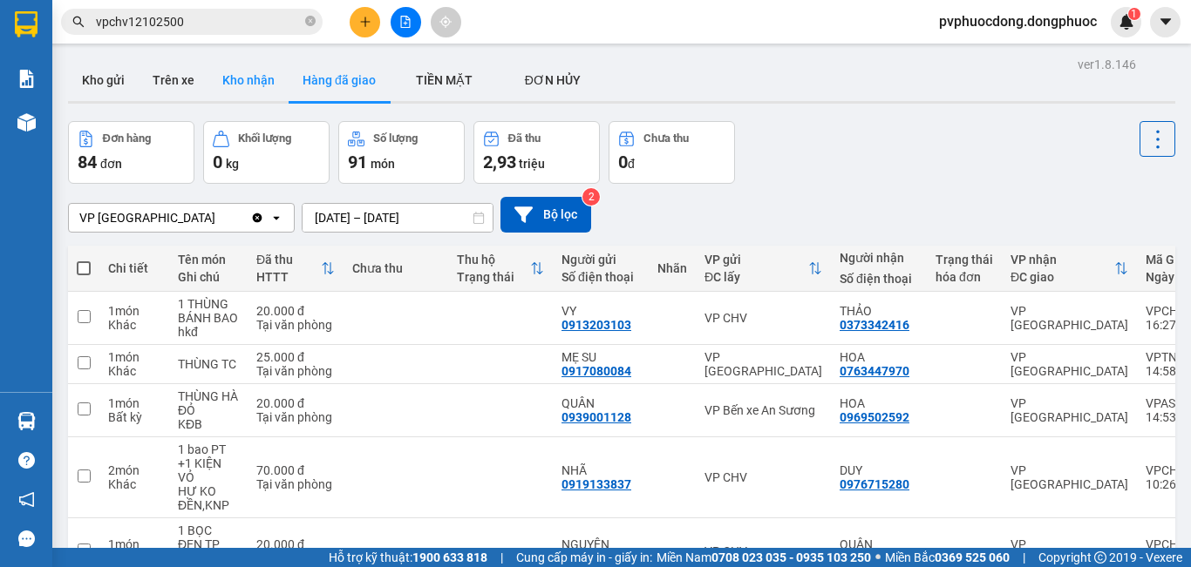
click at [264, 81] on button "Kho nhận" at bounding box center [248, 80] width 80 height 42
